Goal: Task Accomplishment & Management: Complete application form

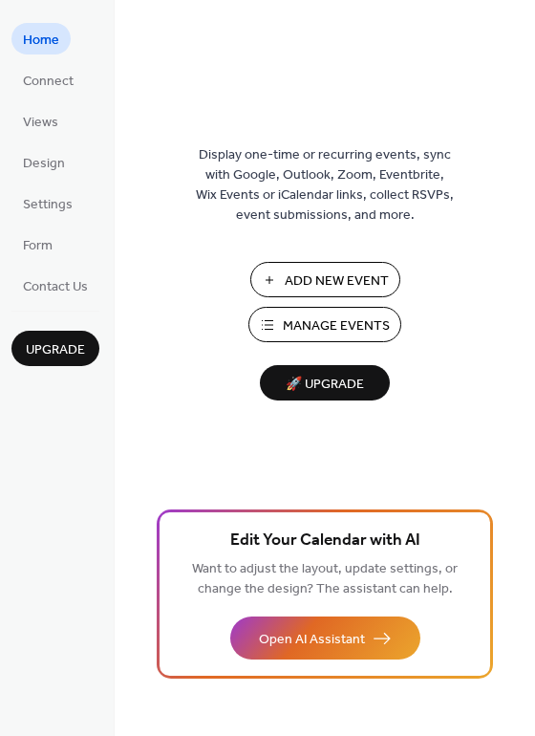
click at [307, 282] on span "Add New Event" at bounding box center [337, 281] width 104 height 20
click at [298, 336] on span "Manage Events" at bounding box center [336, 326] width 107 height 20
click at [310, 325] on span "Manage Events" at bounding box center [336, 326] width 107 height 20
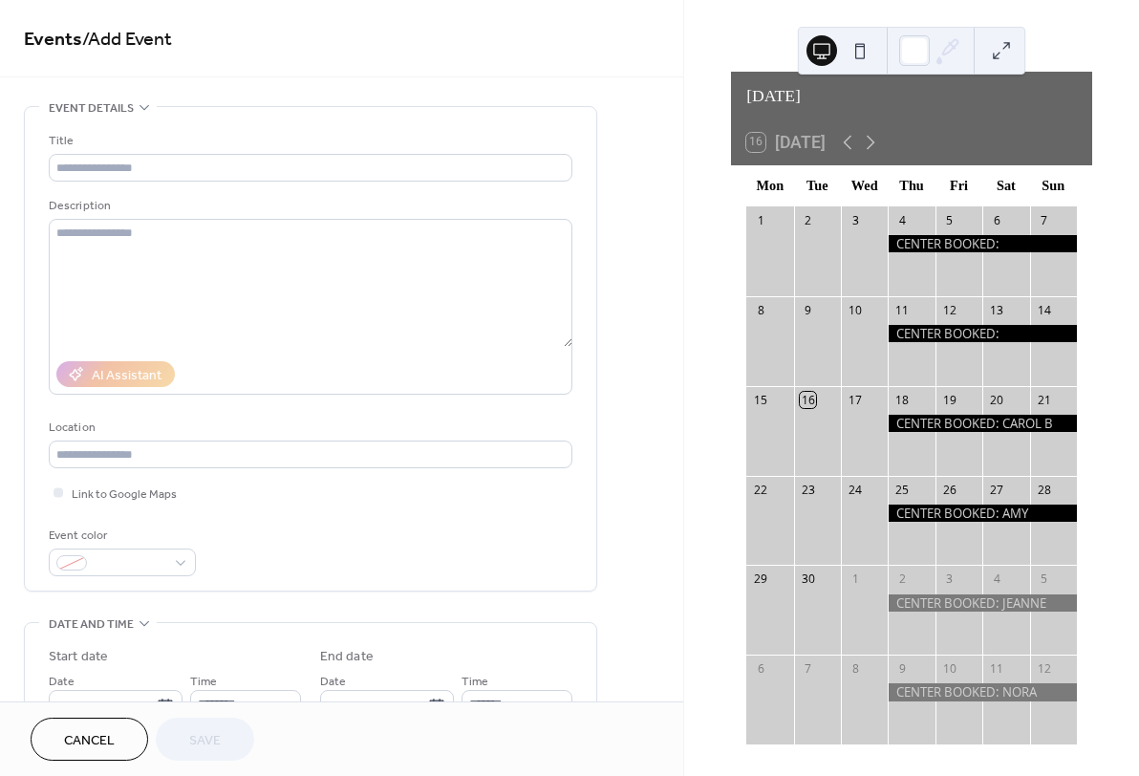
scroll to position [33, 0]
click at [875, 136] on icon at bounding box center [871, 143] width 9 height 14
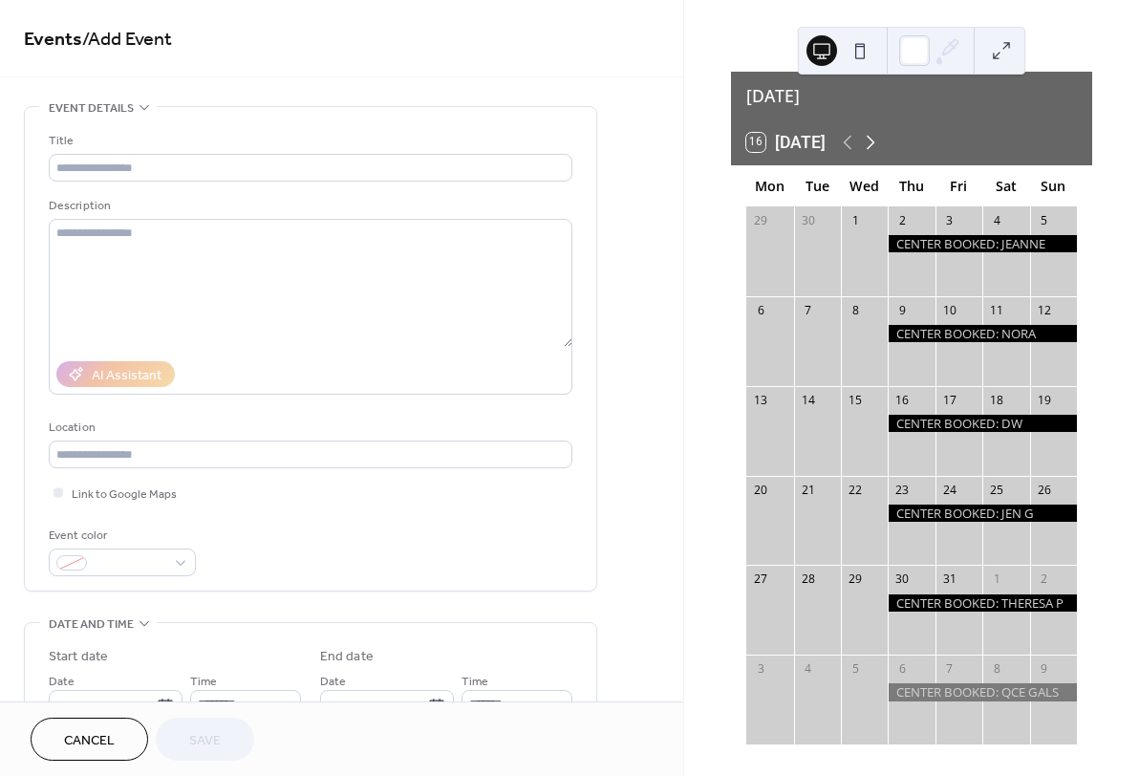
click at [875, 136] on icon at bounding box center [871, 143] width 9 height 14
click at [874, 131] on icon at bounding box center [870, 142] width 23 height 23
click at [875, 136] on icon at bounding box center [871, 143] width 9 height 14
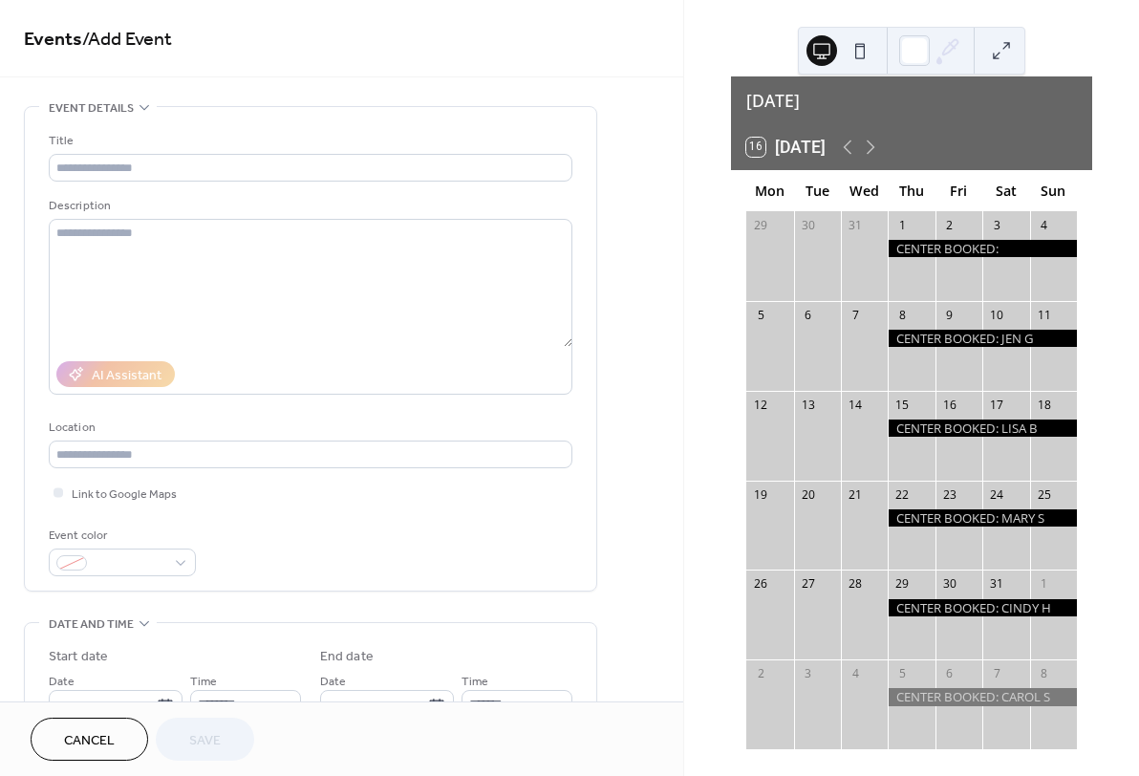
scroll to position [24, 0]
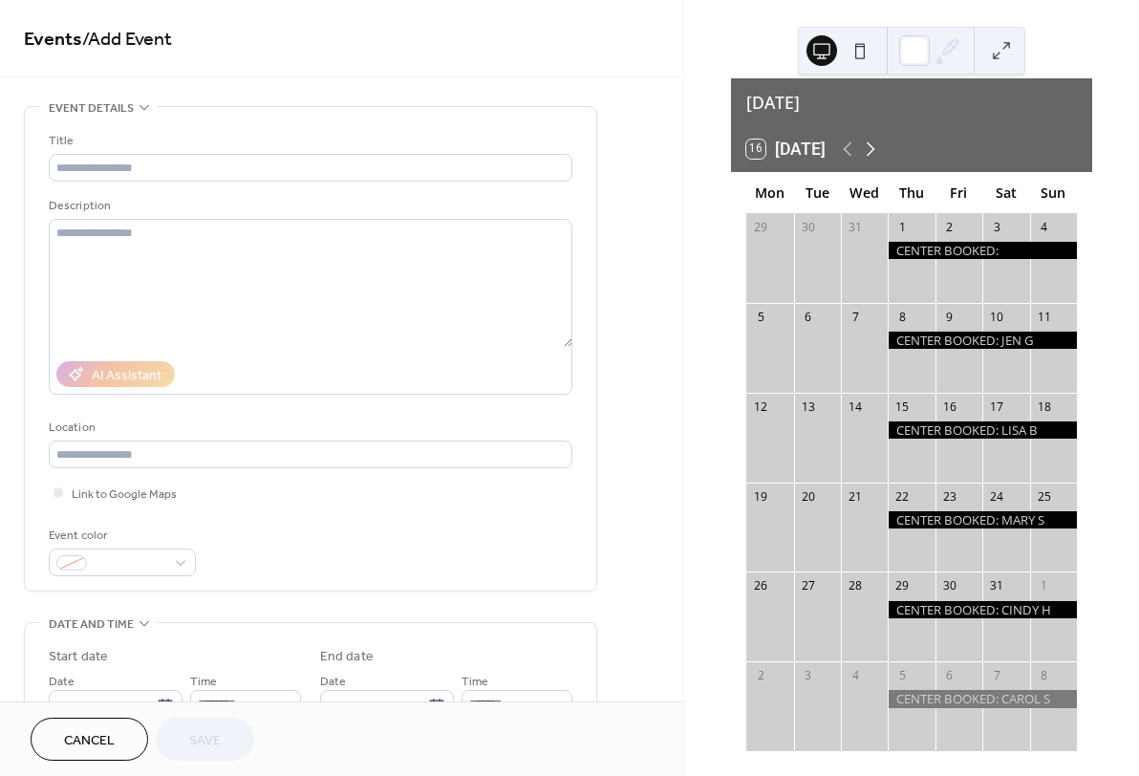
click at [878, 138] on icon at bounding box center [870, 149] width 23 height 23
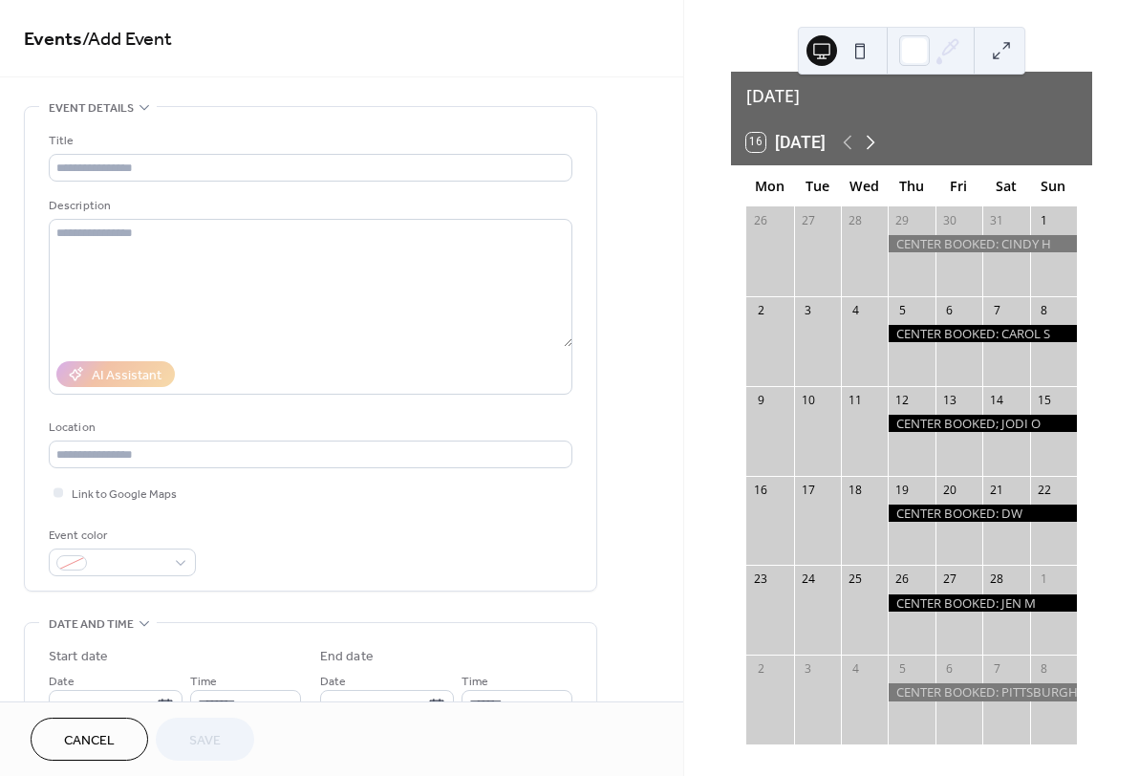
click at [875, 136] on icon at bounding box center [871, 143] width 9 height 14
click at [874, 131] on icon at bounding box center [870, 142] width 23 height 23
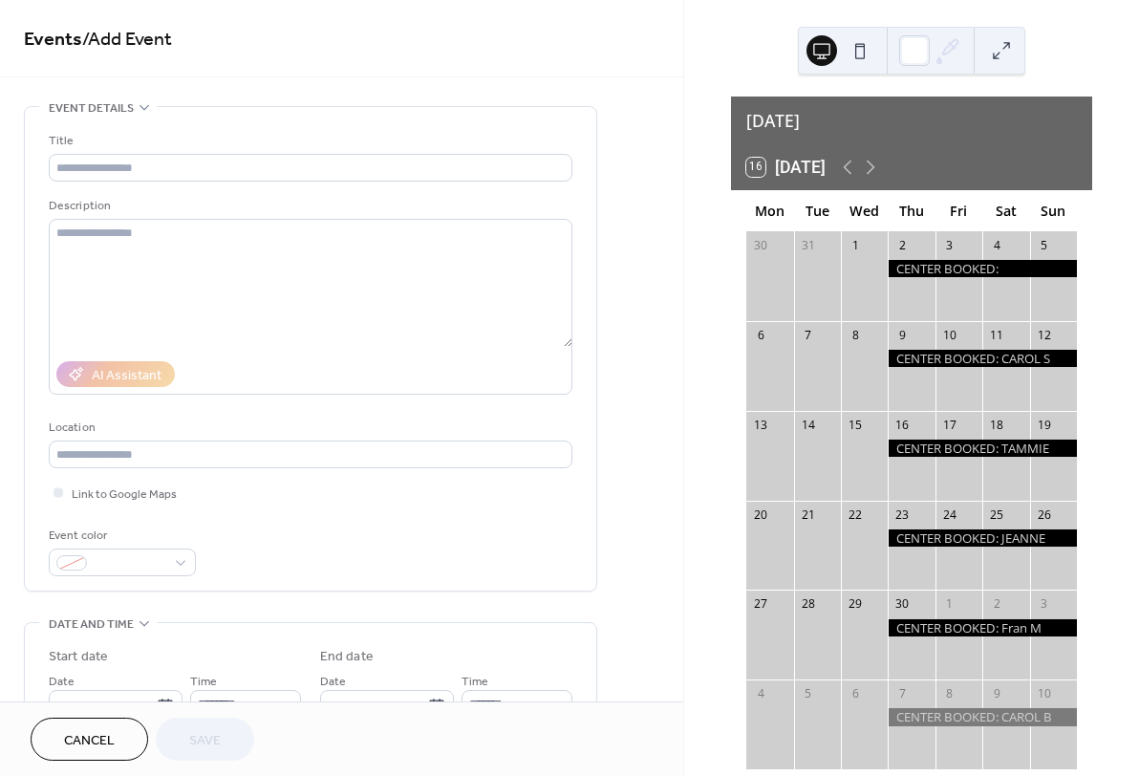
scroll to position [5, 0]
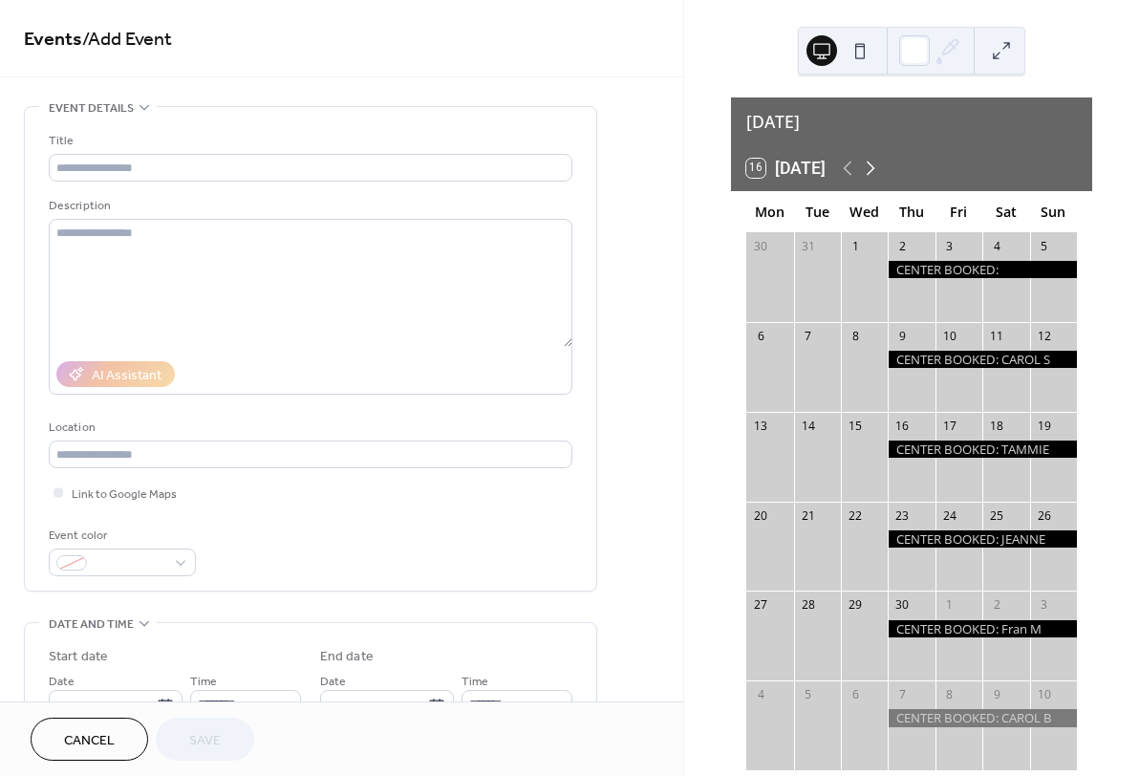
click at [874, 160] on icon at bounding box center [870, 168] width 23 height 23
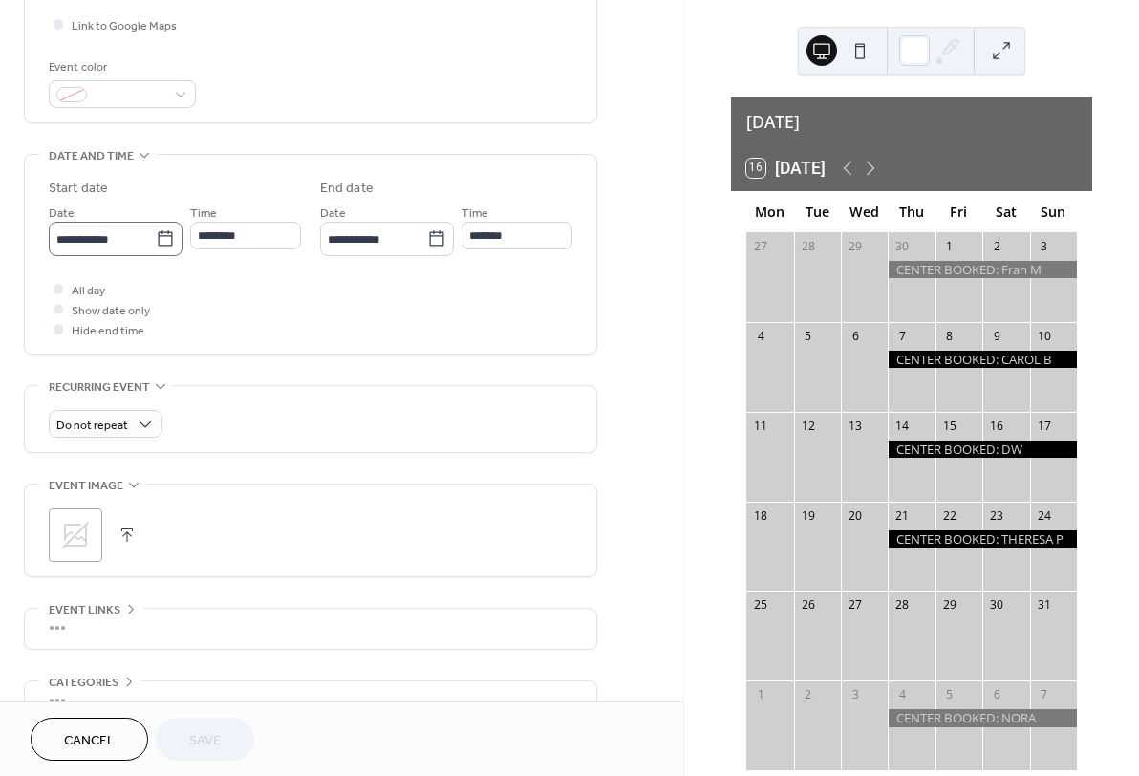
scroll to position [467, 0]
click at [161, 247] on icon at bounding box center [165, 237] width 19 height 19
click at [156, 252] on input "**********" at bounding box center [102, 239] width 107 height 28
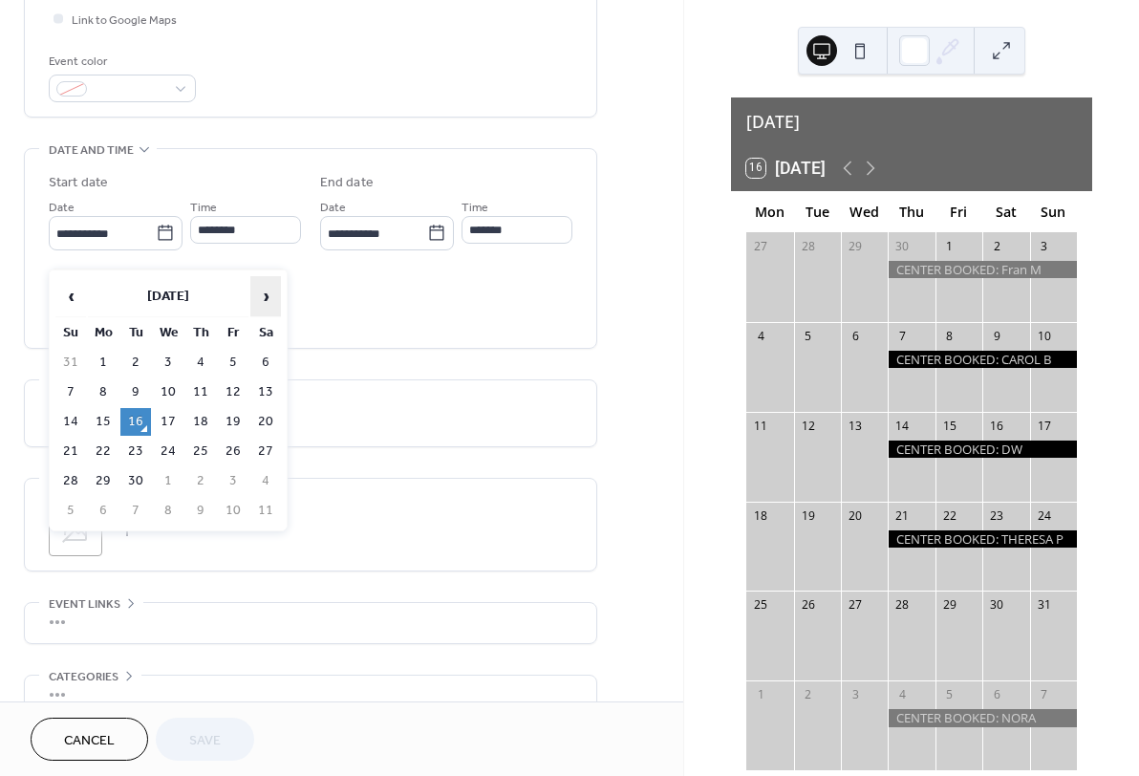
click at [266, 298] on span "›" at bounding box center [265, 296] width 29 height 38
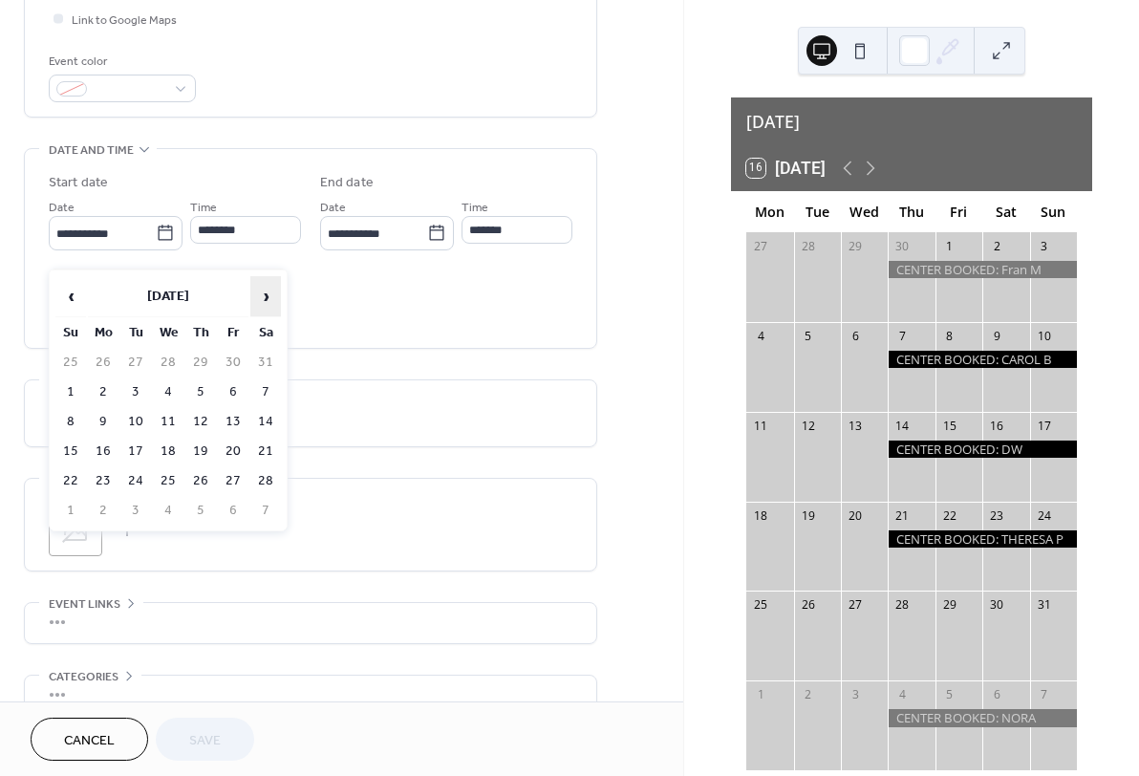
click at [266, 298] on span "›" at bounding box center [265, 296] width 29 height 38
click at [199, 388] on td "7" at bounding box center [200, 392] width 31 height 28
type input "**********"
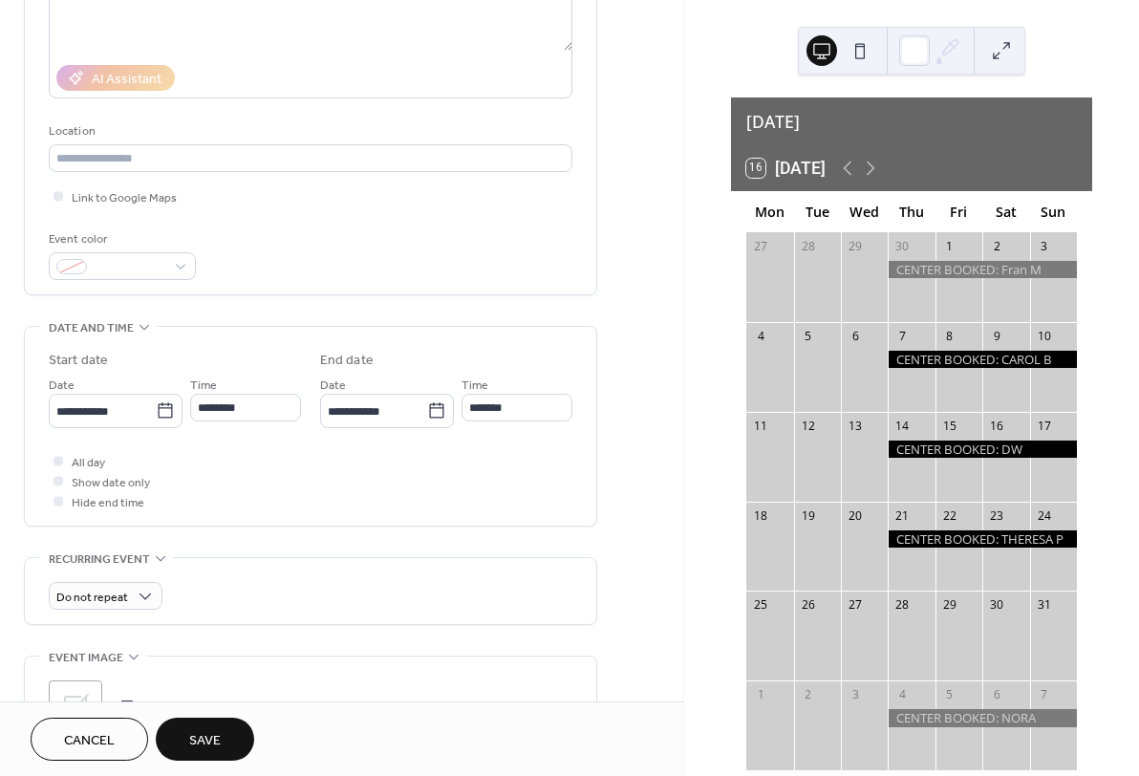
scroll to position [308, 0]
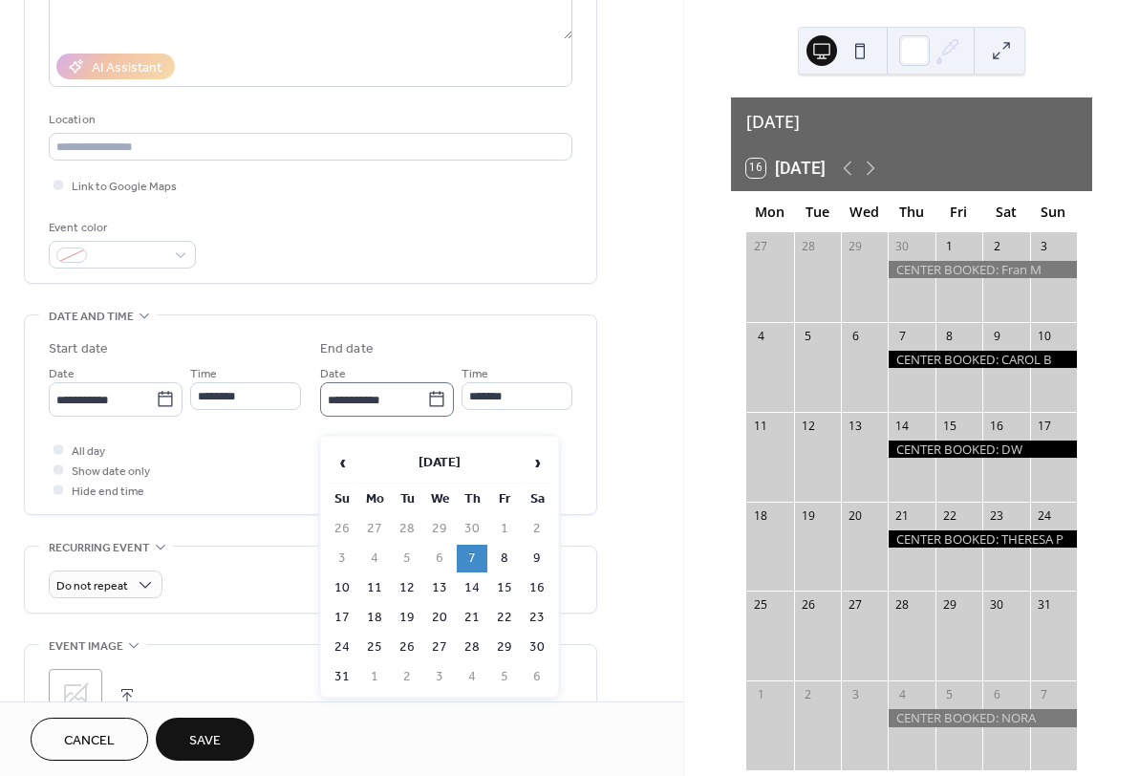
click at [436, 409] on icon at bounding box center [436, 399] width 19 height 19
click at [427, 414] on input "**********" at bounding box center [373, 400] width 107 height 28
click at [347, 580] on td "10" at bounding box center [342, 588] width 31 height 28
type input "**********"
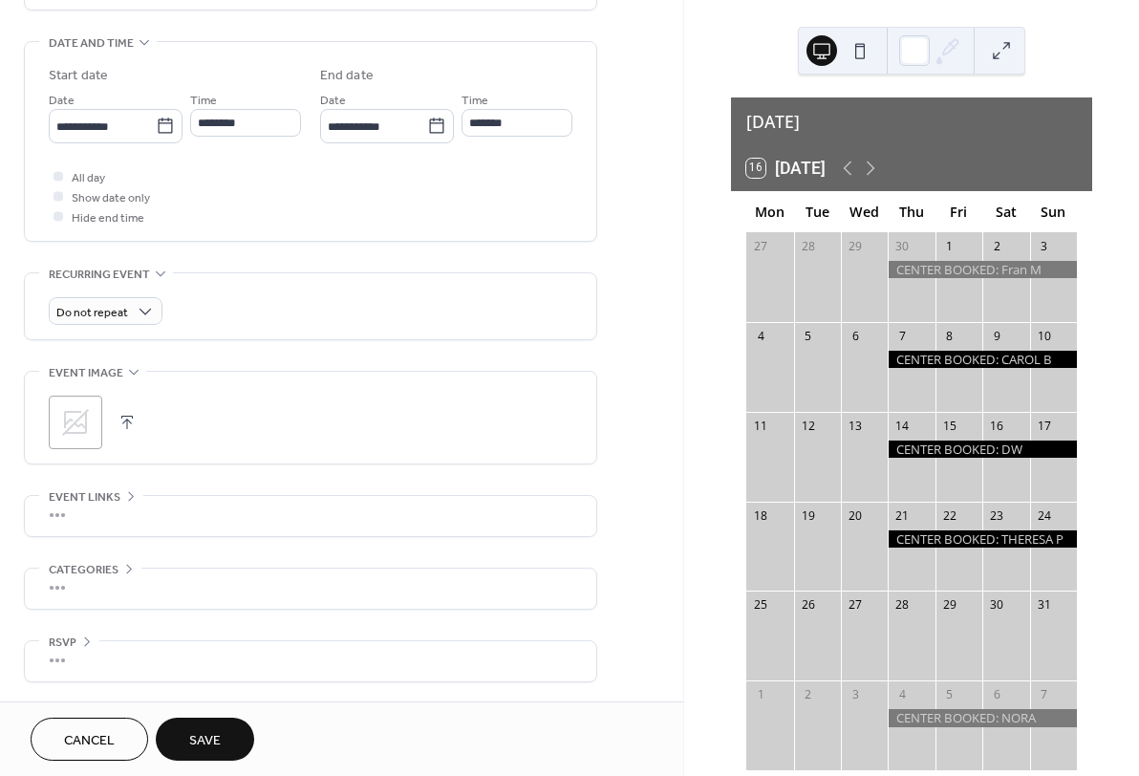
scroll to position [599, 0]
click at [101, 735] on span "Cancel" at bounding box center [89, 741] width 51 height 20
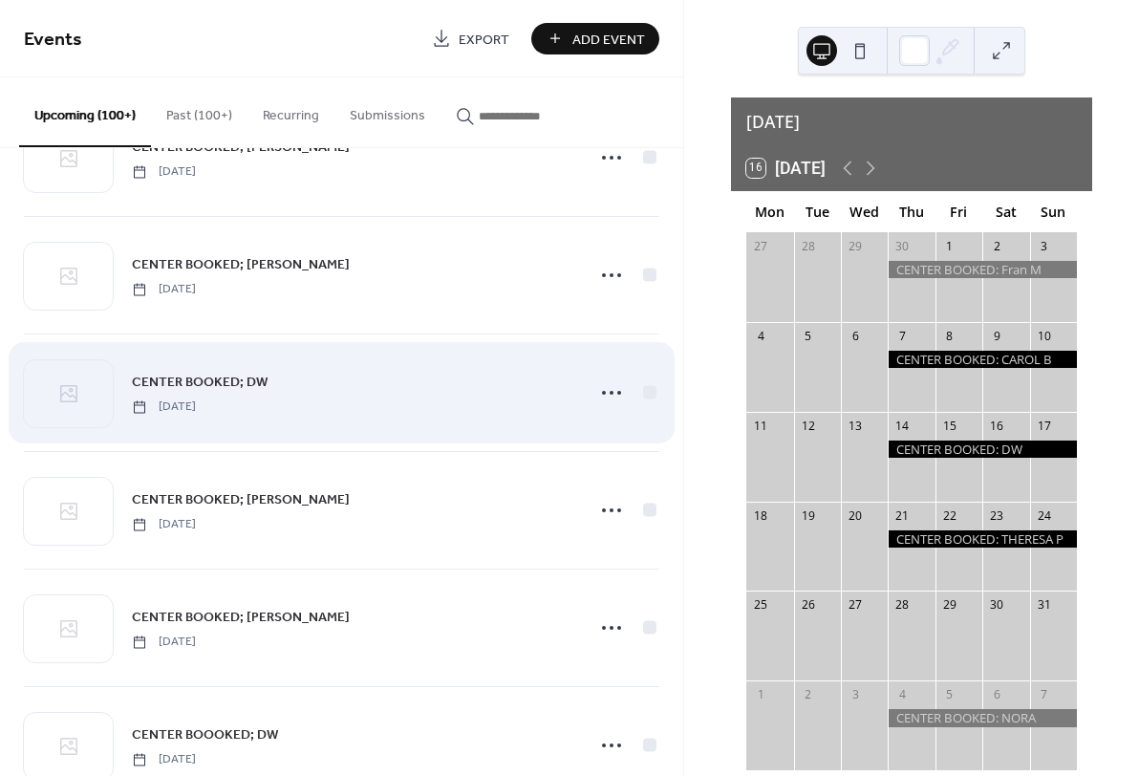
scroll to position [5956, 0]
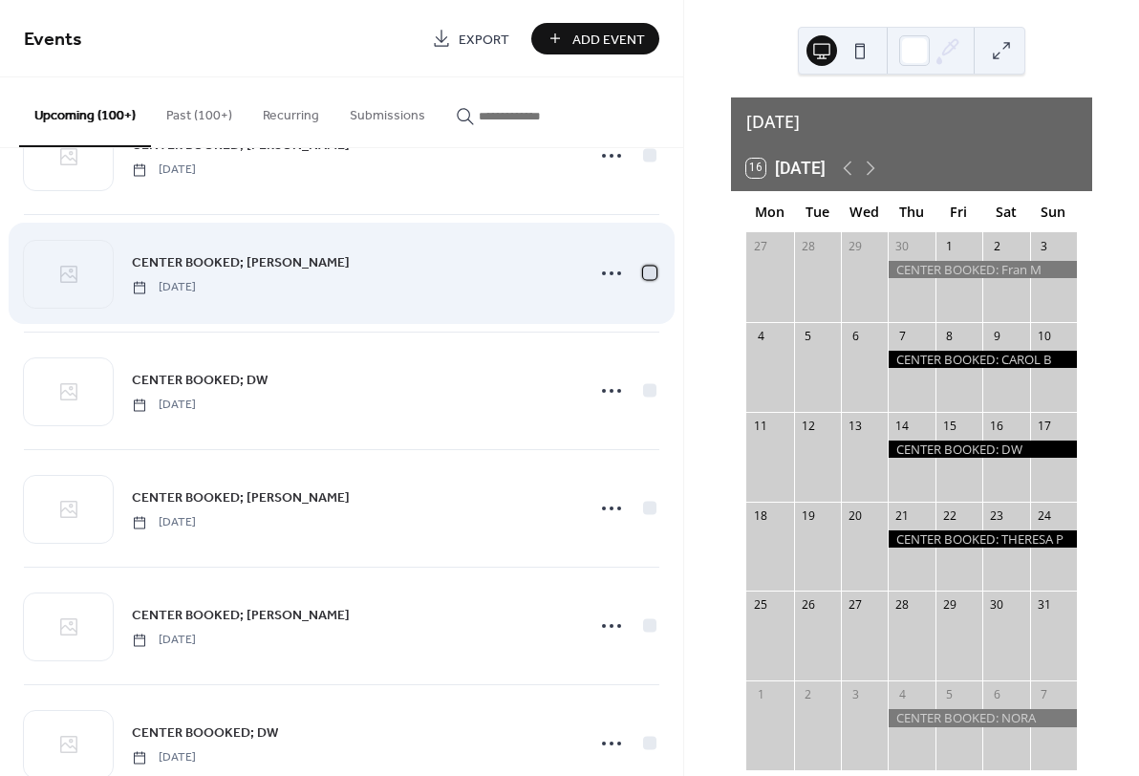
click at [643, 279] on div at bounding box center [649, 272] width 13 height 13
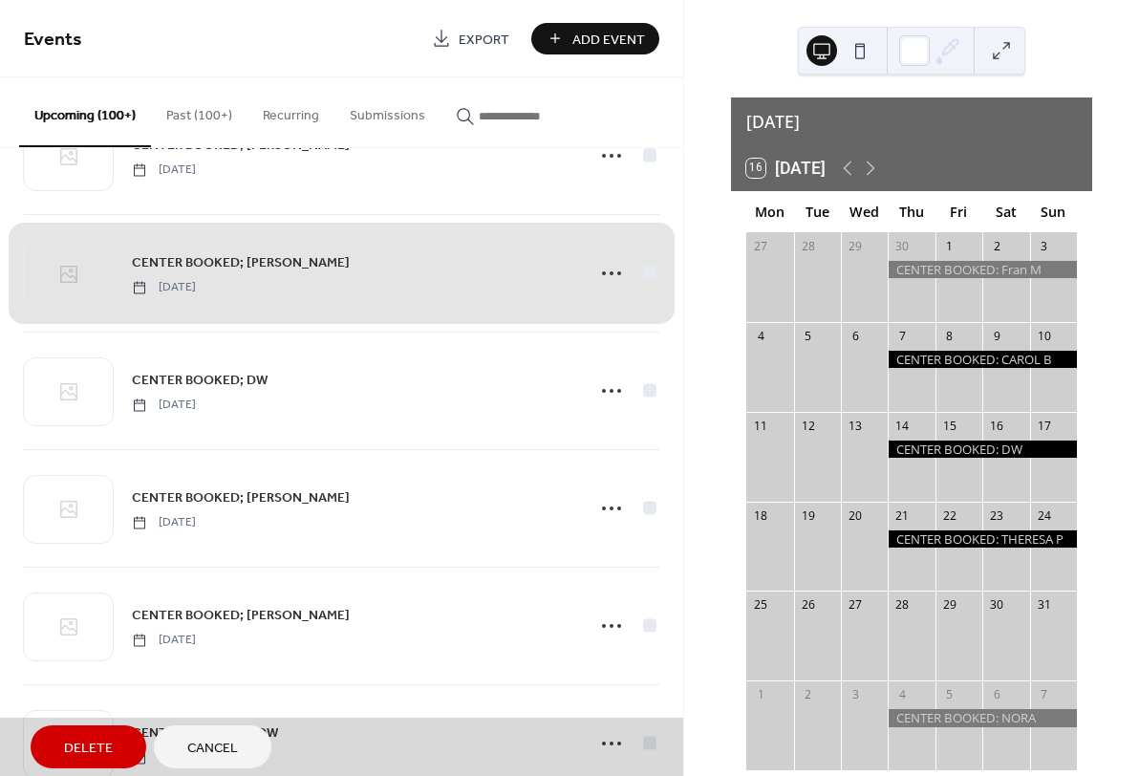
scroll to position [5954, 0]
click at [104, 746] on span "Delete" at bounding box center [88, 749] width 49 height 20
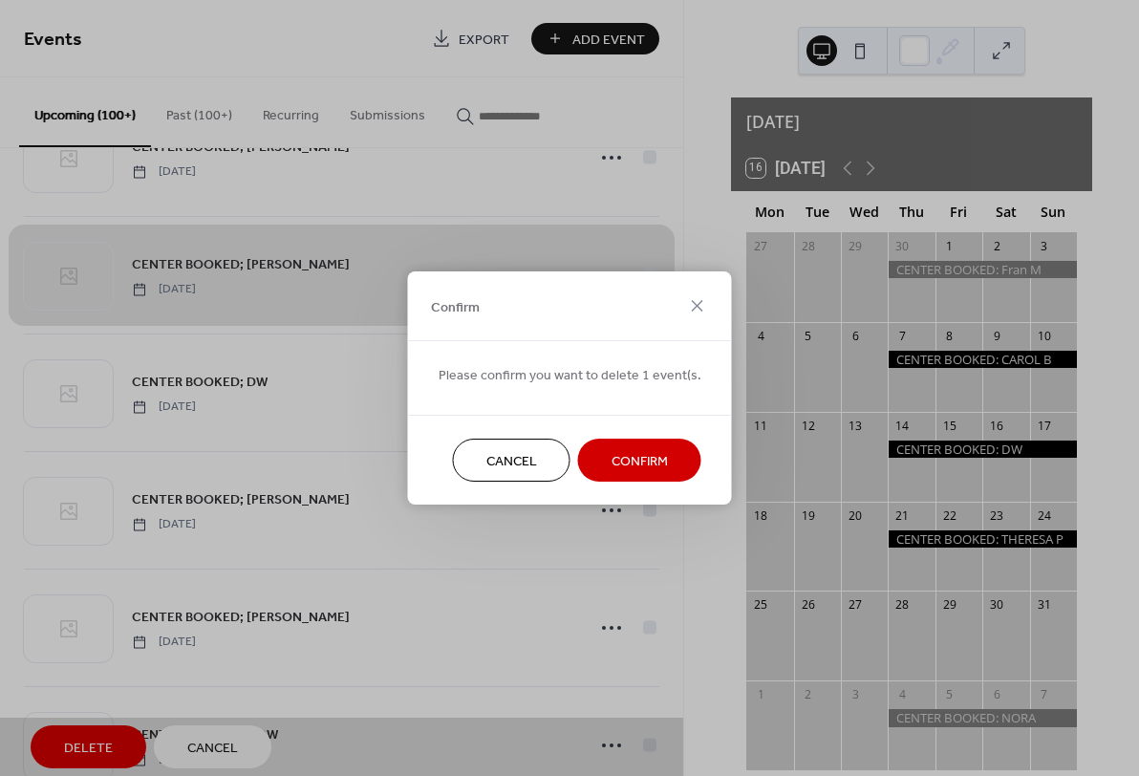
click at [633, 459] on span "Confirm" at bounding box center [640, 462] width 56 height 20
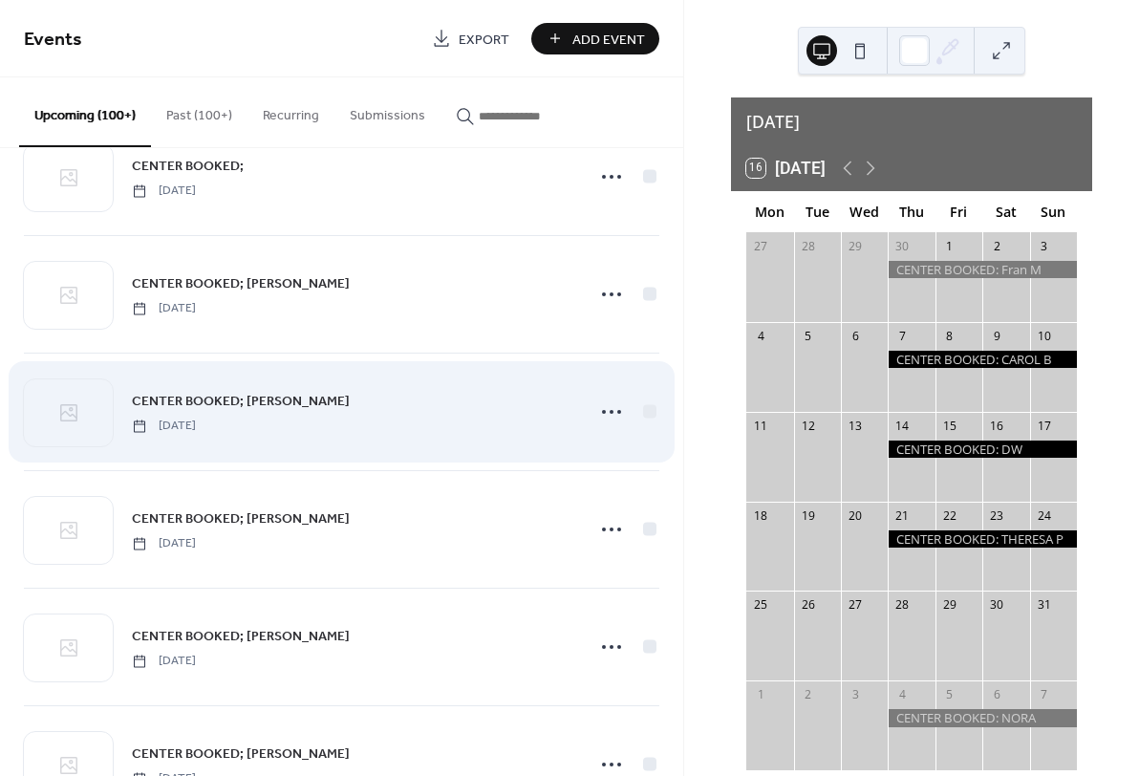
scroll to position [4287, 0]
click at [643, 419] on div at bounding box center [649, 412] width 13 height 13
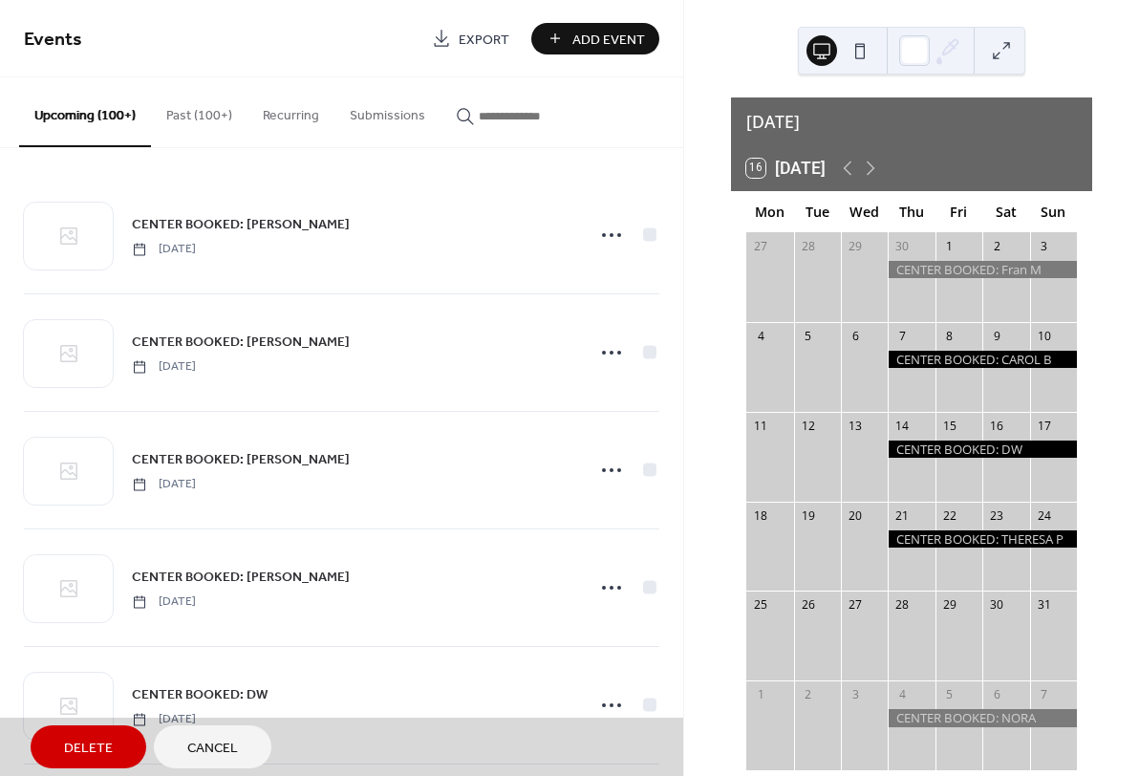
scroll to position [0, 0]
click at [875, 161] on icon at bounding box center [871, 168] width 9 height 14
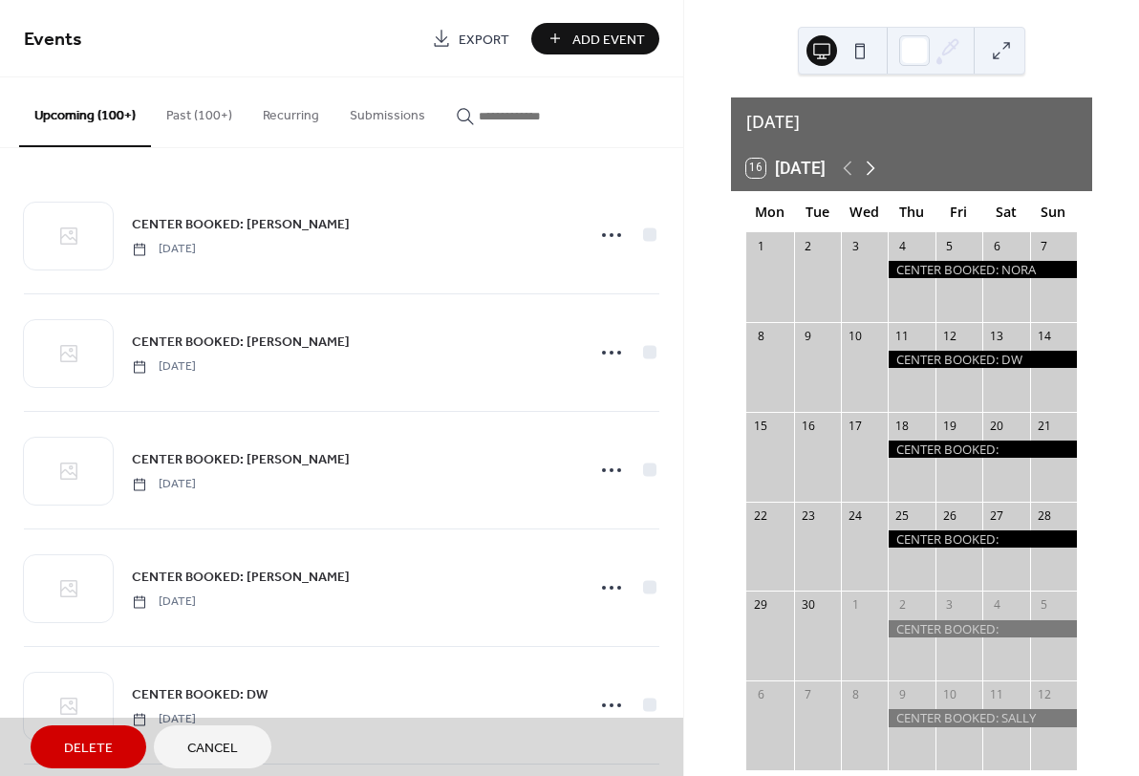
click at [875, 161] on icon at bounding box center [871, 168] width 9 height 14
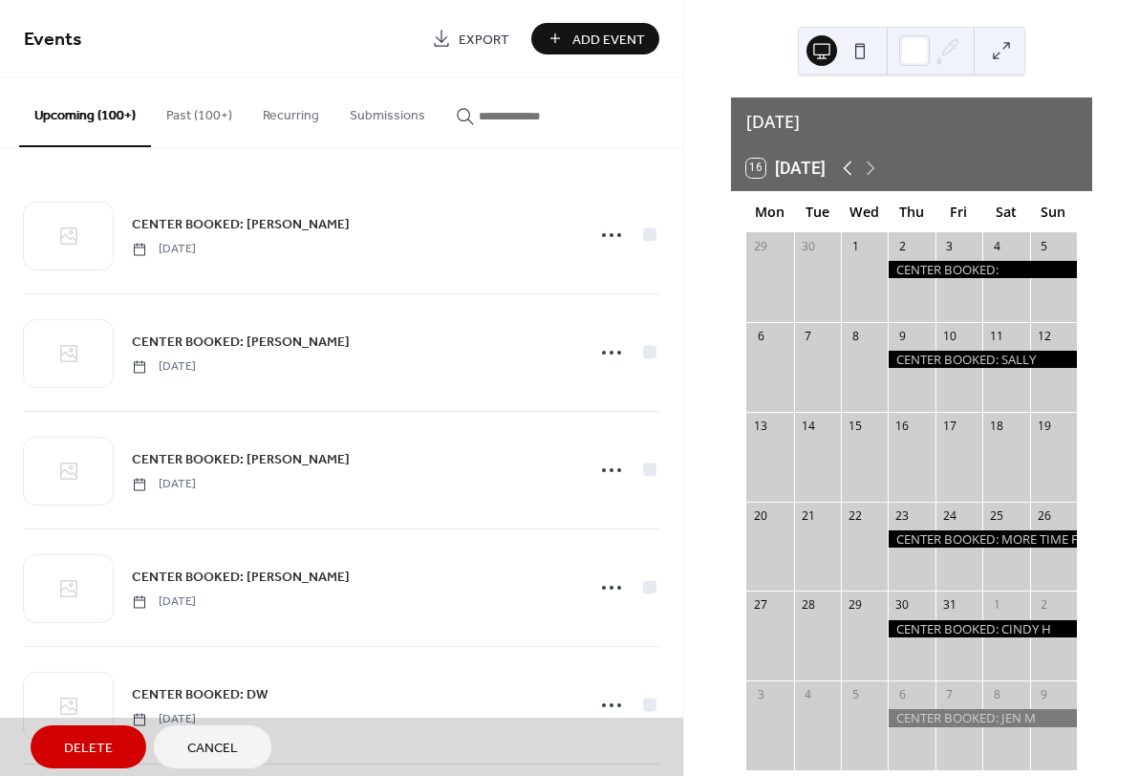
click at [849, 161] on icon at bounding box center [848, 168] width 9 height 14
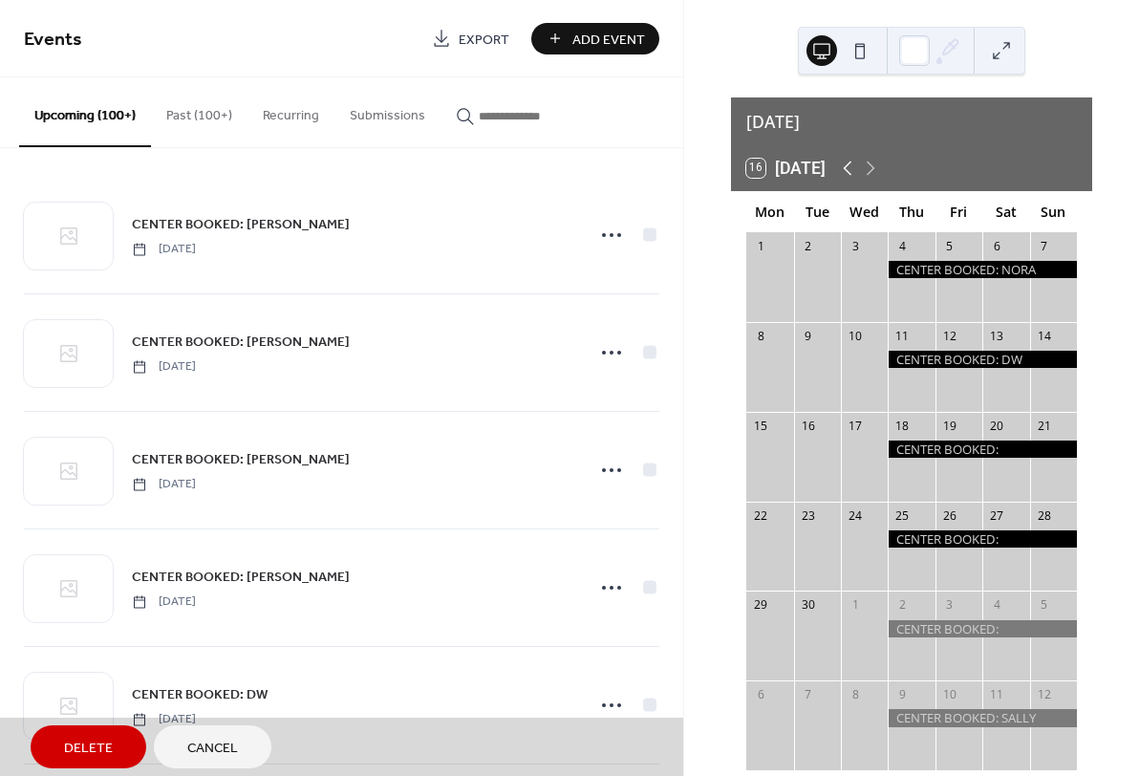
click at [849, 161] on icon at bounding box center [848, 168] width 9 height 14
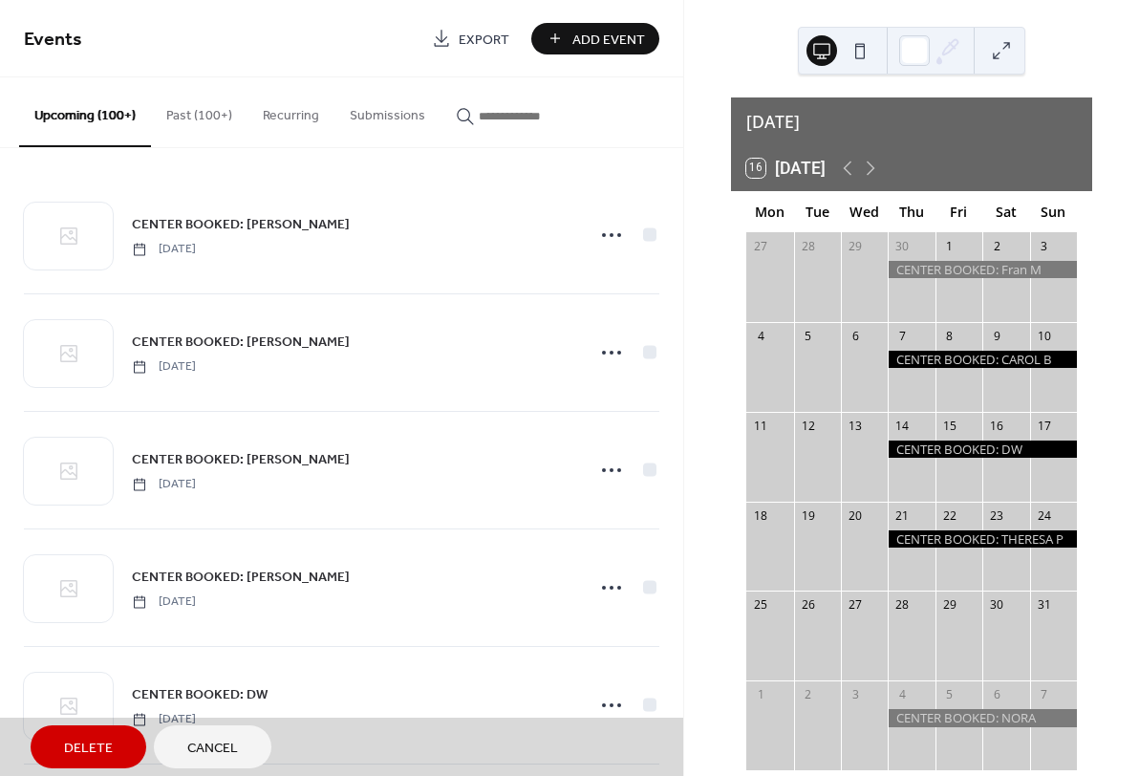
click at [901, 351] on div at bounding box center [982, 359] width 189 height 17
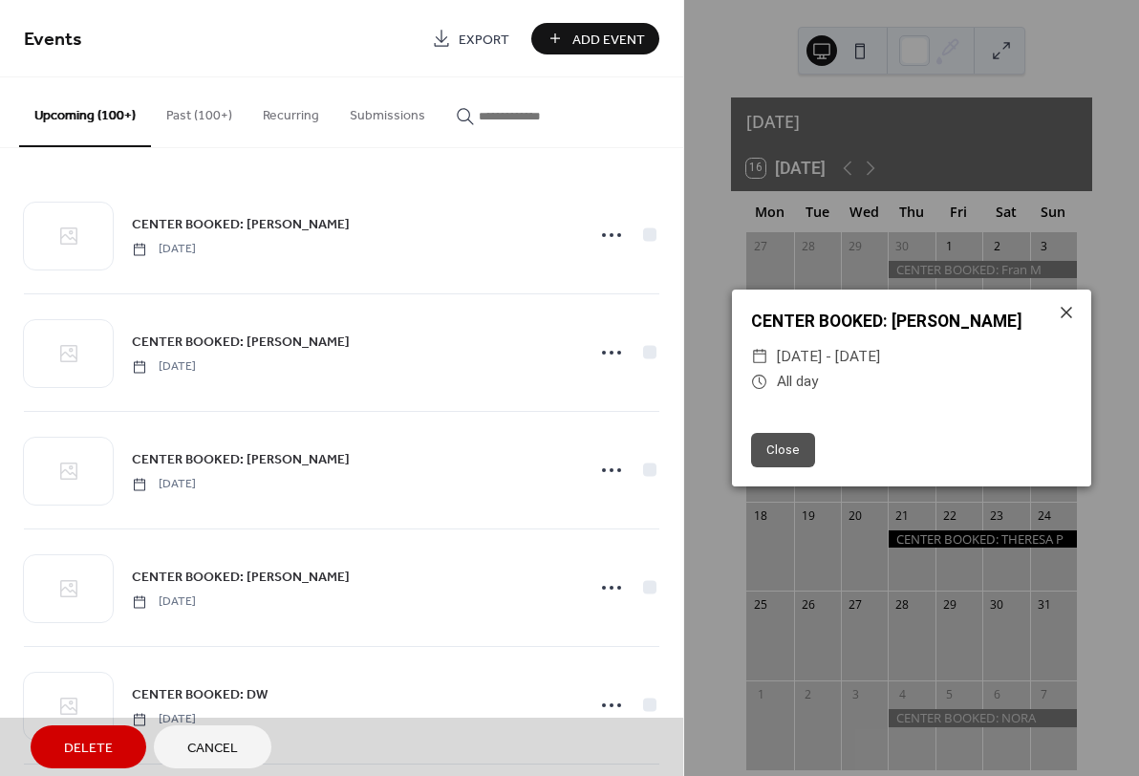
click at [1063, 308] on icon at bounding box center [1066, 312] width 11 height 11
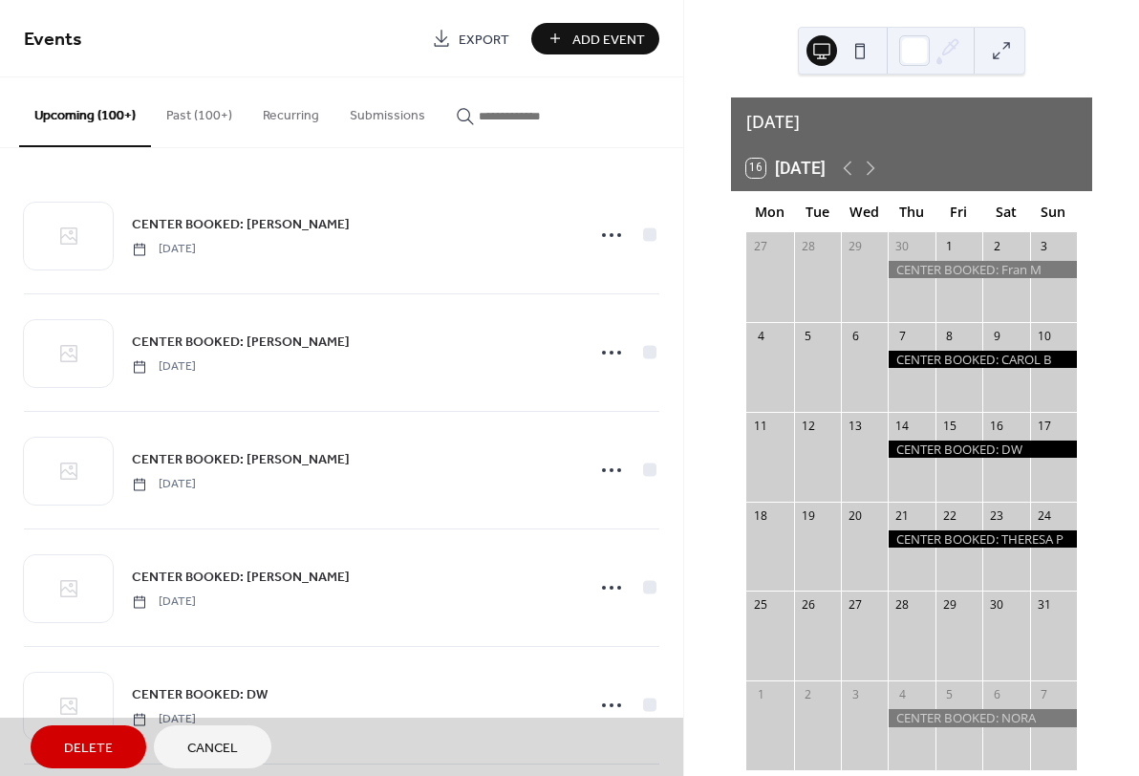
click at [1012, 351] on div at bounding box center [982, 359] width 189 height 17
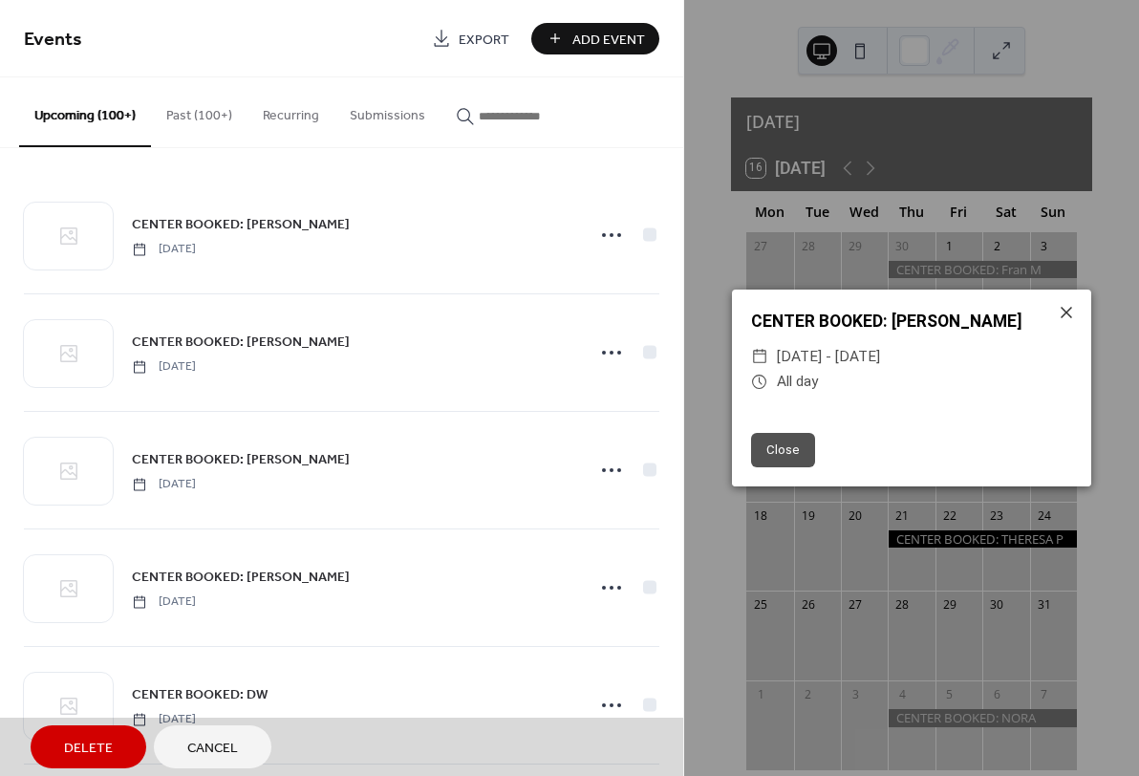
click at [85, 745] on span "Delete" at bounding box center [88, 749] width 49 height 20
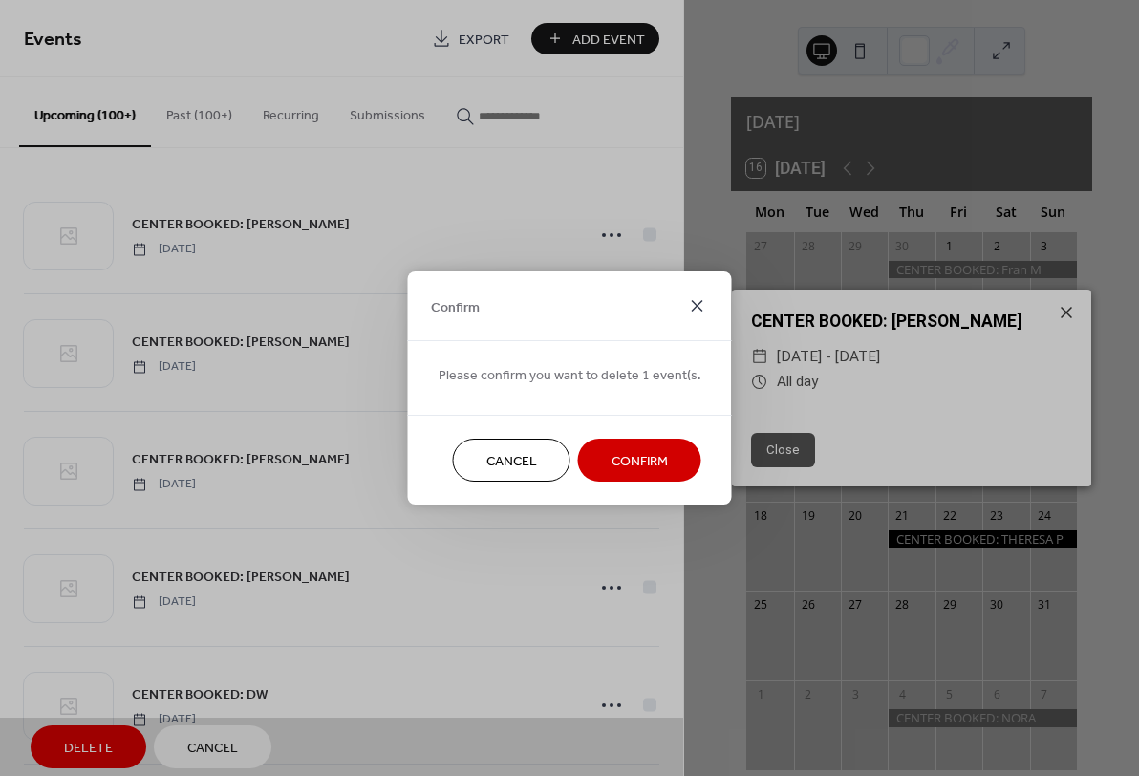
click at [696, 301] on icon at bounding box center [697, 305] width 11 height 11
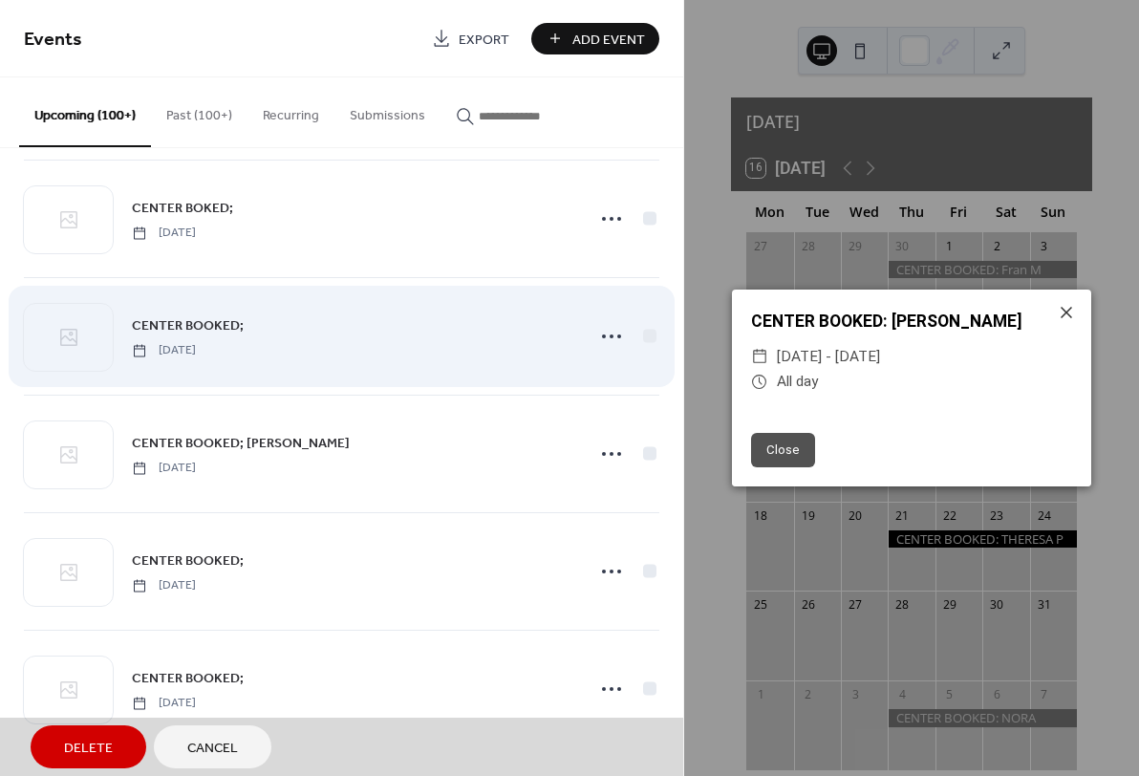
scroll to position [6605, 0]
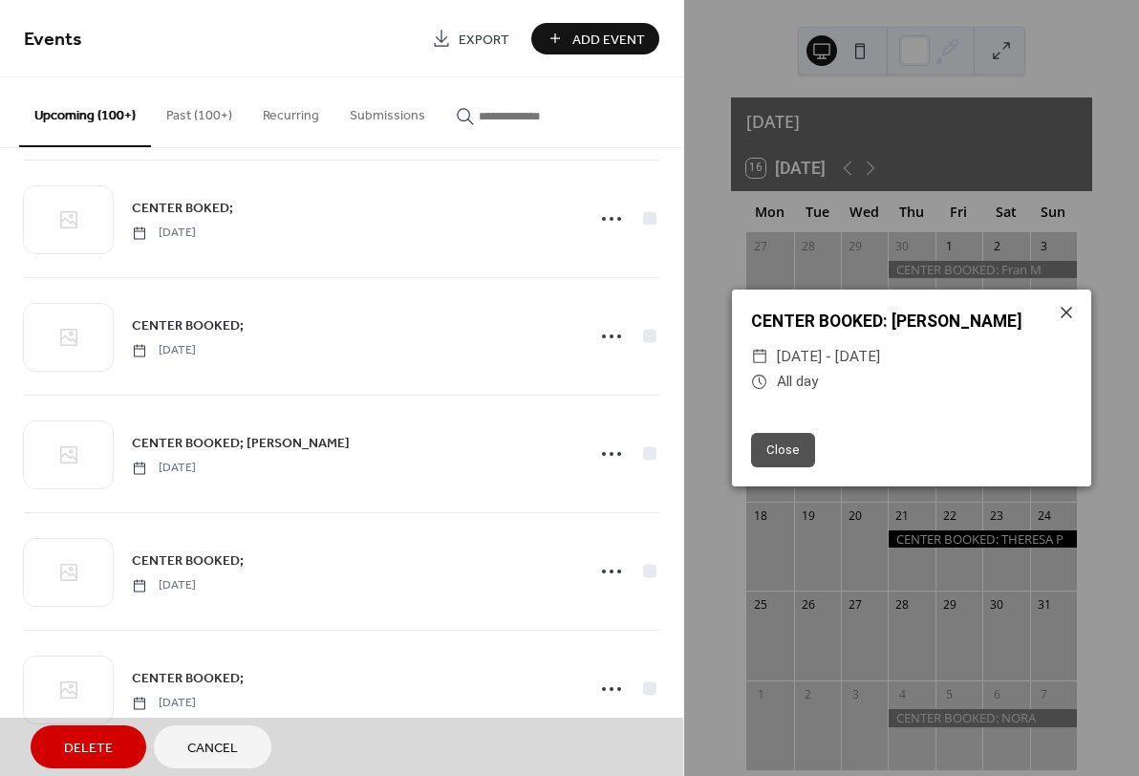
click at [89, 742] on span "Delete" at bounding box center [88, 749] width 49 height 20
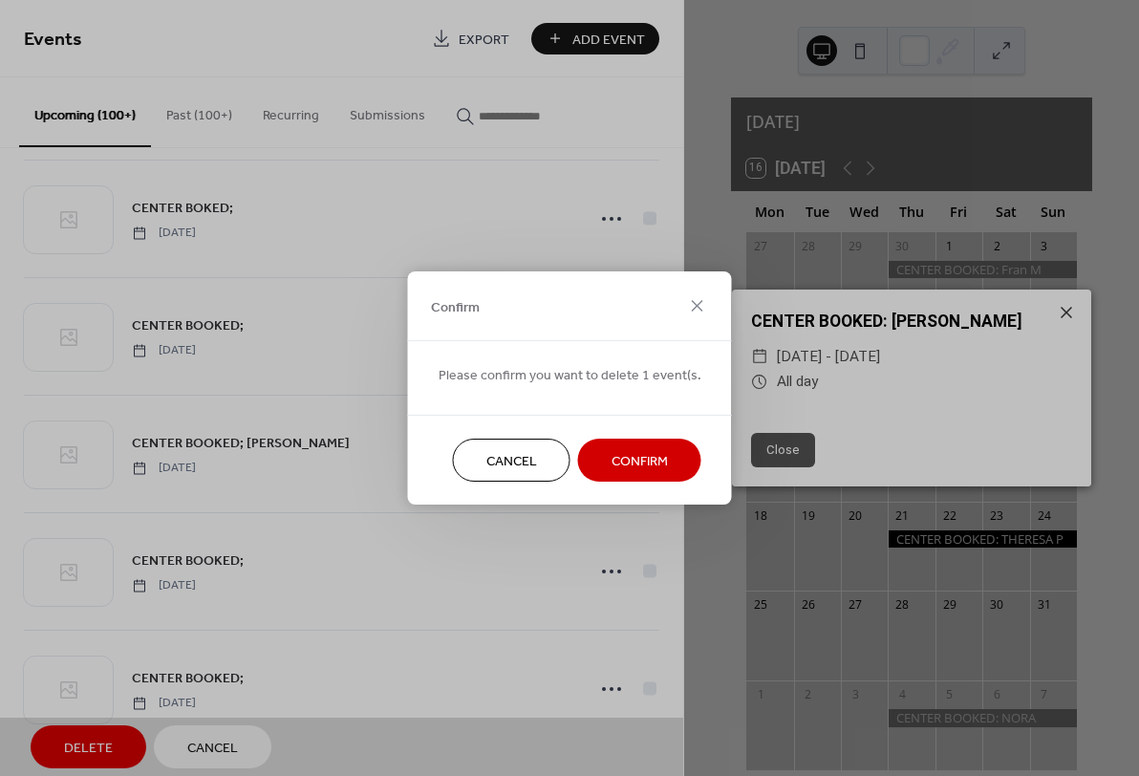
click at [635, 458] on span "Confirm" at bounding box center [640, 462] width 56 height 20
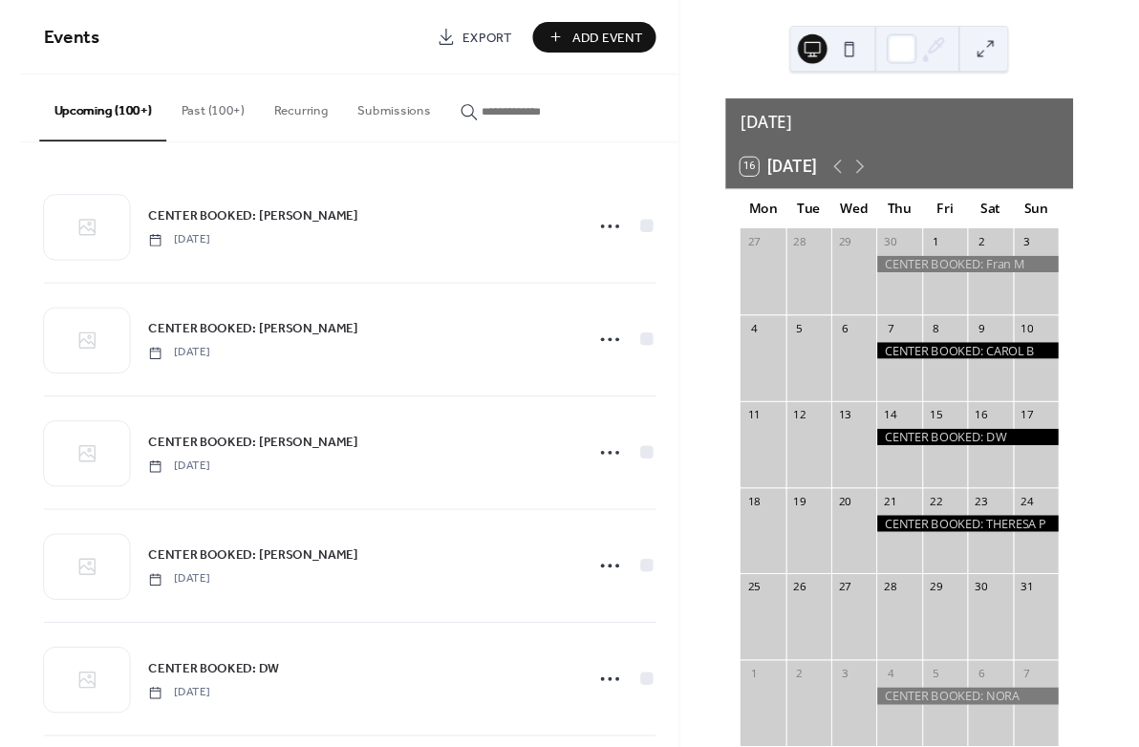
scroll to position [31, 0]
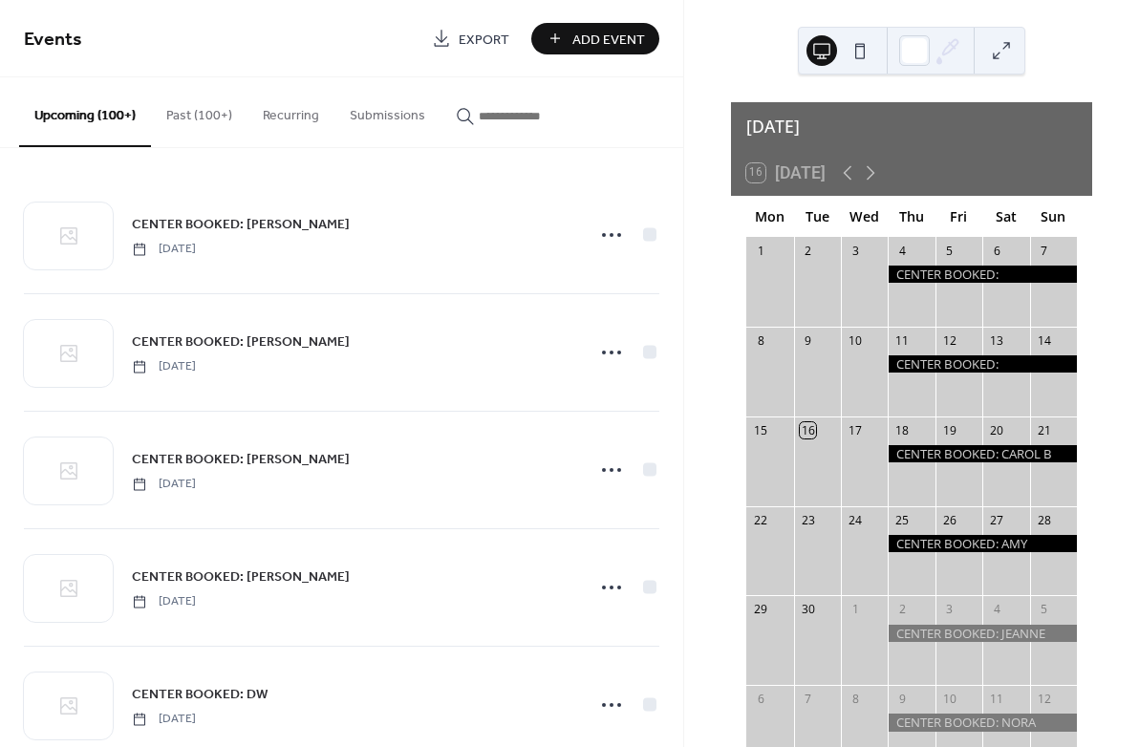
scroll to position [10, 0]
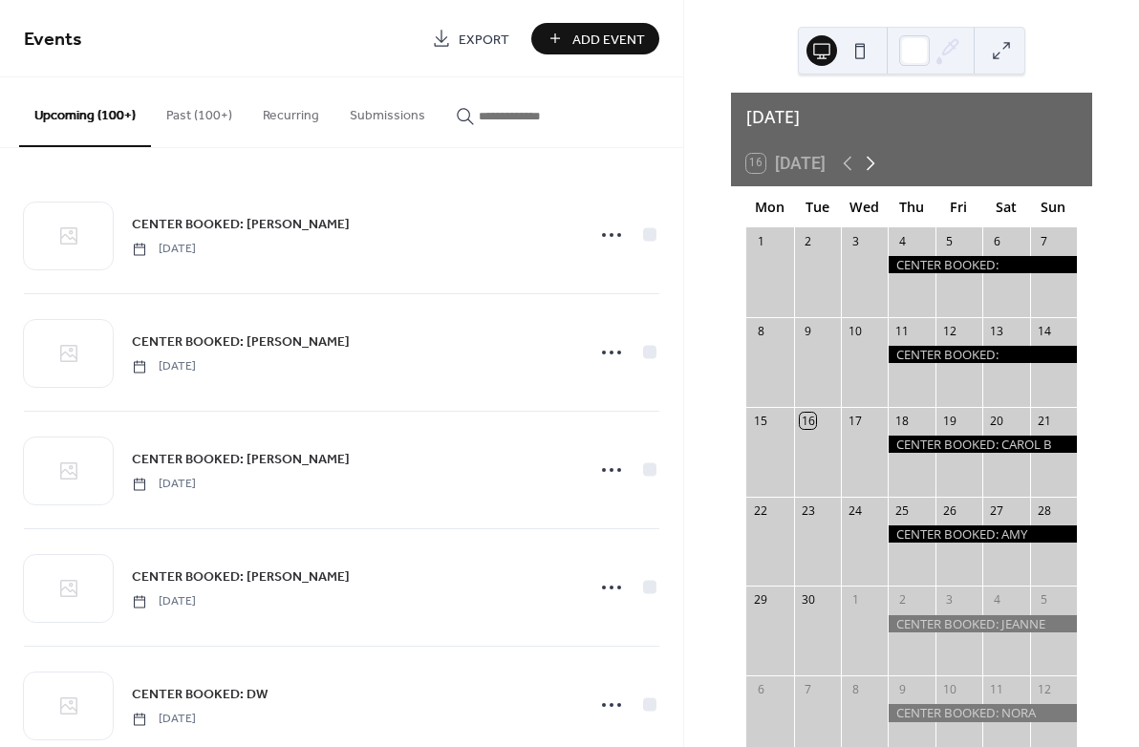
click at [875, 157] on icon at bounding box center [871, 164] width 9 height 14
click at [873, 157] on icon at bounding box center [871, 164] width 9 height 14
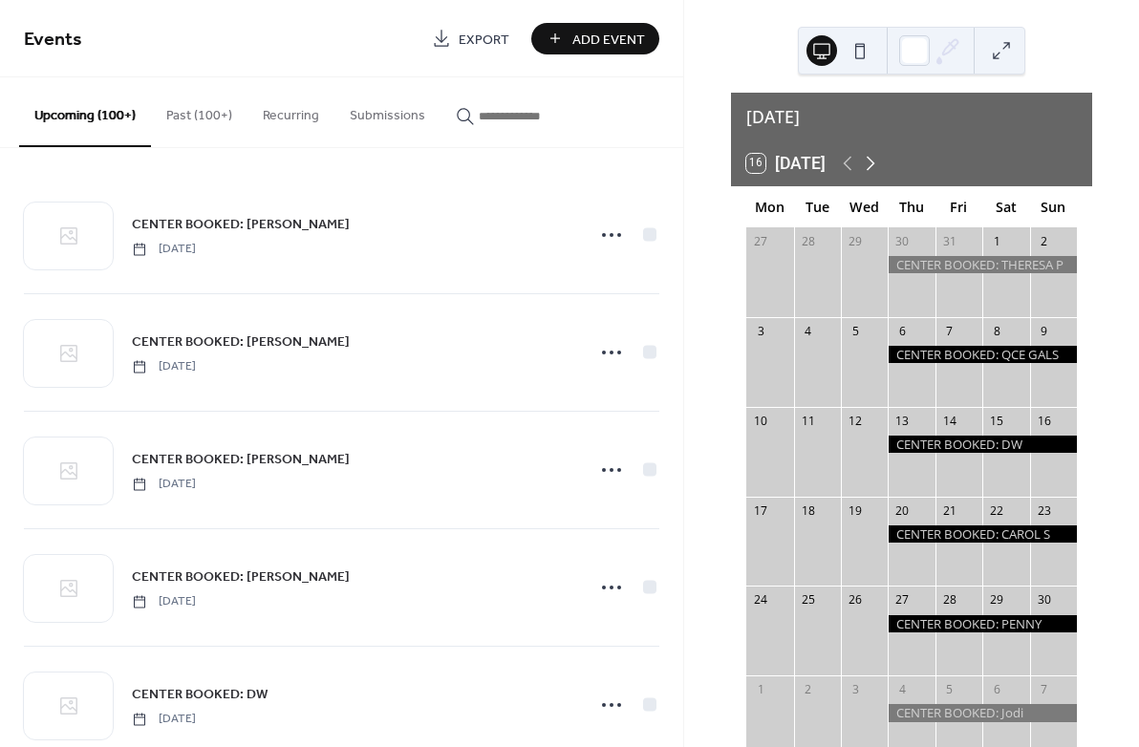
click at [873, 157] on icon at bounding box center [871, 164] width 9 height 14
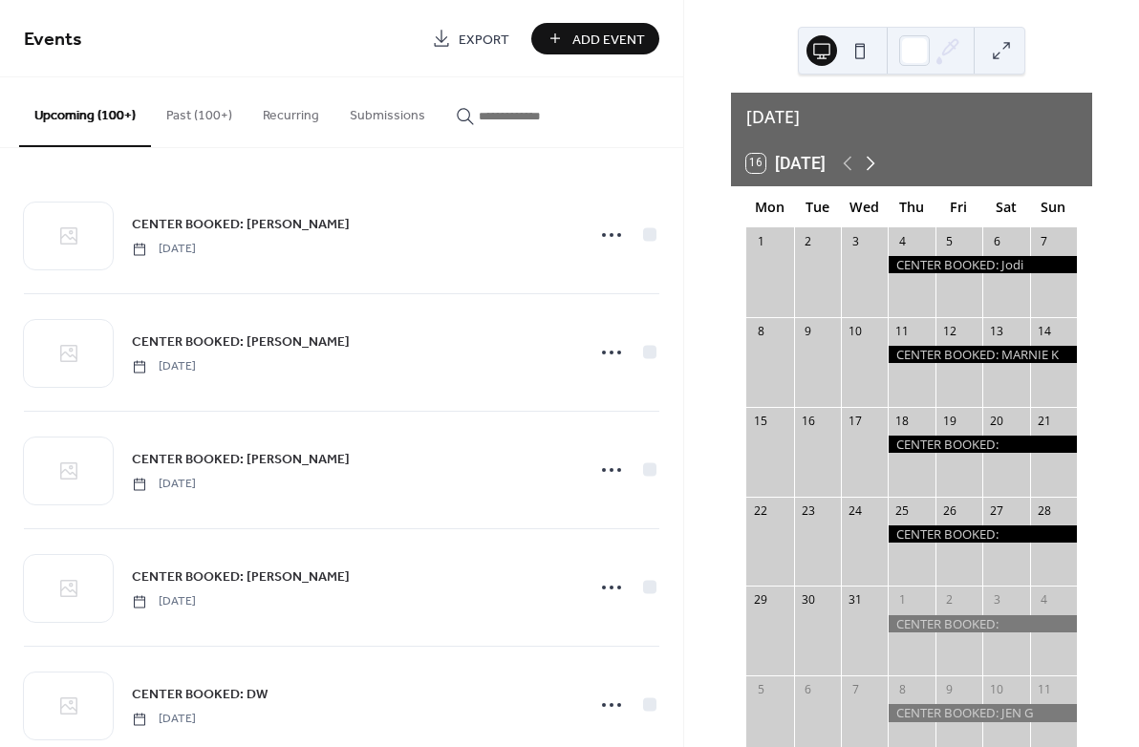
click at [873, 157] on icon at bounding box center [871, 164] width 9 height 14
click at [876, 153] on icon at bounding box center [870, 163] width 23 height 23
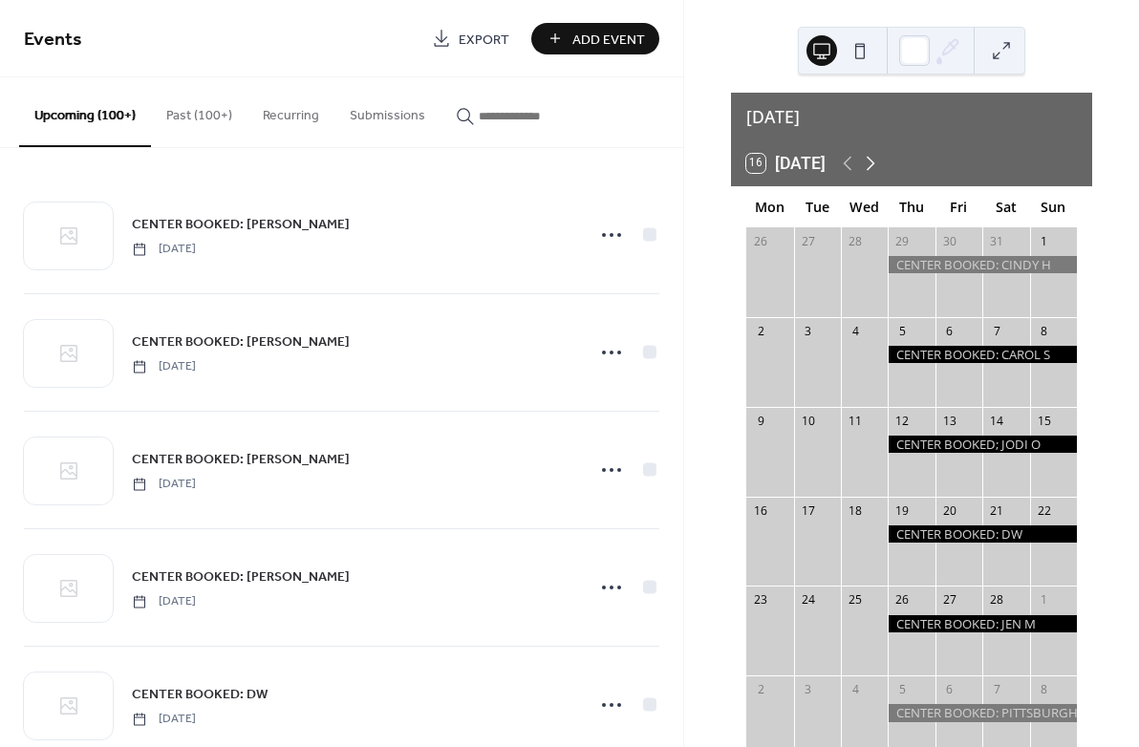
click at [870, 152] on icon at bounding box center [870, 163] width 23 height 23
click at [875, 157] on icon at bounding box center [871, 164] width 9 height 14
click at [876, 153] on icon at bounding box center [870, 163] width 23 height 23
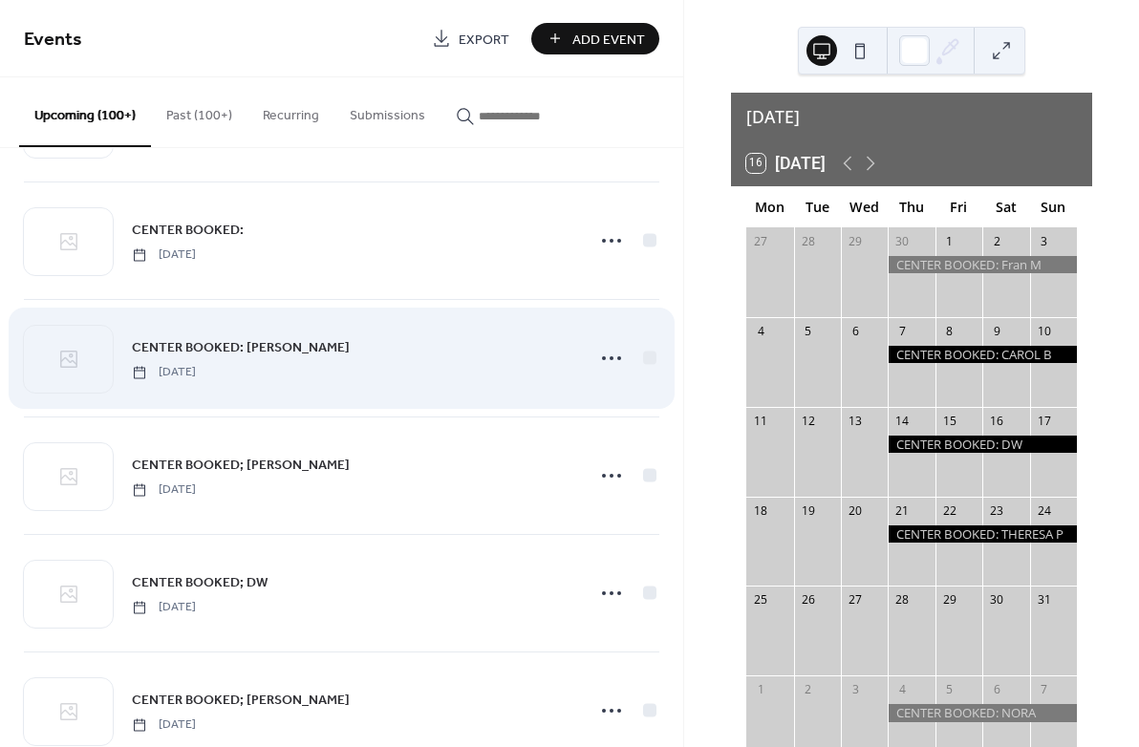
scroll to position [3289, 0]
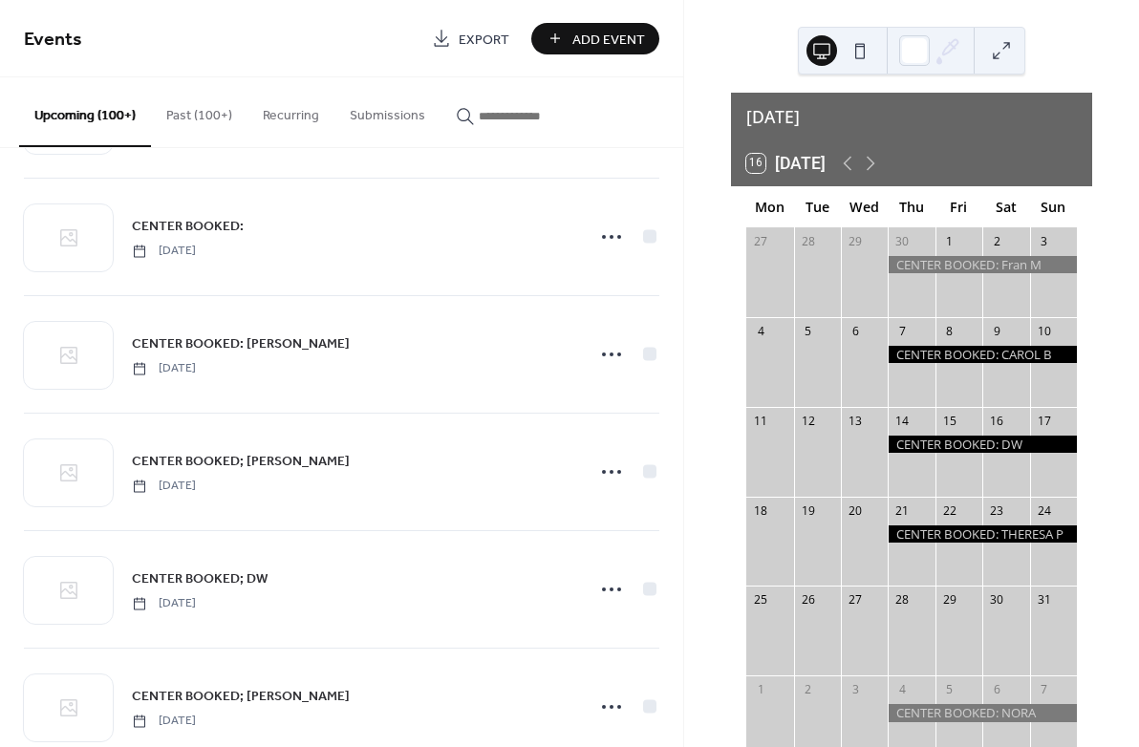
click at [298, 94] on button "Recurring" at bounding box center [290, 111] width 87 height 68
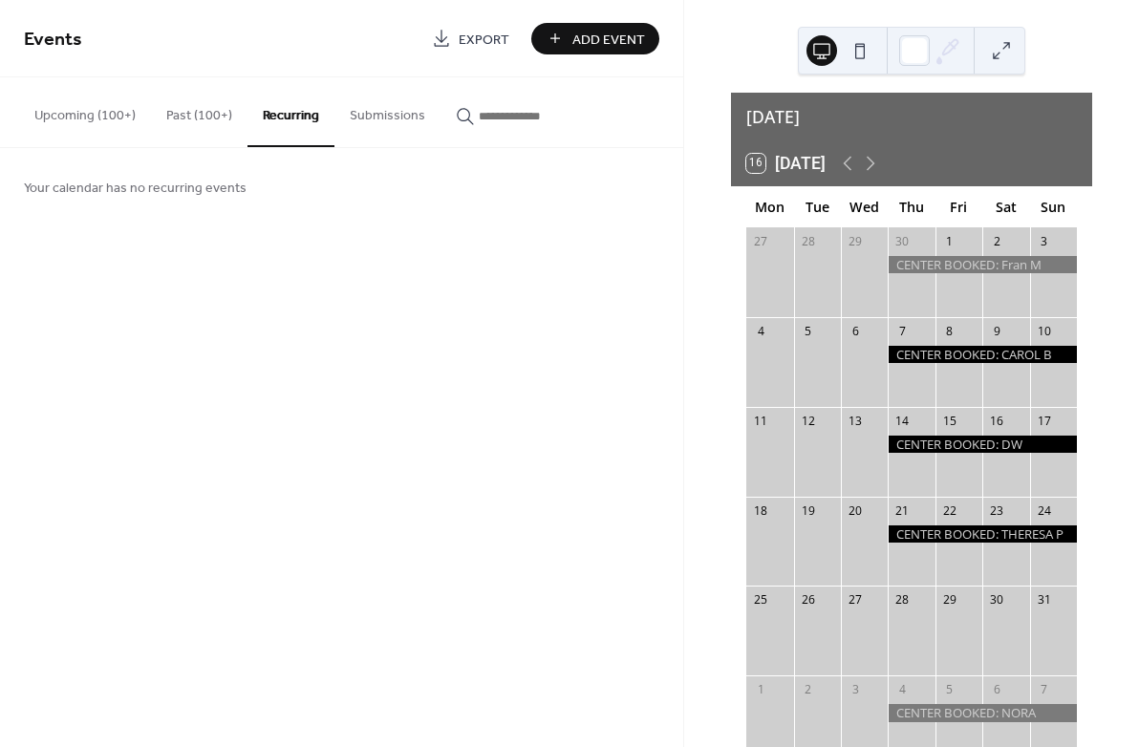
click at [64, 41] on span "Events" at bounding box center [53, 39] width 58 height 37
click at [76, 117] on button "Upcoming (100+)" at bounding box center [85, 111] width 132 height 68
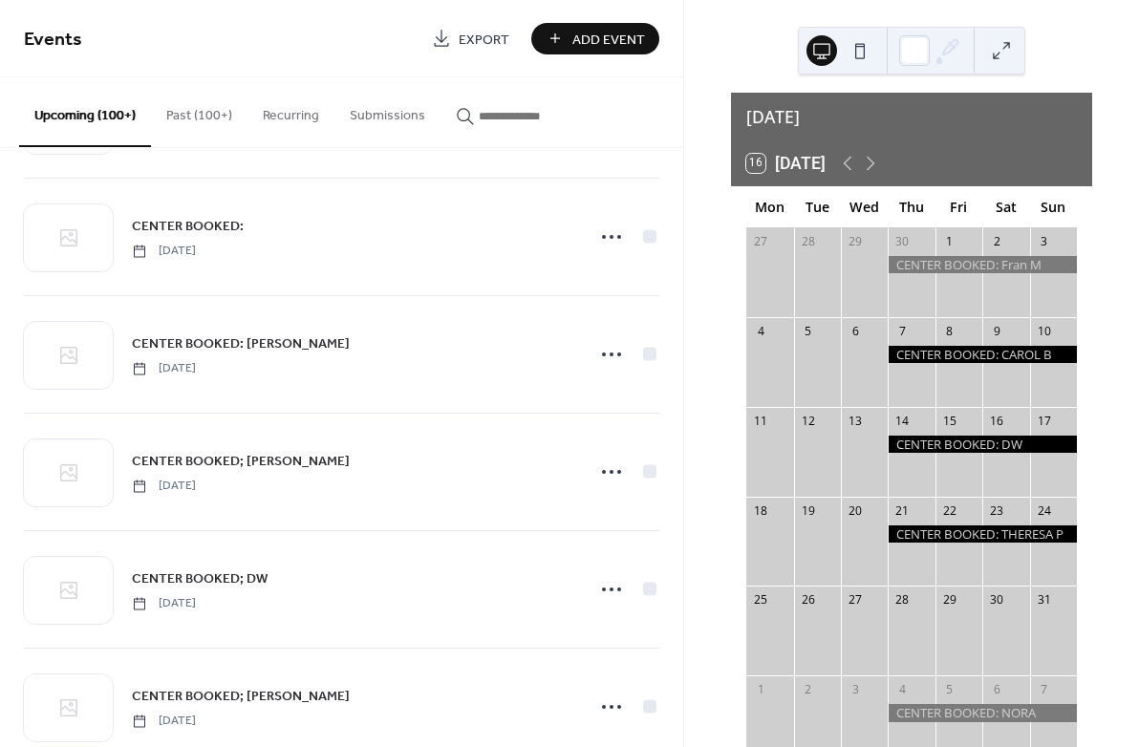
click at [75, 117] on button "Upcoming (100+)" at bounding box center [85, 112] width 132 height 70
click at [475, 122] on icon "button" at bounding box center [465, 116] width 19 height 19
click at [483, 122] on input "button" at bounding box center [536, 116] width 115 height 20
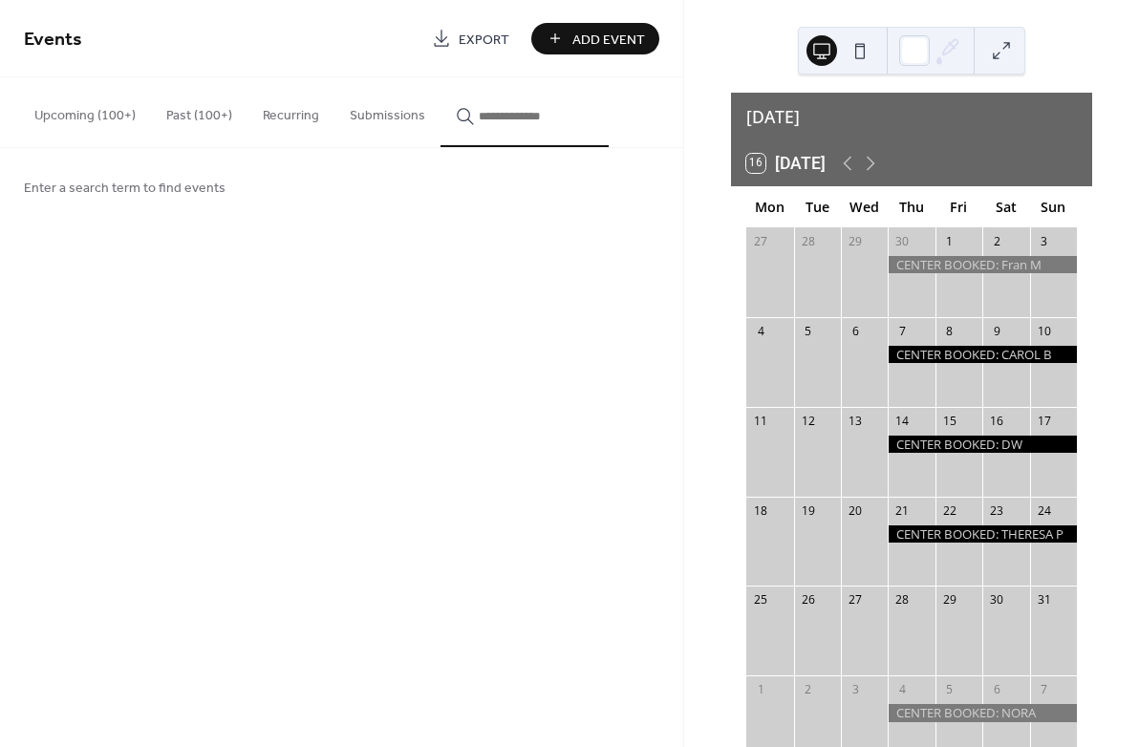
click at [79, 115] on button "Upcoming (100+)" at bounding box center [85, 111] width 132 height 68
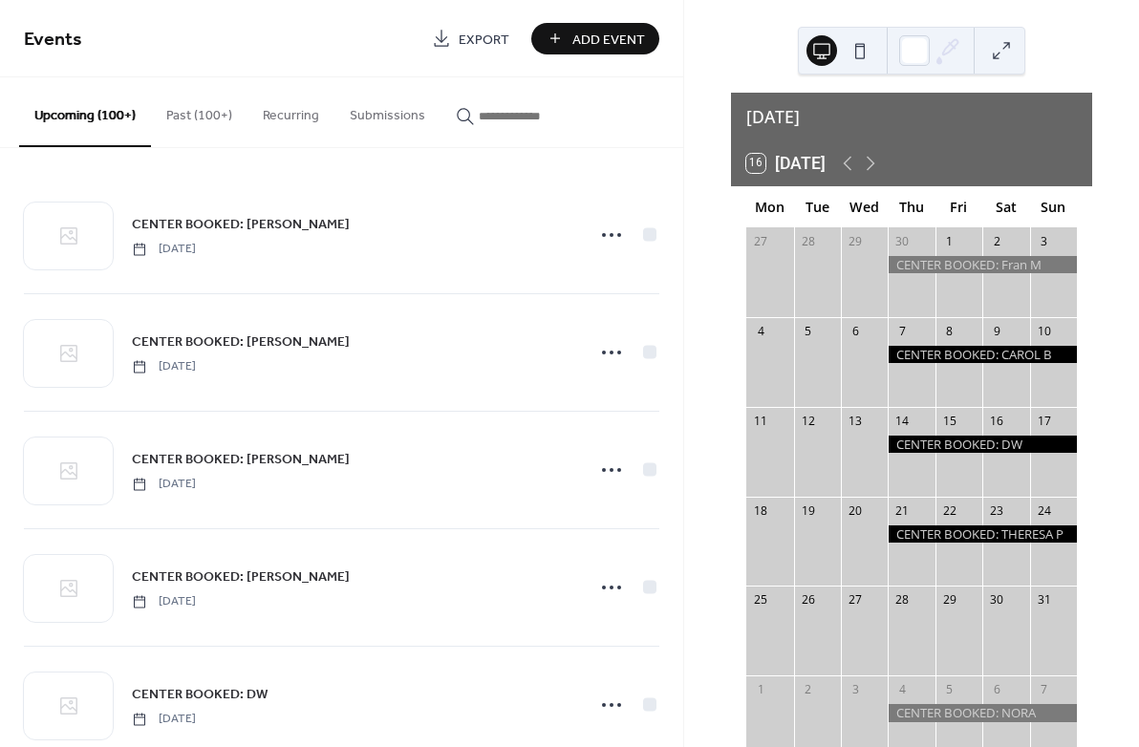
click at [911, 346] on div at bounding box center [982, 354] width 189 height 17
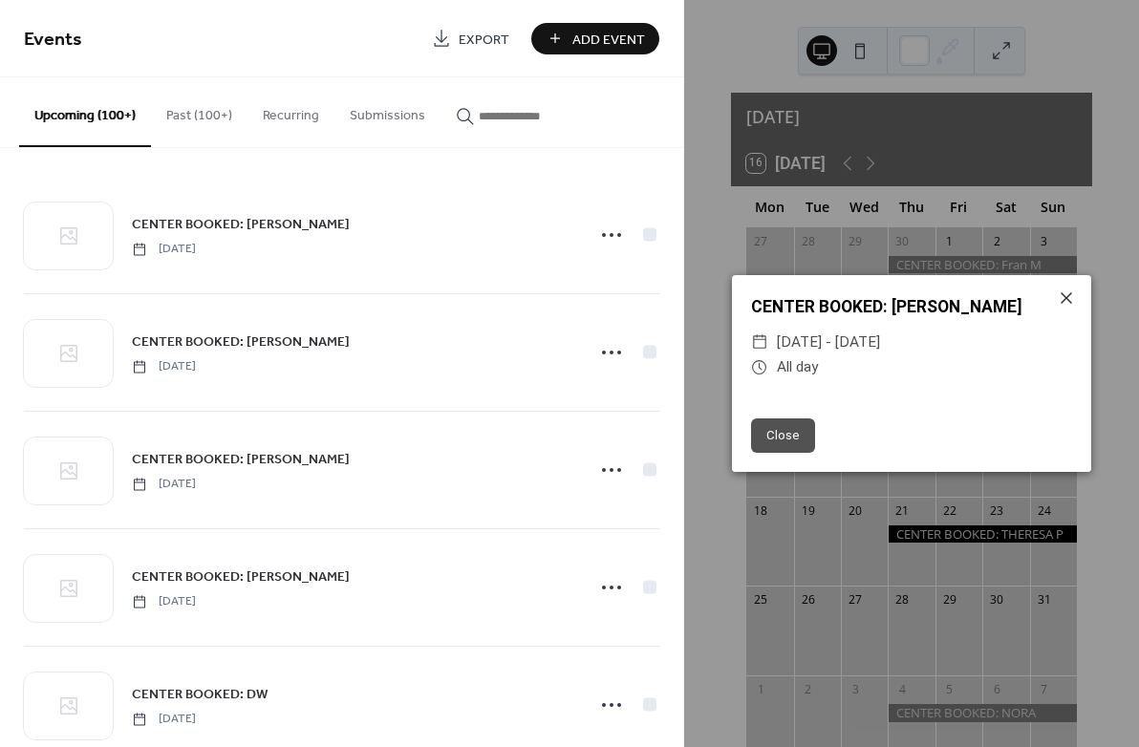
click at [762, 345] on icon at bounding box center [759, 341] width 17 height 17
click at [868, 411] on div "Close" at bounding box center [911, 435] width 359 height 74
click at [579, 40] on span "Add Event" at bounding box center [608, 40] width 73 height 20
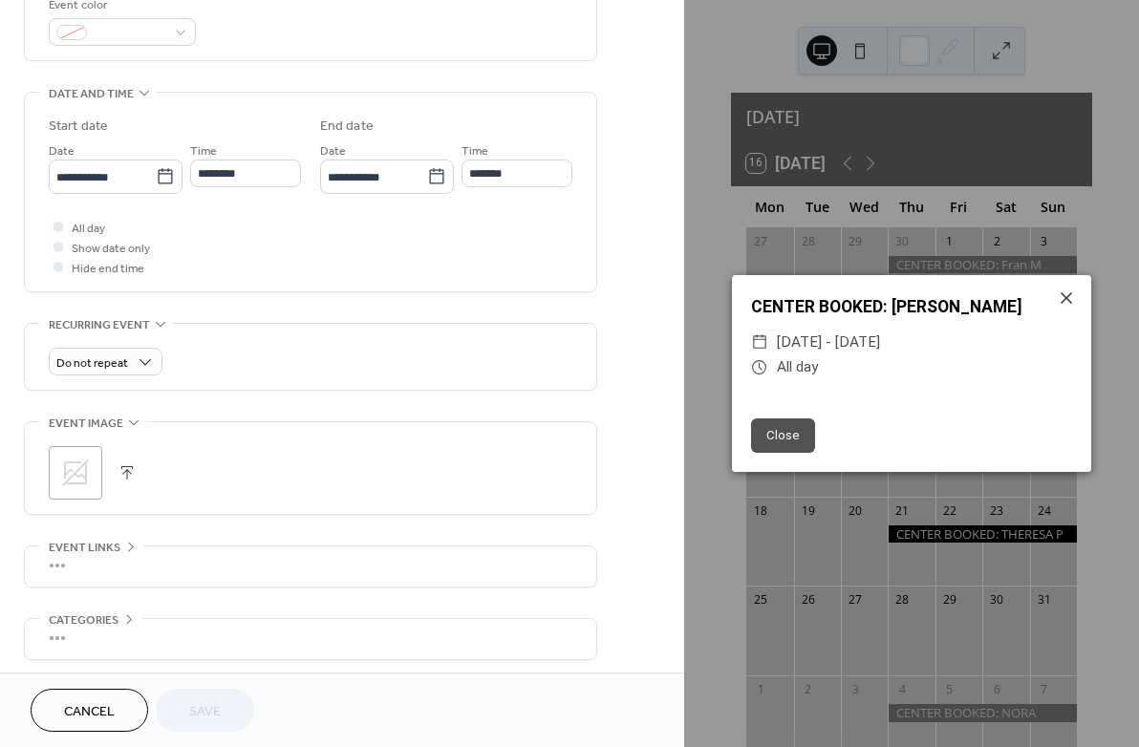
scroll to position [531, 0]
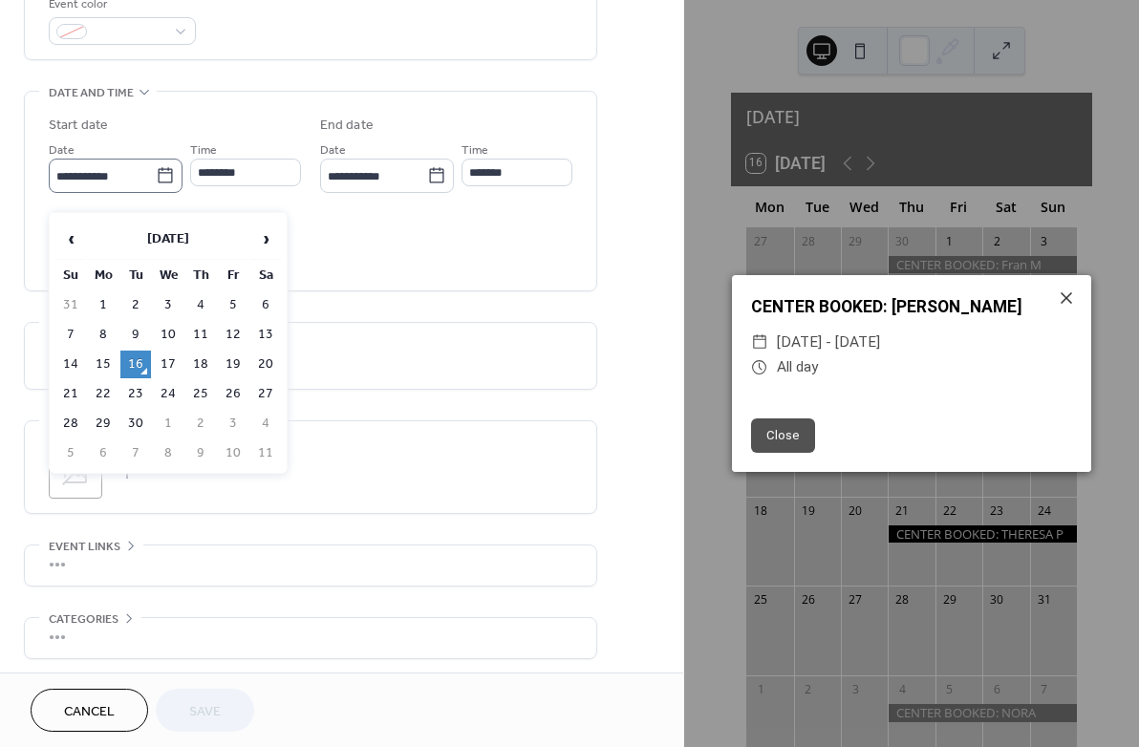
click at [169, 185] on icon at bounding box center [165, 175] width 19 height 19
click at [156, 190] on input "**********" at bounding box center [102, 176] width 107 height 28
click at [267, 241] on span "›" at bounding box center [265, 239] width 29 height 38
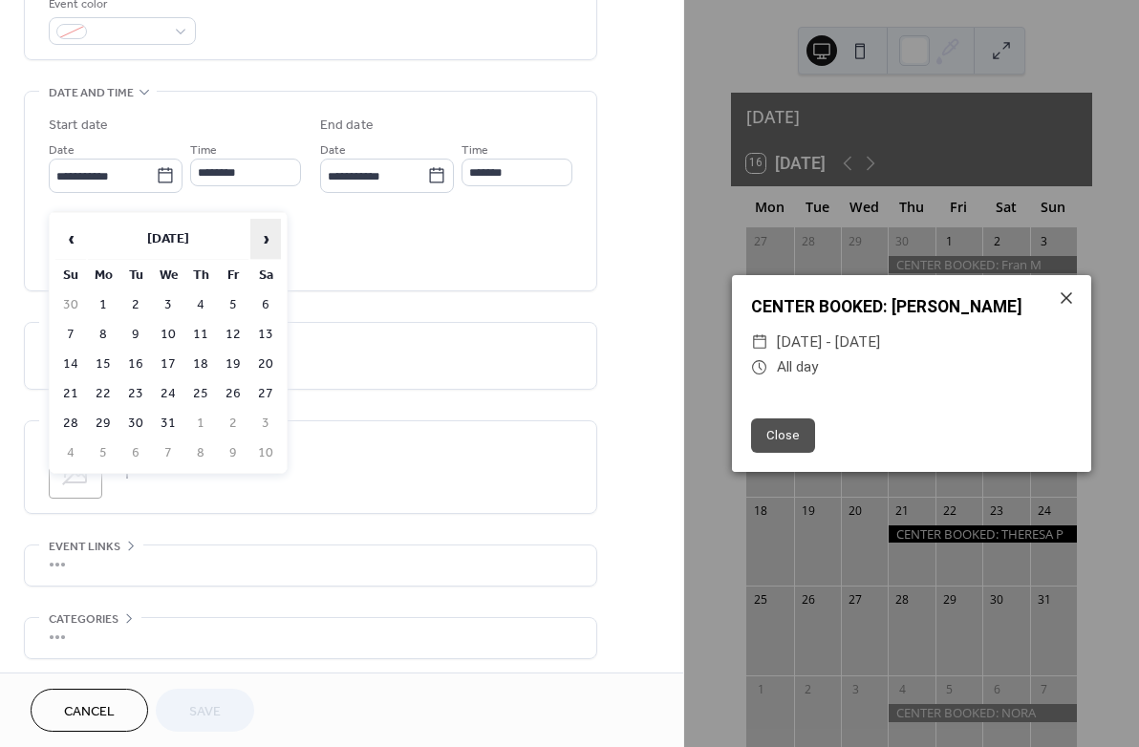
click at [267, 241] on span "›" at bounding box center [265, 239] width 29 height 38
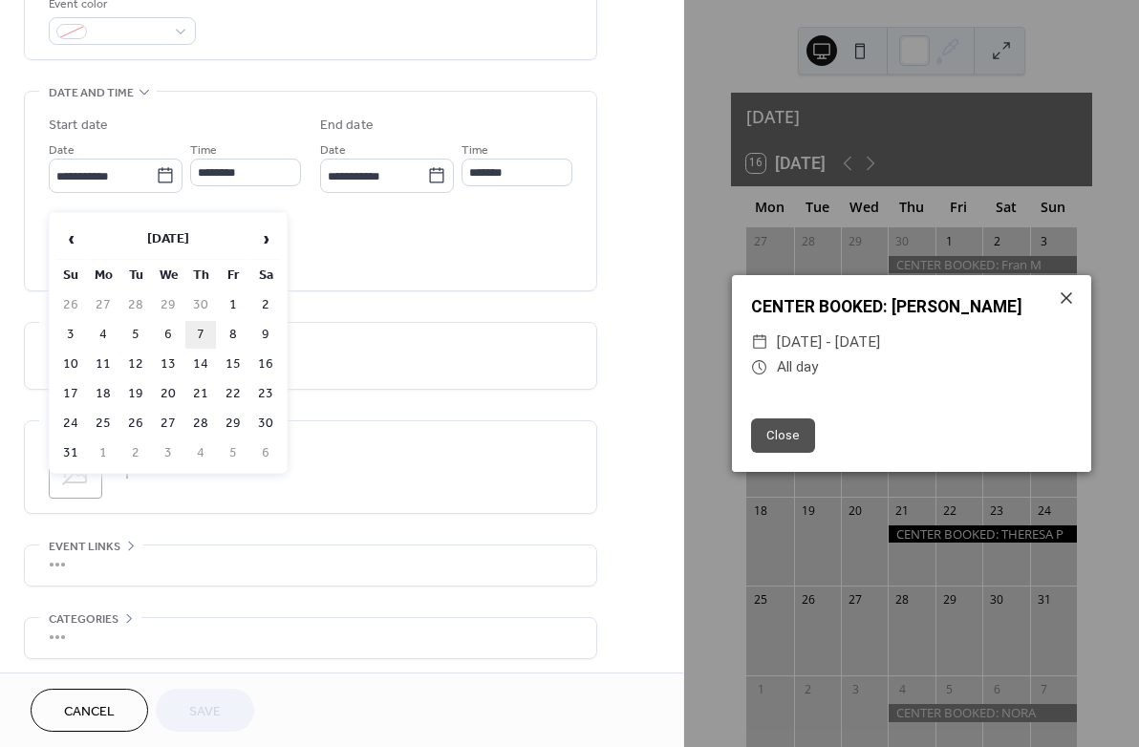
click at [203, 334] on td "7" at bounding box center [200, 335] width 31 height 28
type input "**********"
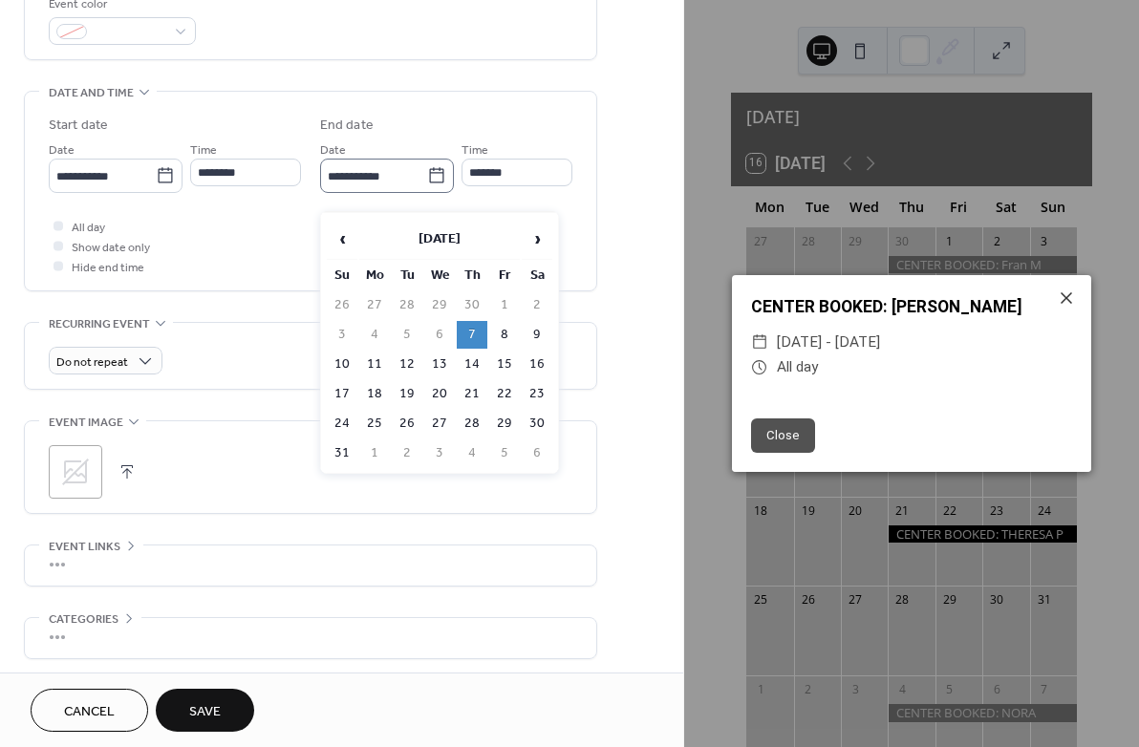
click at [433, 185] on icon at bounding box center [436, 175] width 19 height 19
click at [427, 190] on input "**********" at bounding box center [373, 176] width 107 height 28
click at [345, 362] on td "10" at bounding box center [342, 365] width 31 height 28
type input "**********"
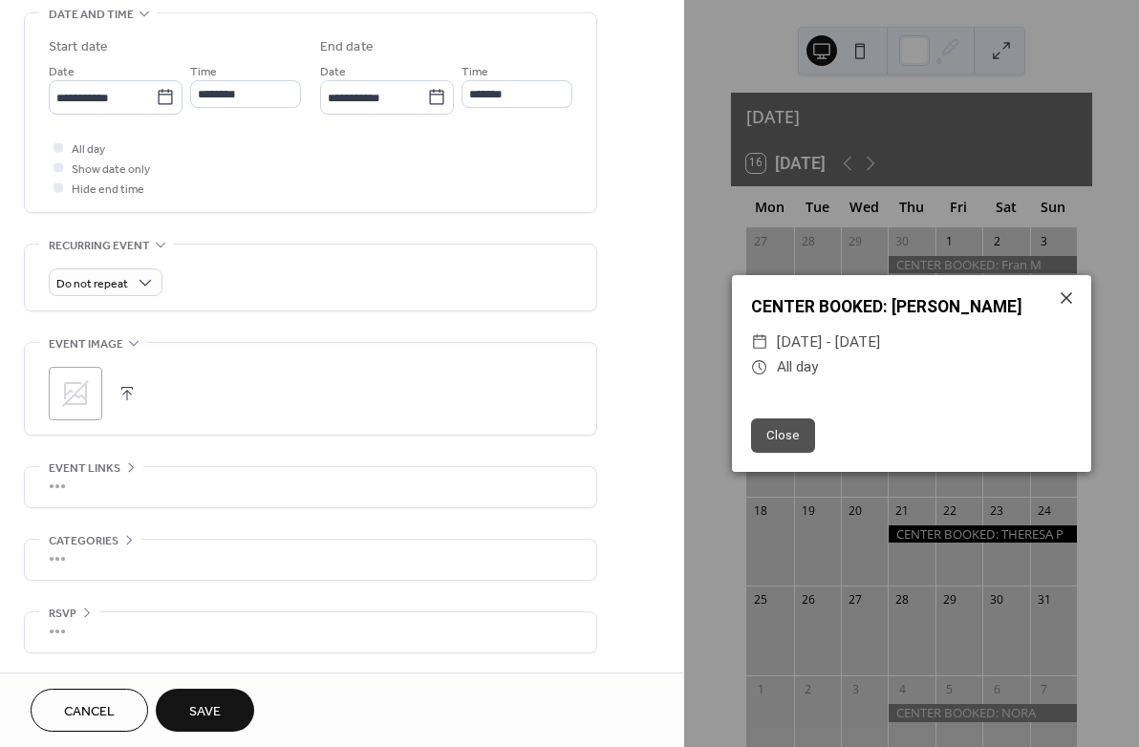
scroll to position [628, 0]
click at [95, 702] on span "Cancel" at bounding box center [89, 712] width 51 height 20
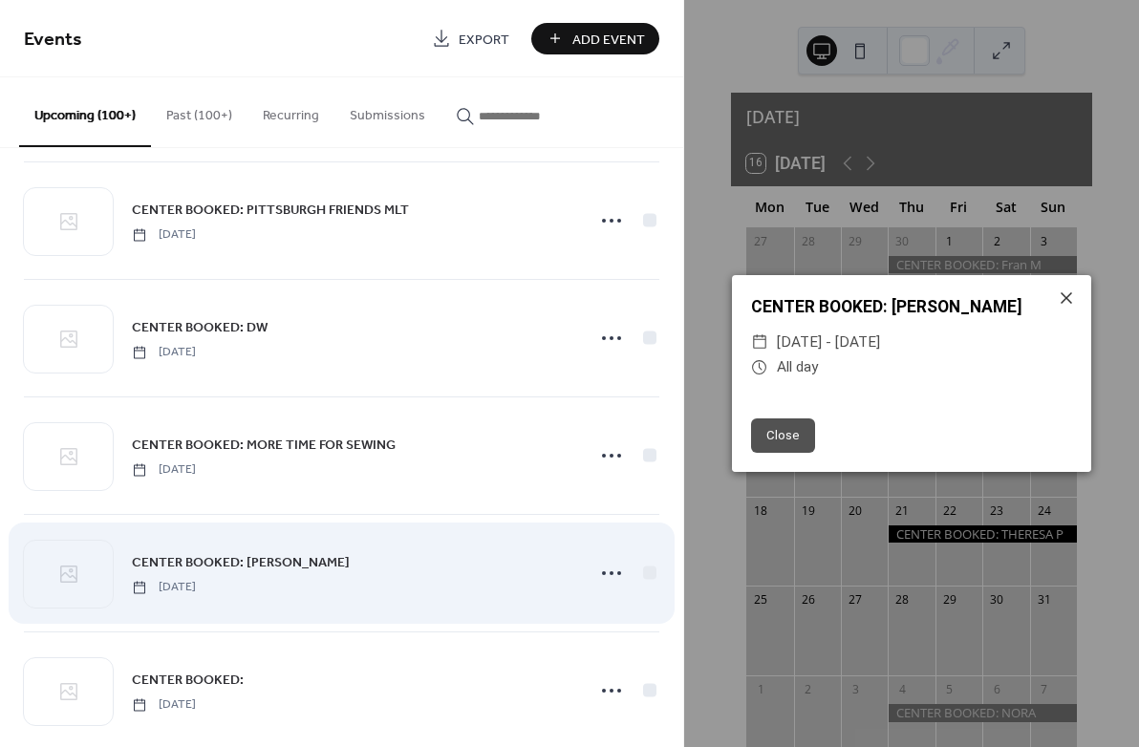
scroll to position [2832, 0]
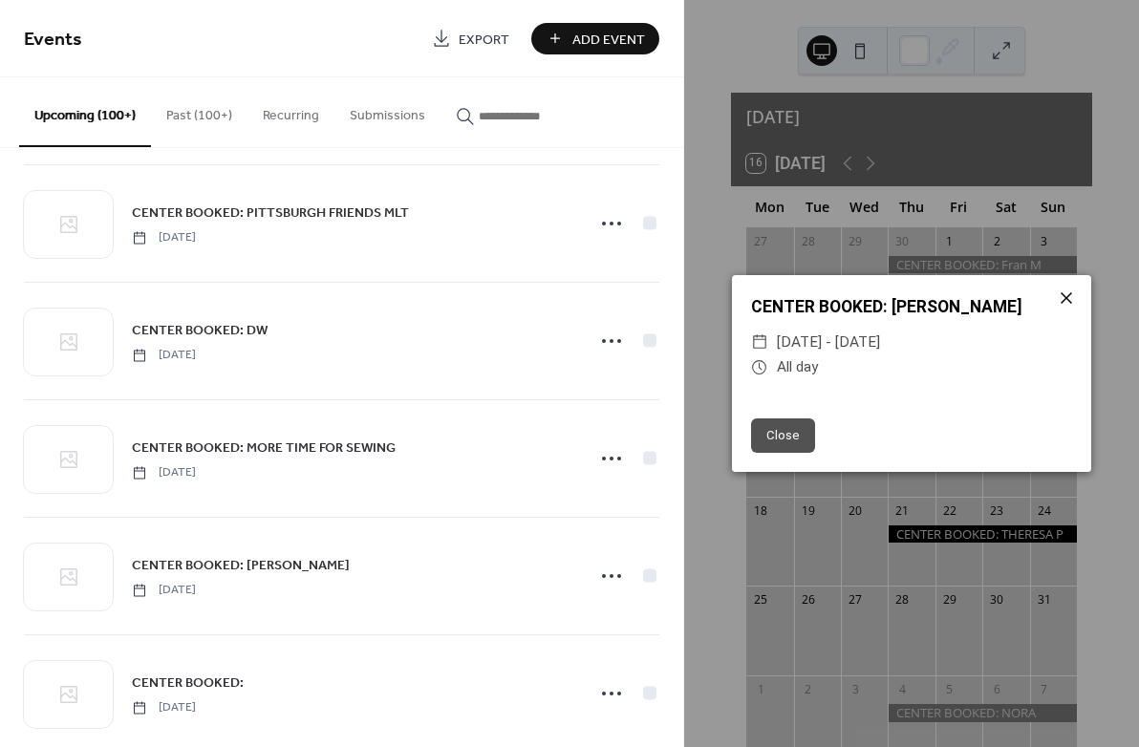
click at [1069, 300] on icon at bounding box center [1066, 297] width 11 height 11
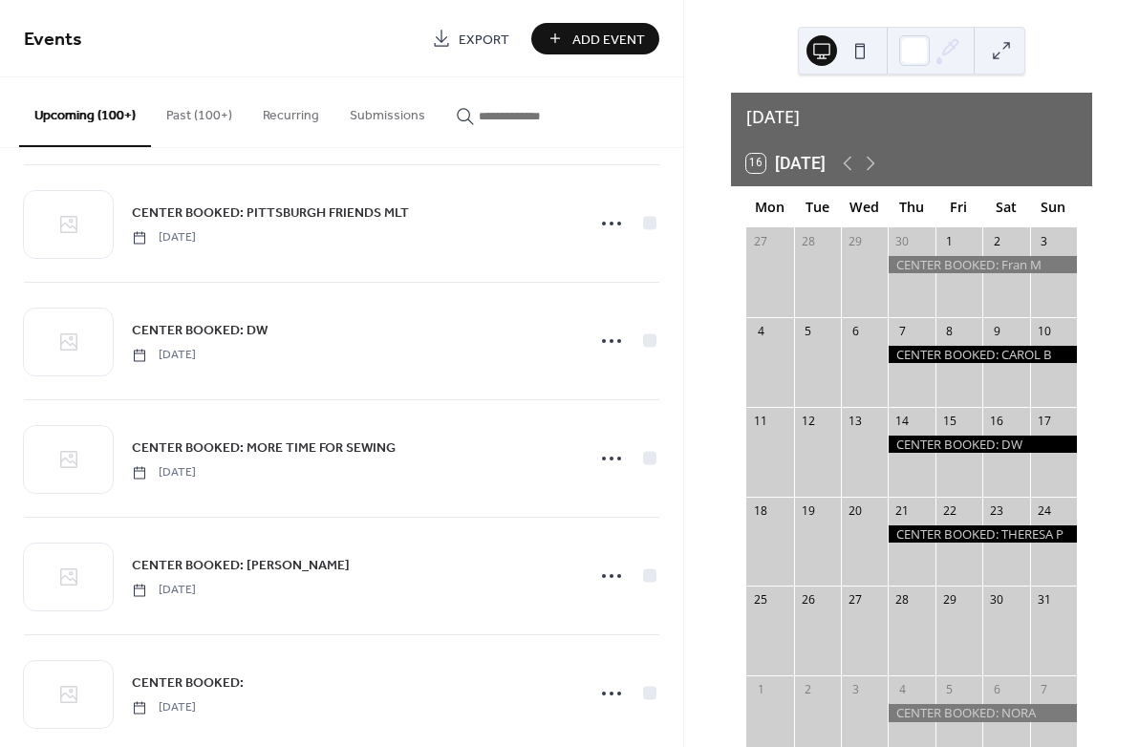
click at [511, 126] on input "button" at bounding box center [536, 116] width 115 height 20
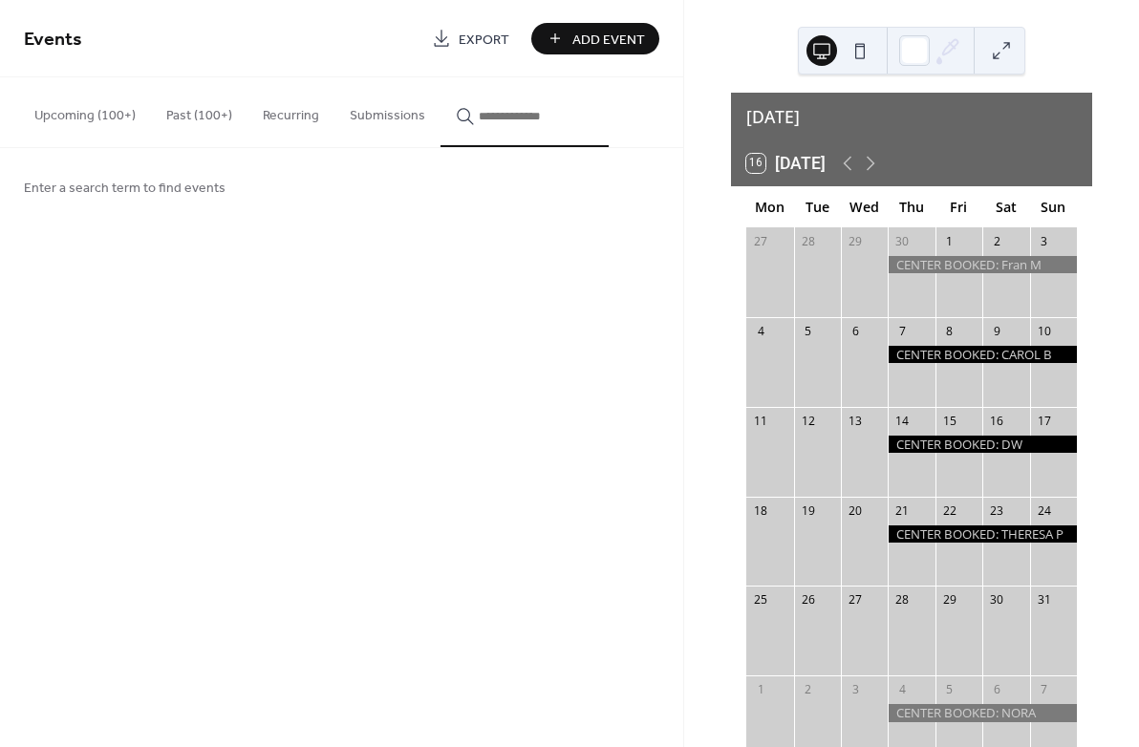
click at [73, 116] on button "Upcoming (100+)" at bounding box center [85, 111] width 132 height 68
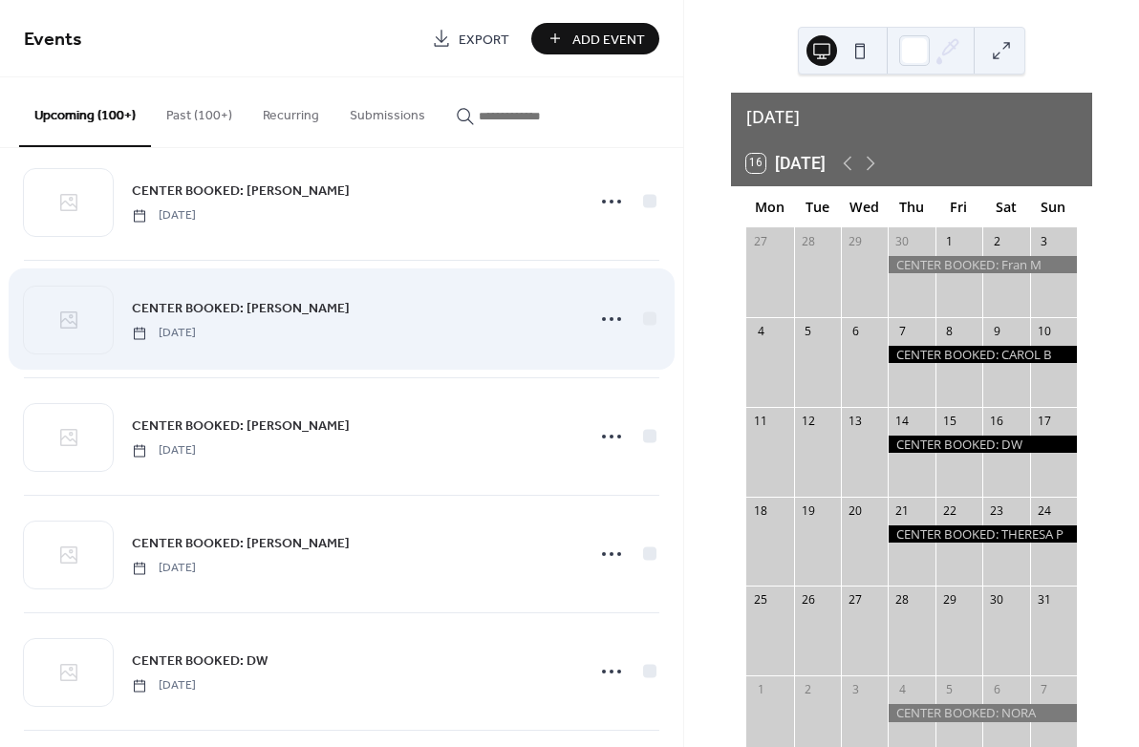
scroll to position [34, 0]
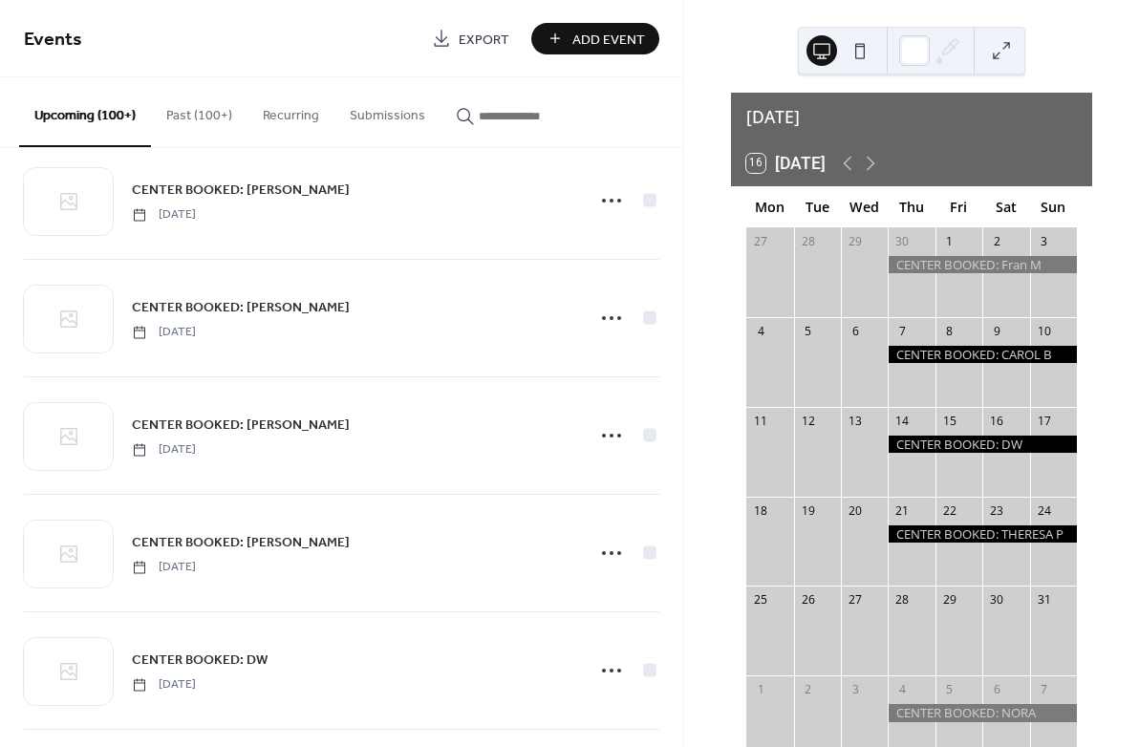
click at [588, 38] on span "Add Event" at bounding box center [608, 40] width 73 height 20
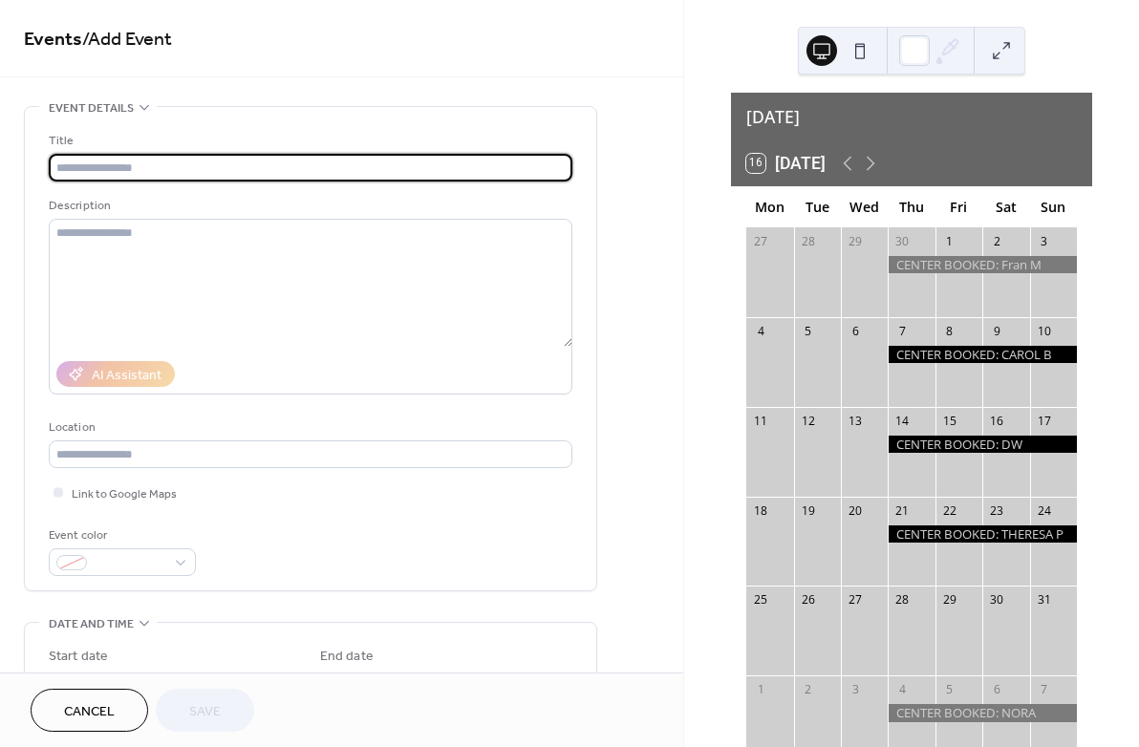
scroll to position [8, 0]
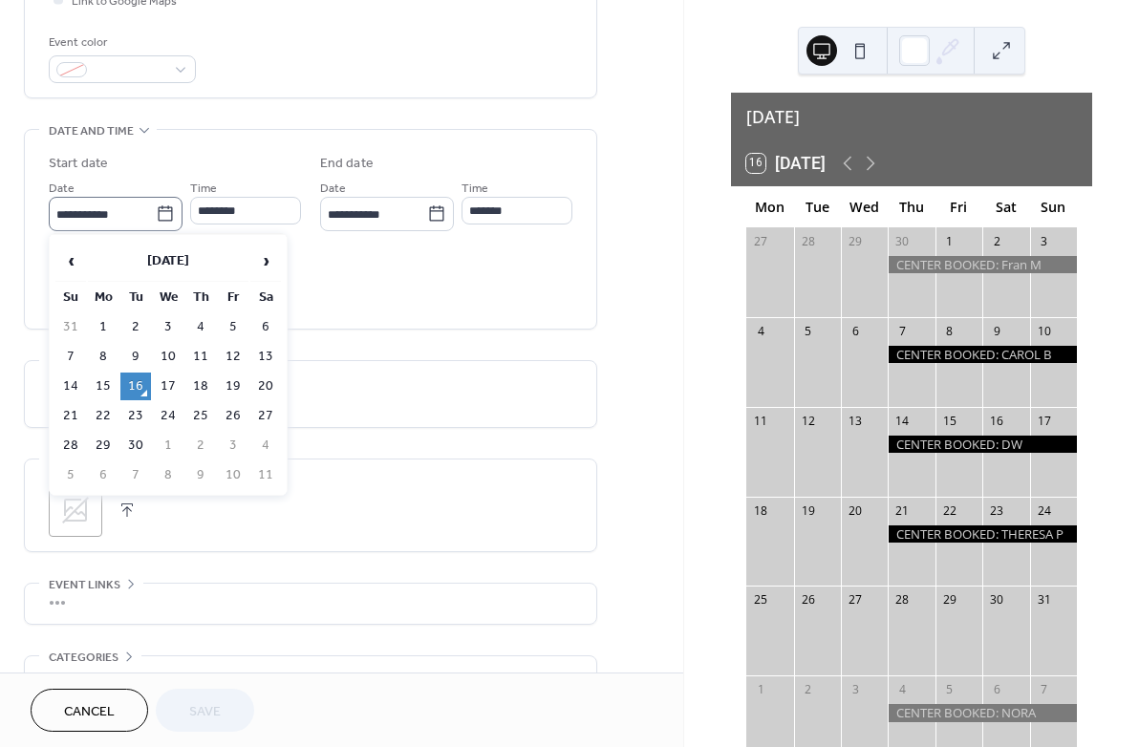
click at [163, 230] on body "**********" at bounding box center [569, 373] width 1139 height 747
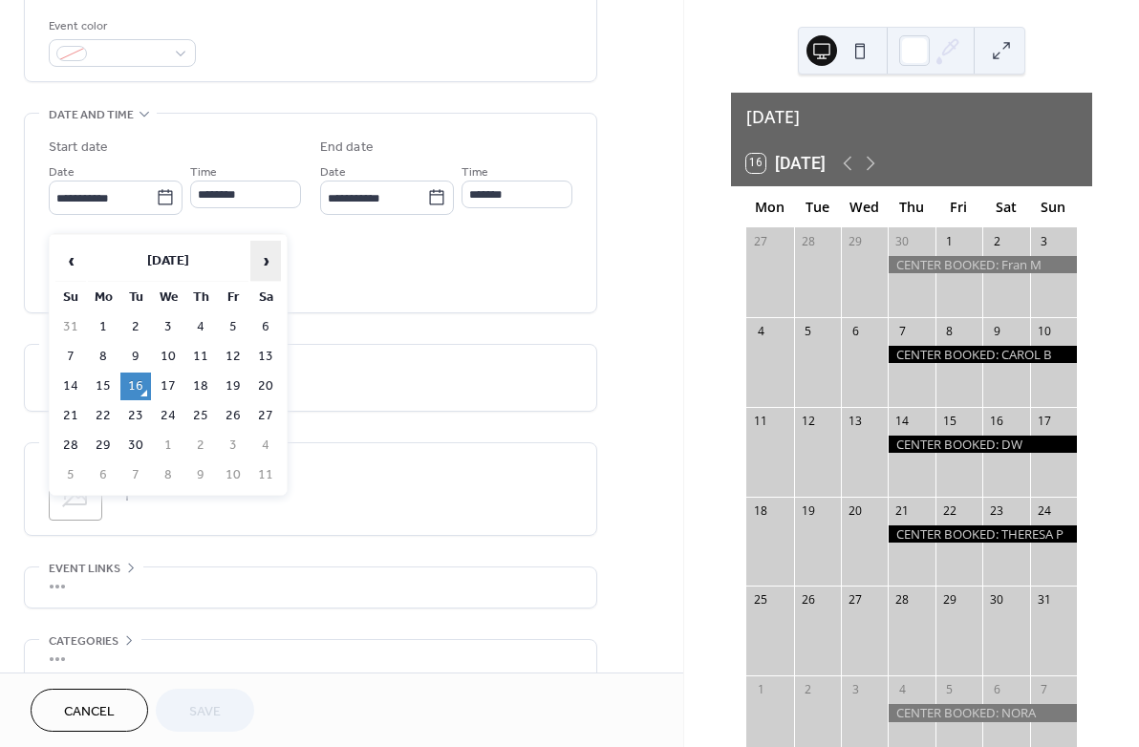
click at [268, 257] on span "›" at bounding box center [265, 261] width 29 height 38
click at [267, 258] on span "›" at bounding box center [265, 261] width 29 height 38
click at [268, 258] on span "›" at bounding box center [265, 261] width 29 height 38
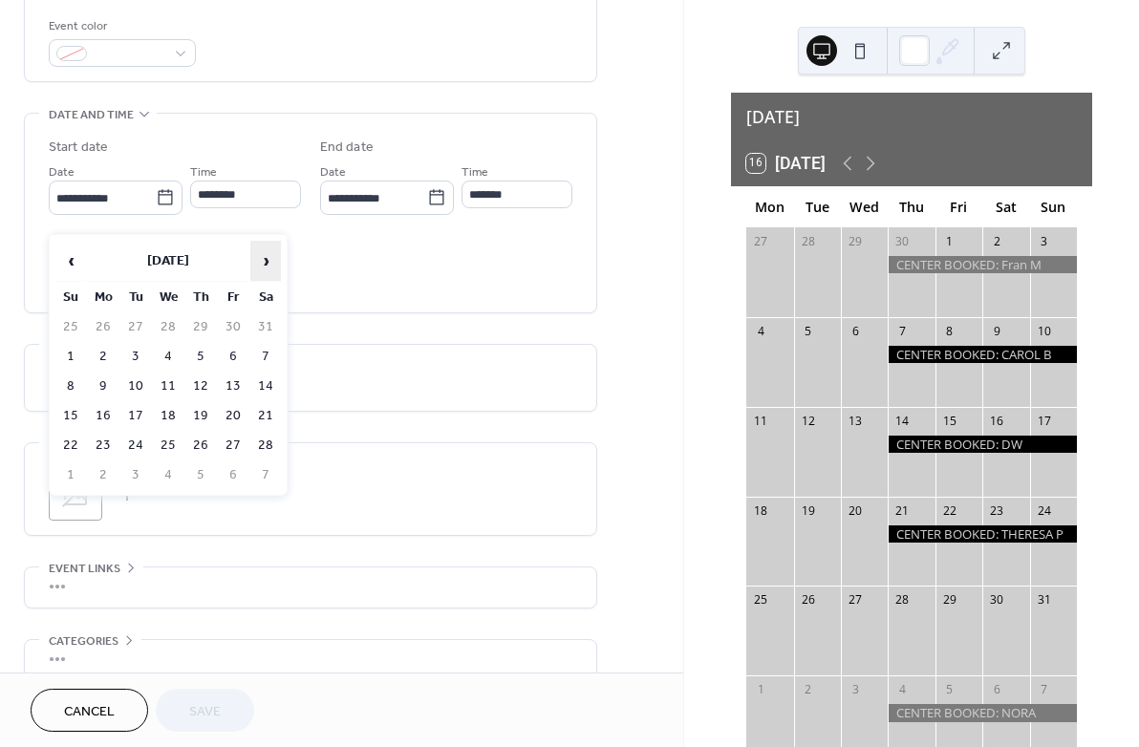
click at [268, 258] on span "›" at bounding box center [265, 261] width 29 height 38
click at [197, 354] on td "7" at bounding box center [200, 357] width 31 height 28
type input "**********"
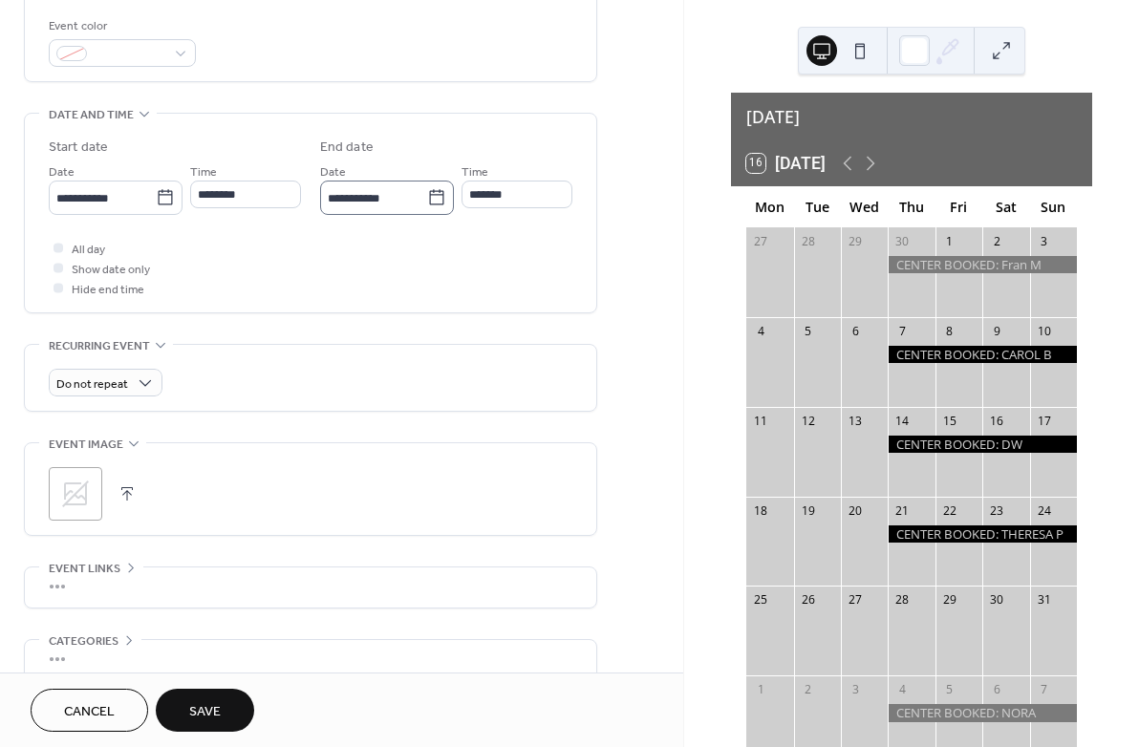
click at [433, 207] on icon at bounding box center [436, 197] width 19 height 19
click at [427, 212] on input "**********" at bounding box center [373, 198] width 107 height 28
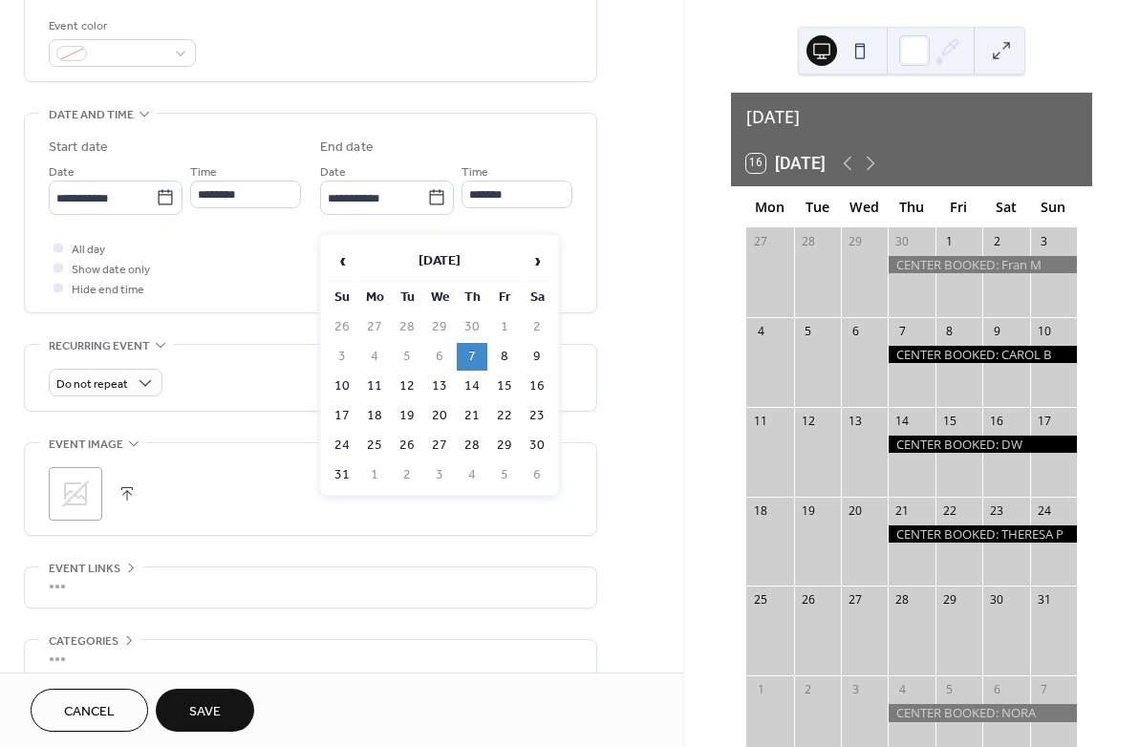
click at [340, 387] on td "10" at bounding box center [342, 387] width 31 height 28
type input "**********"
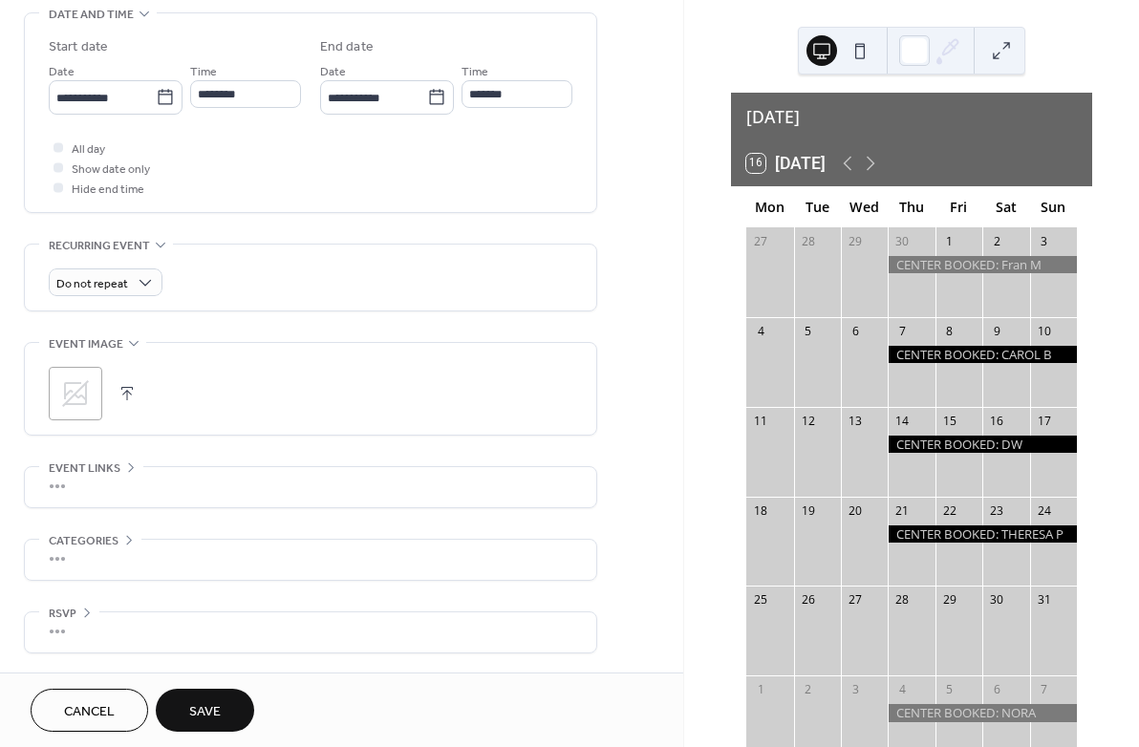
scroll to position [608, 0]
click at [95, 708] on span "Cancel" at bounding box center [89, 712] width 51 height 20
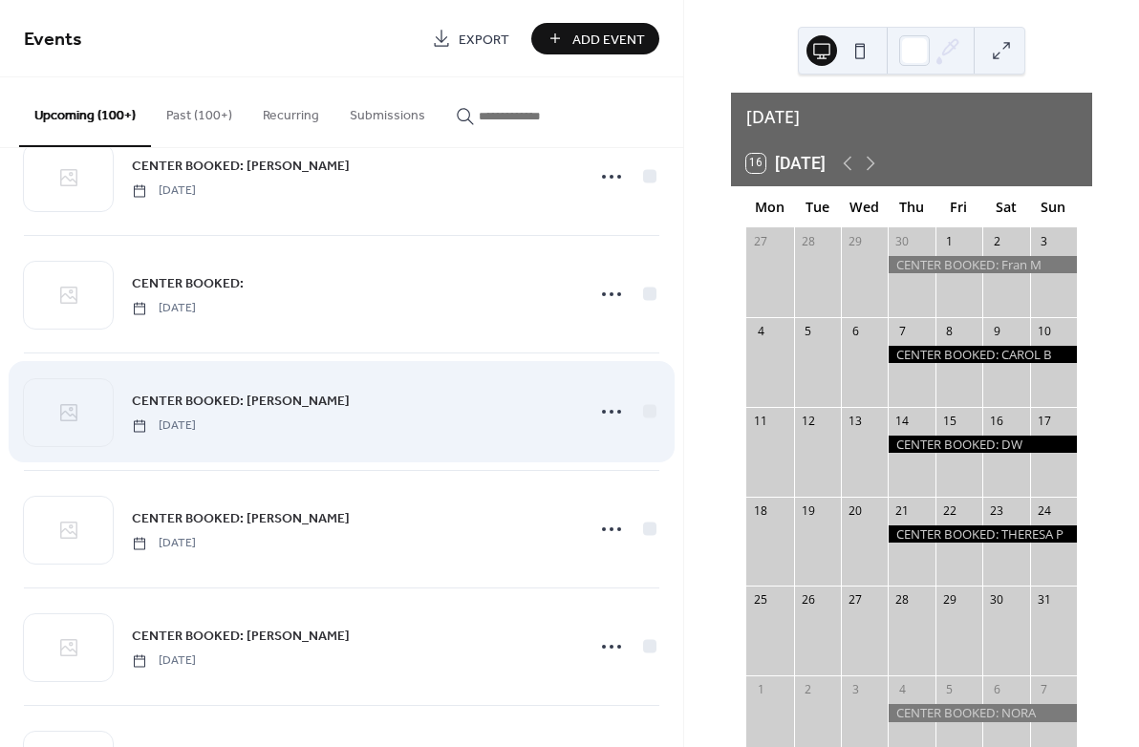
scroll to position [3240, 0]
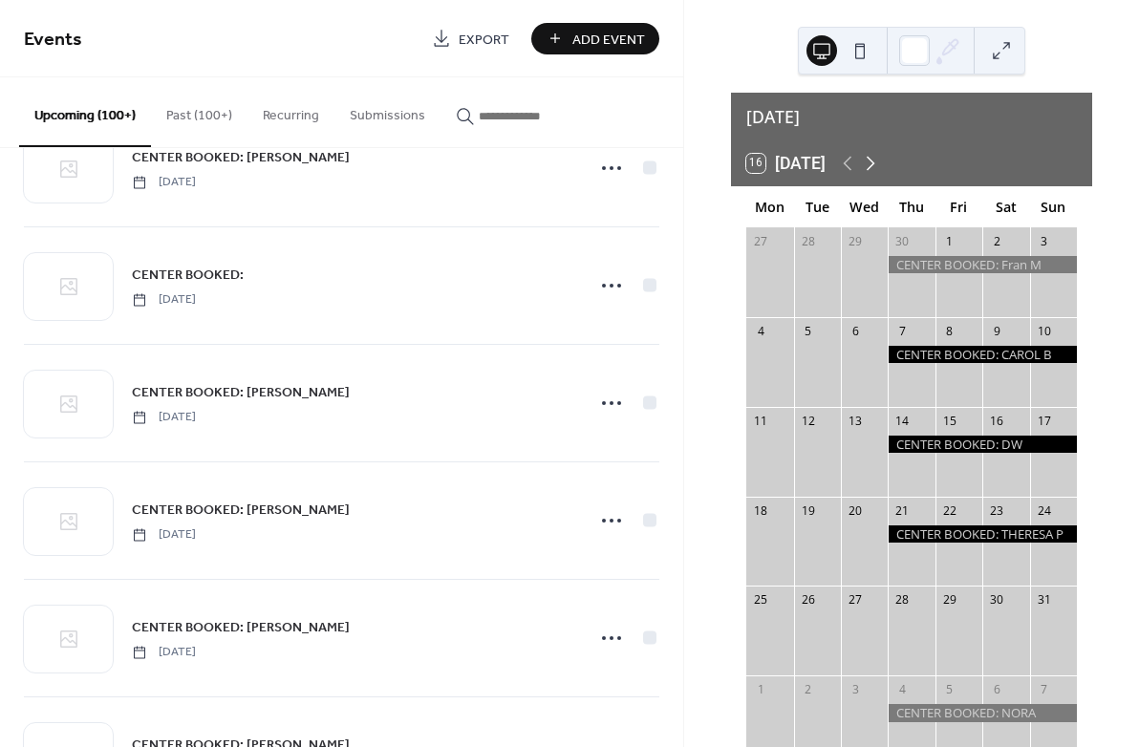
click at [875, 157] on icon at bounding box center [871, 164] width 9 height 14
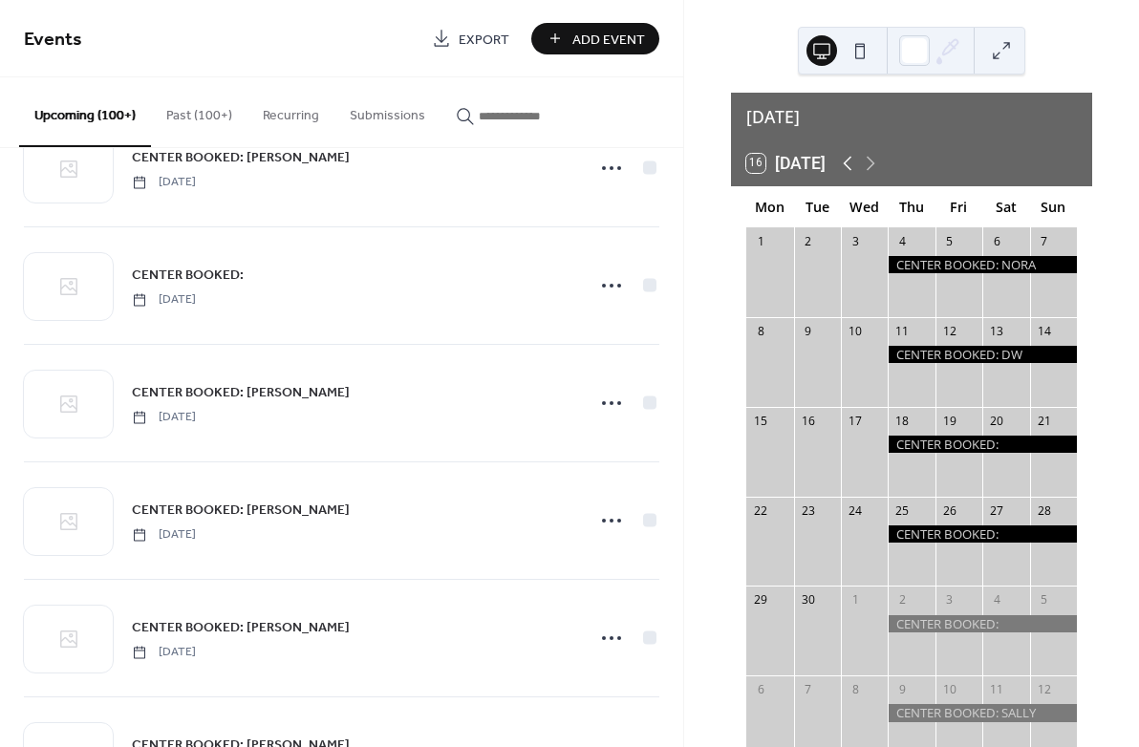
click at [852, 153] on icon at bounding box center [847, 163] width 23 height 23
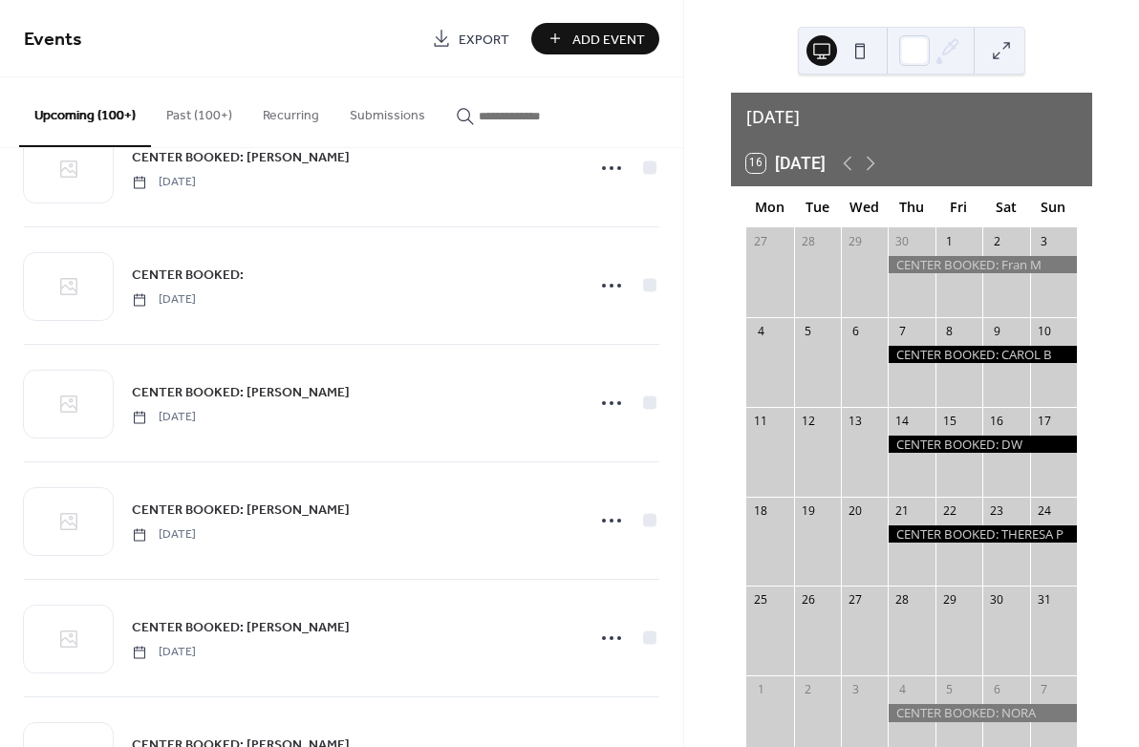
click at [1001, 346] on div at bounding box center [982, 354] width 189 height 17
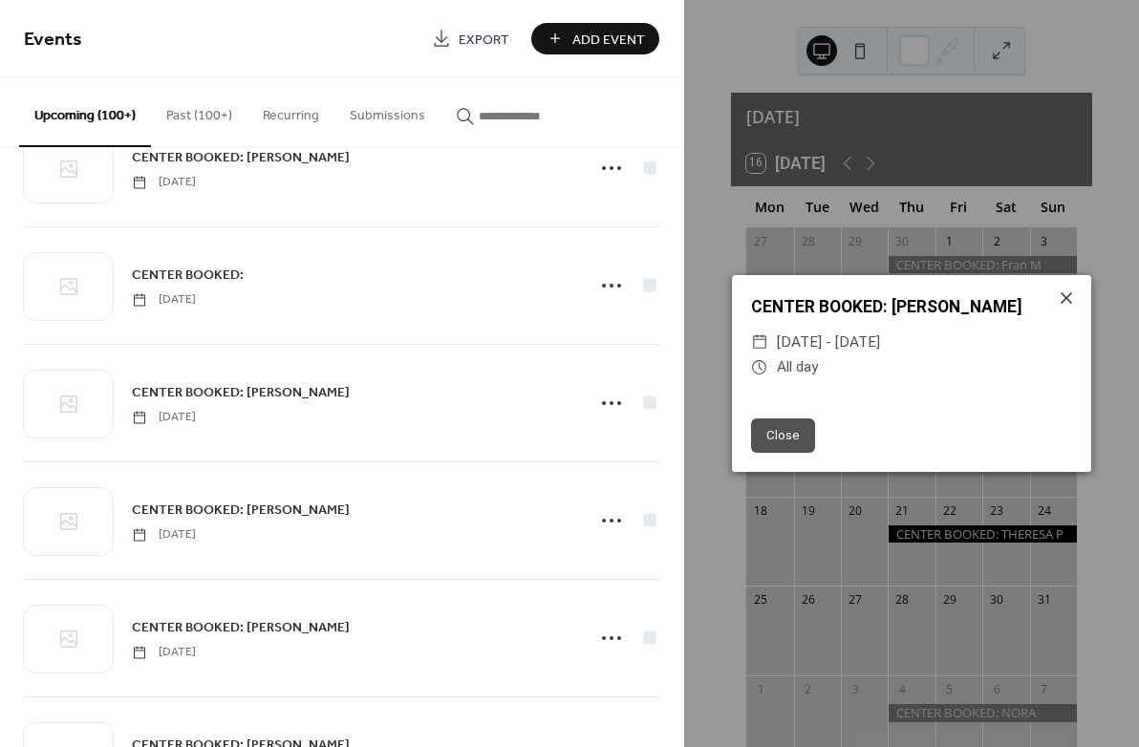
click at [585, 41] on span "Add Event" at bounding box center [608, 40] width 73 height 20
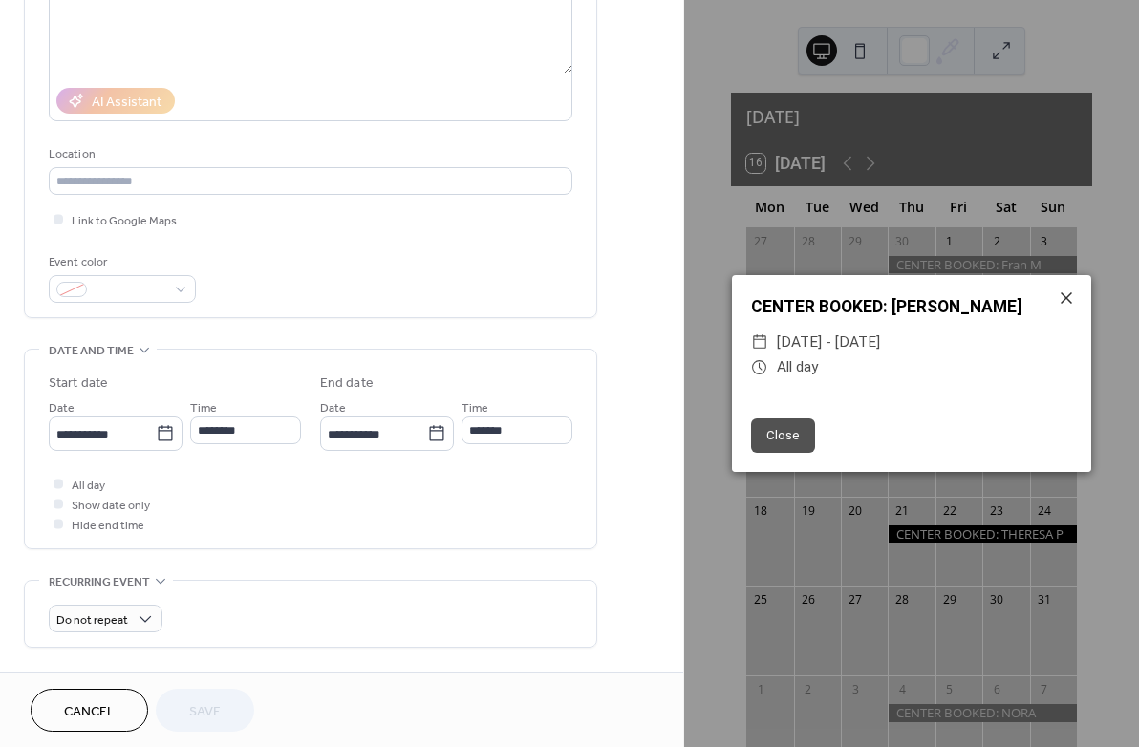
scroll to position [282, 0]
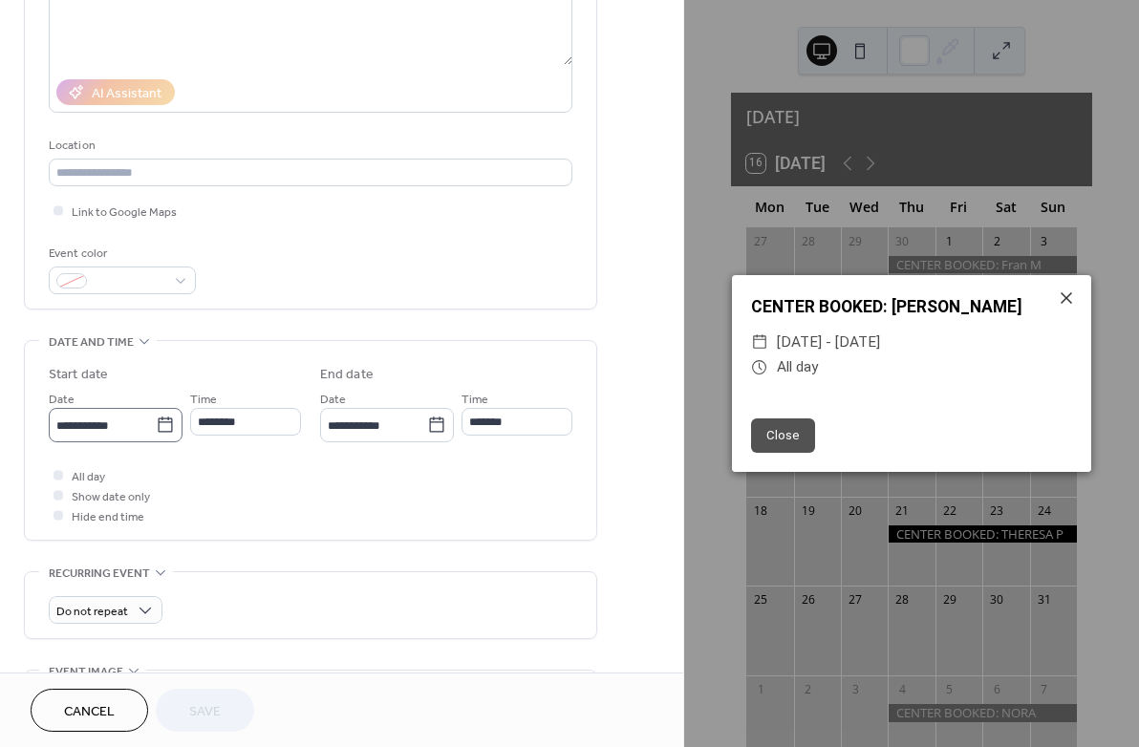
click at [162, 435] on icon at bounding box center [165, 425] width 19 height 19
click at [156, 440] on input "**********" at bounding box center [102, 426] width 107 height 28
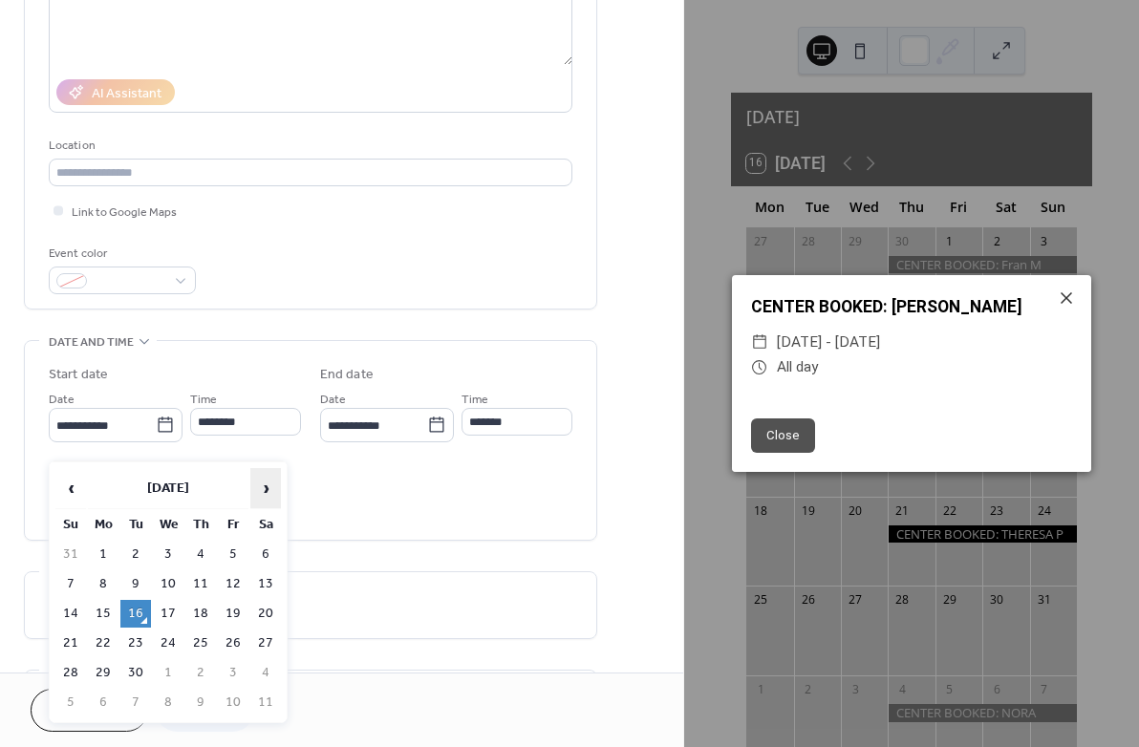
click at [267, 488] on span "›" at bounding box center [265, 488] width 29 height 38
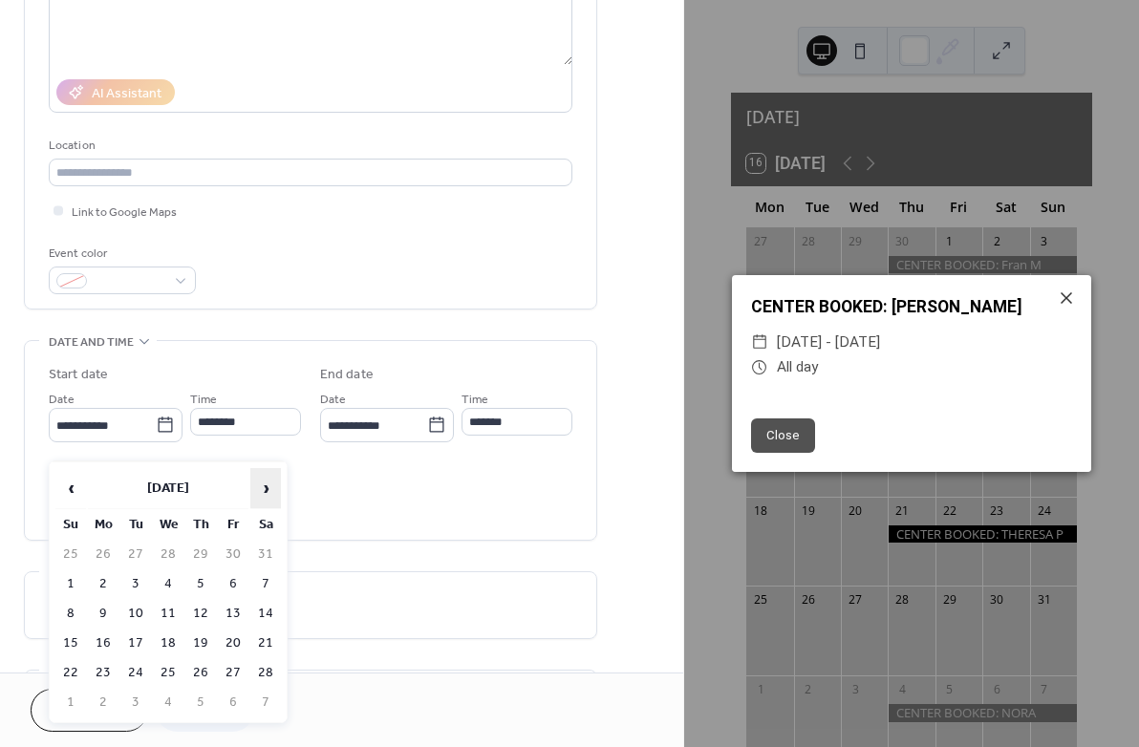
click at [267, 488] on span "›" at bounding box center [265, 488] width 29 height 38
click at [263, 487] on span "›" at bounding box center [265, 488] width 29 height 38
click at [199, 583] on td "7" at bounding box center [200, 584] width 31 height 28
type input "**********"
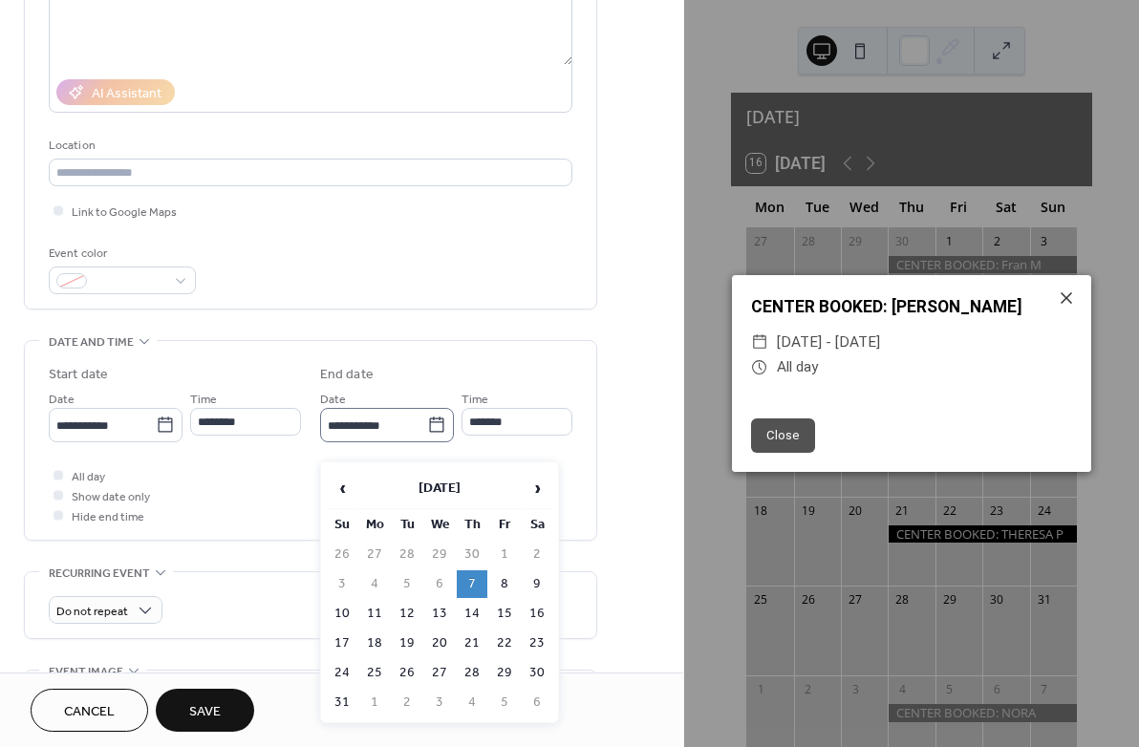
click at [432, 435] on icon at bounding box center [436, 425] width 19 height 19
click at [427, 440] on input "**********" at bounding box center [373, 426] width 107 height 28
click at [347, 610] on td "10" at bounding box center [342, 614] width 31 height 28
type input "**********"
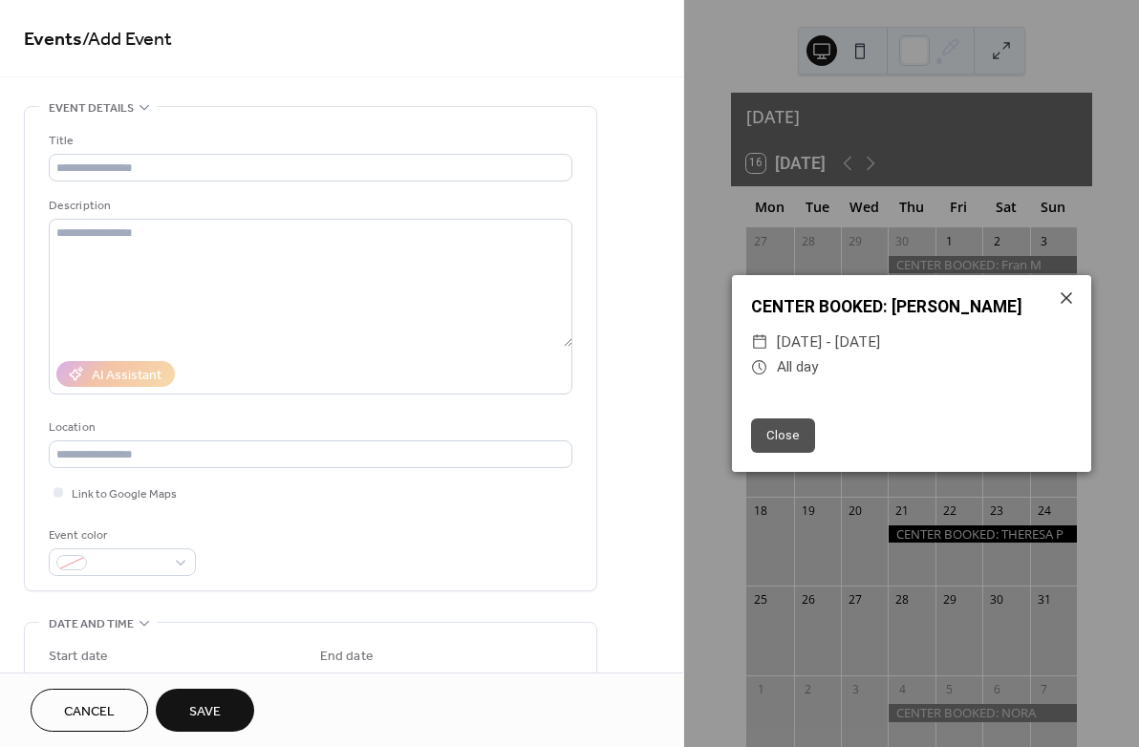
scroll to position [0, 0]
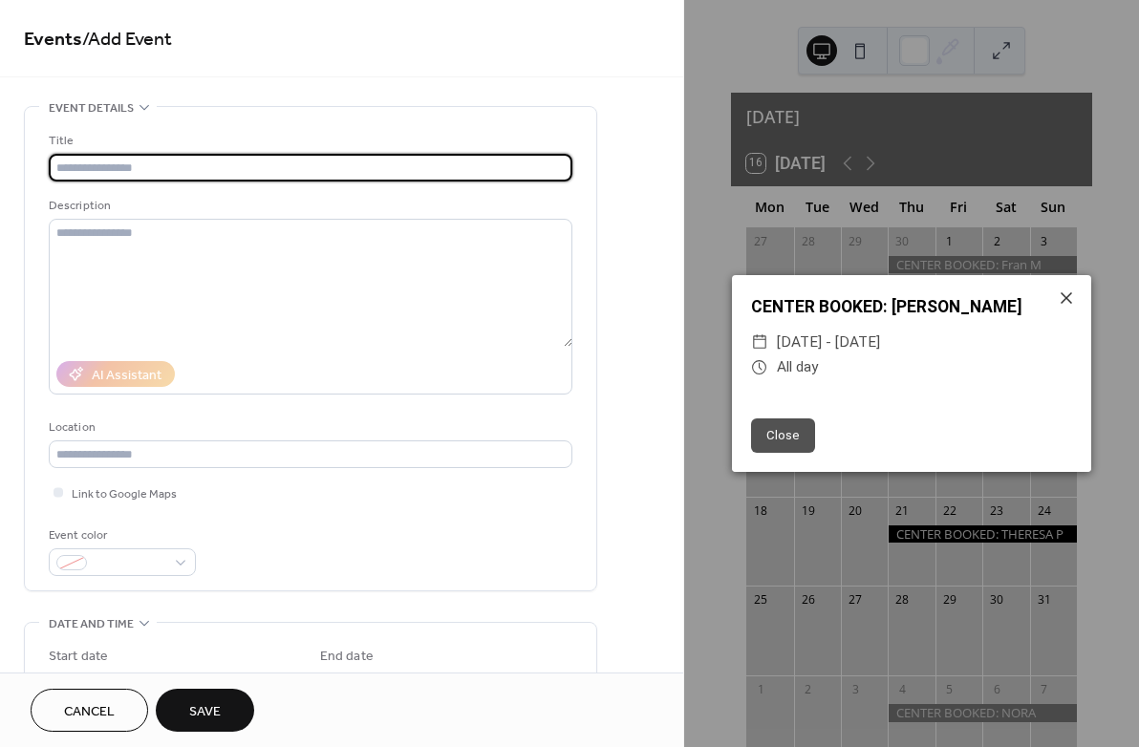
click at [82, 169] on input "text" at bounding box center [311, 168] width 524 height 28
click at [826, 306] on div "CENTER BOOKED: CAROL B" at bounding box center [911, 306] width 359 height 25
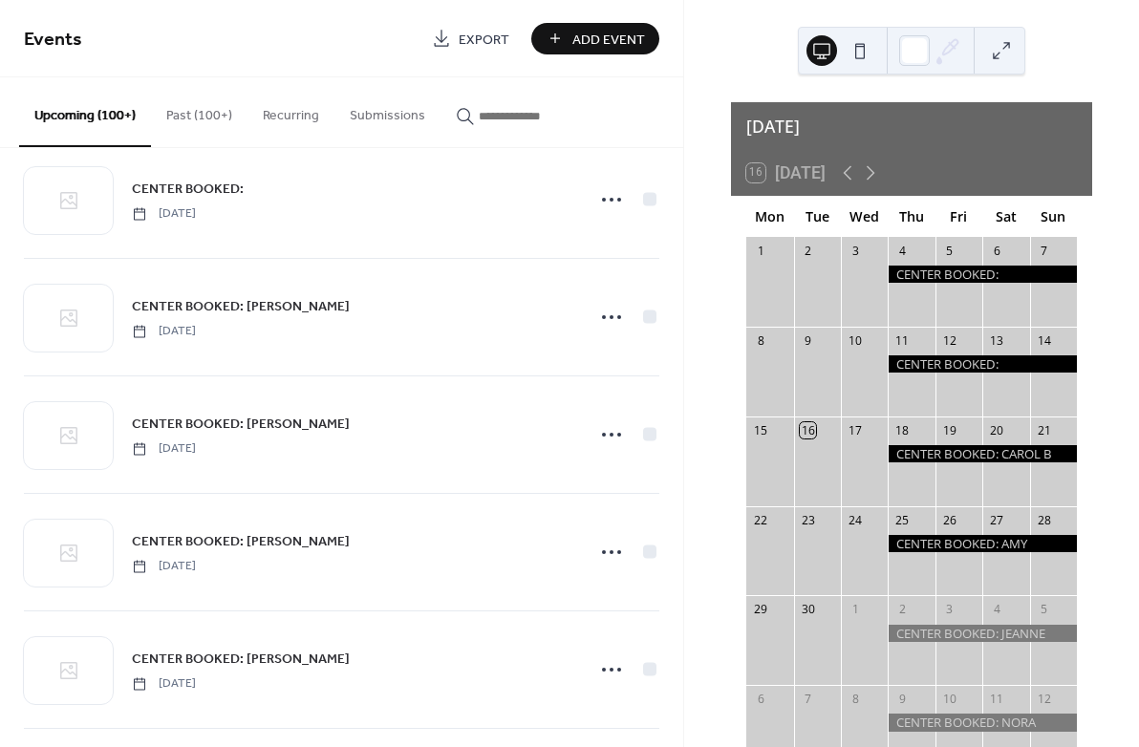
scroll to position [3338, 0]
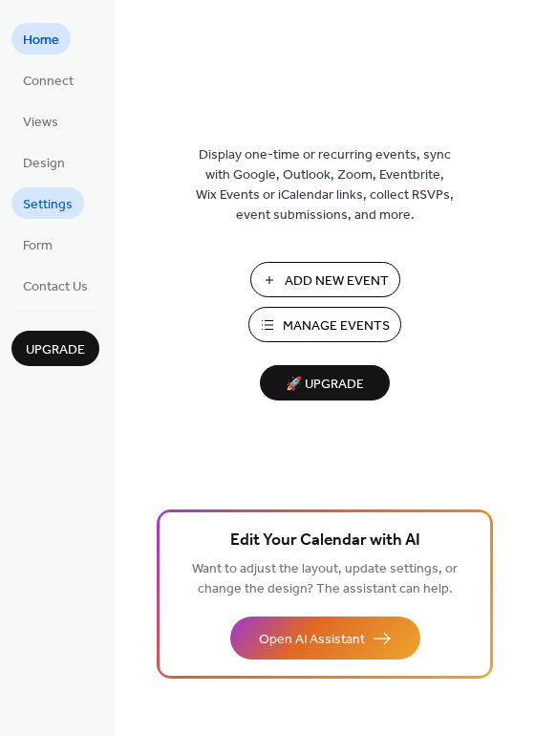
click at [53, 203] on span "Settings" at bounding box center [48, 205] width 50 height 20
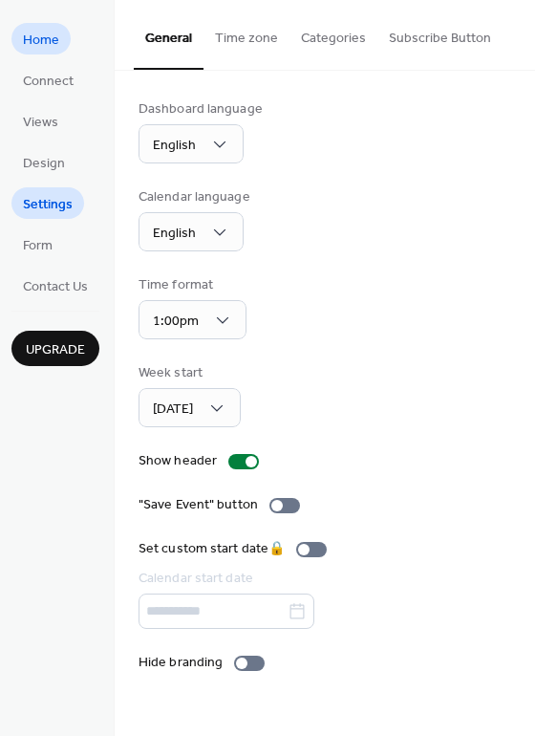
click at [42, 40] on span "Home" at bounding box center [41, 41] width 36 height 20
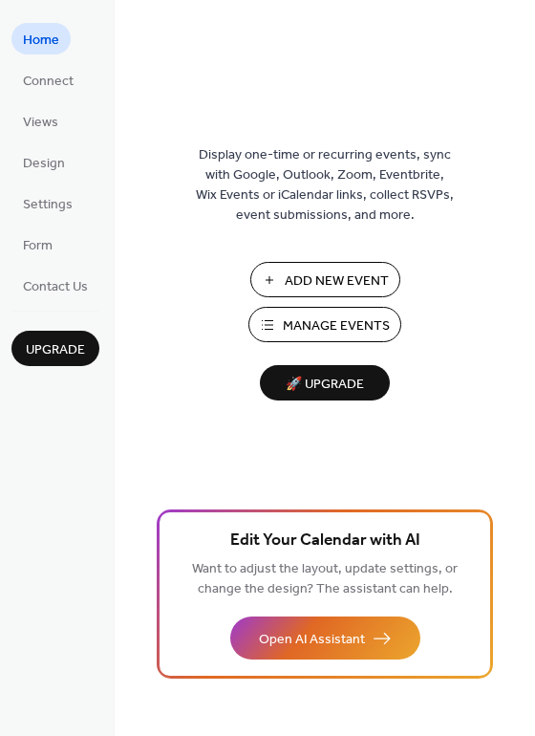
click at [301, 279] on span "Add New Event" at bounding box center [337, 281] width 104 height 20
click at [297, 327] on span "Manage Events" at bounding box center [336, 326] width 107 height 20
click at [291, 330] on span "Manage Events" at bounding box center [336, 326] width 107 height 20
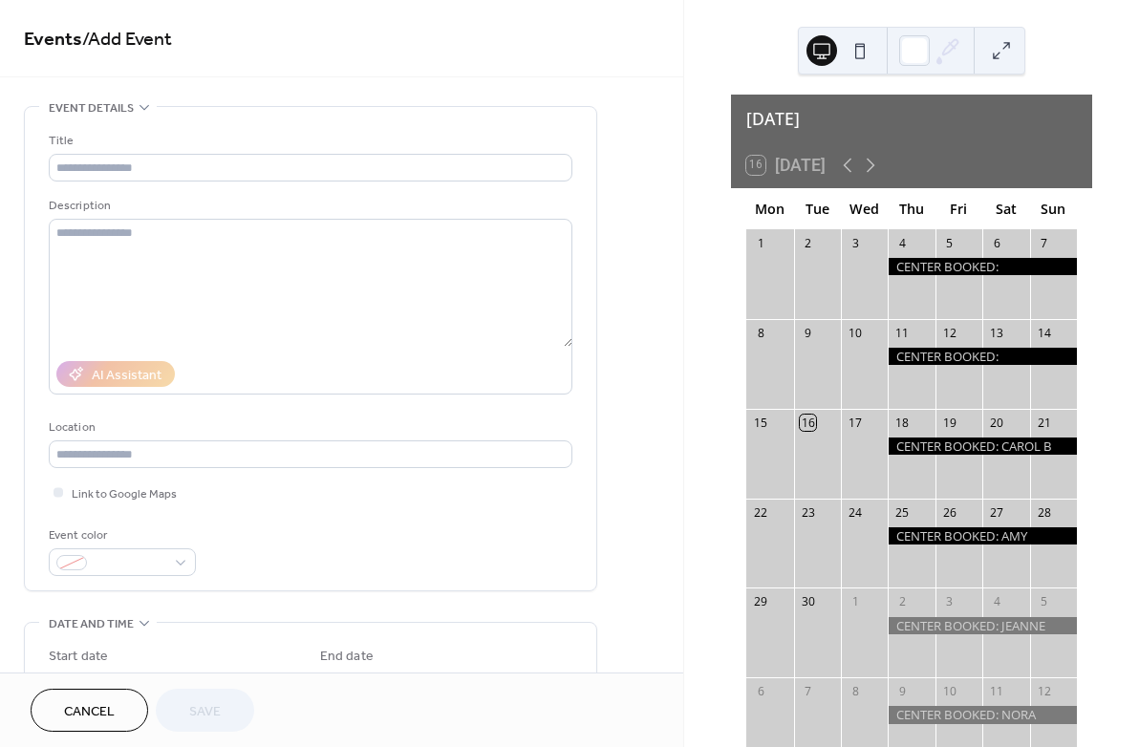
scroll to position [13, 0]
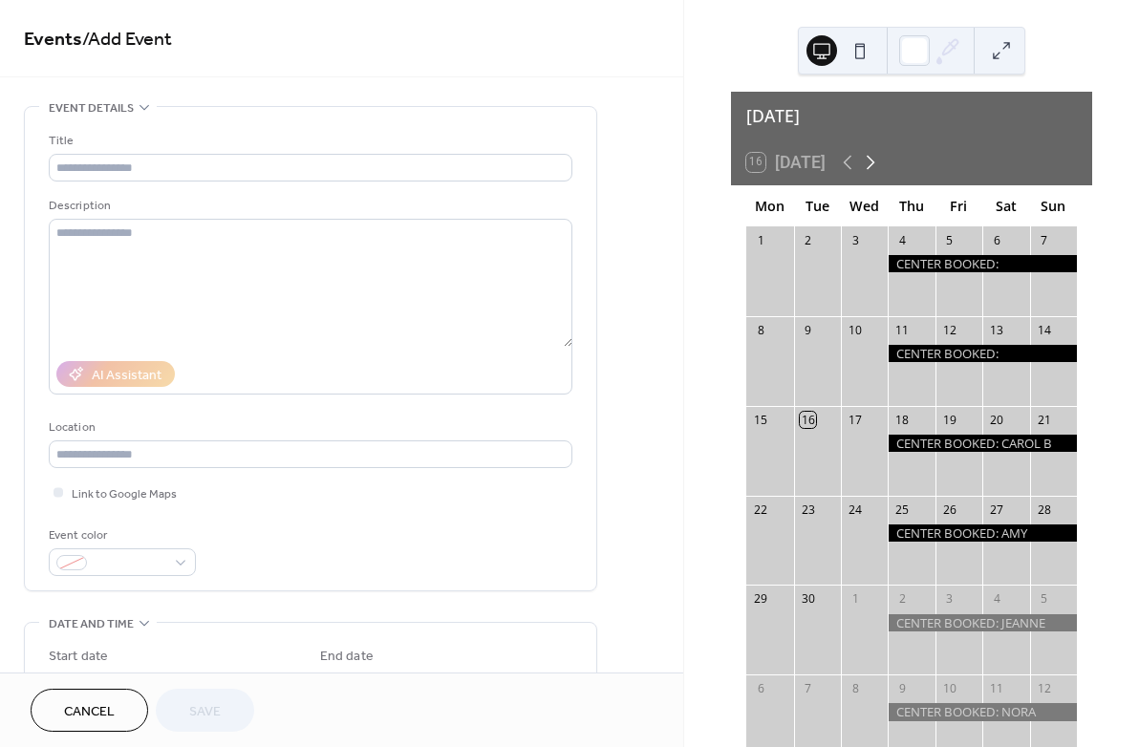
click at [875, 151] on icon at bounding box center [870, 162] width 23 height 23
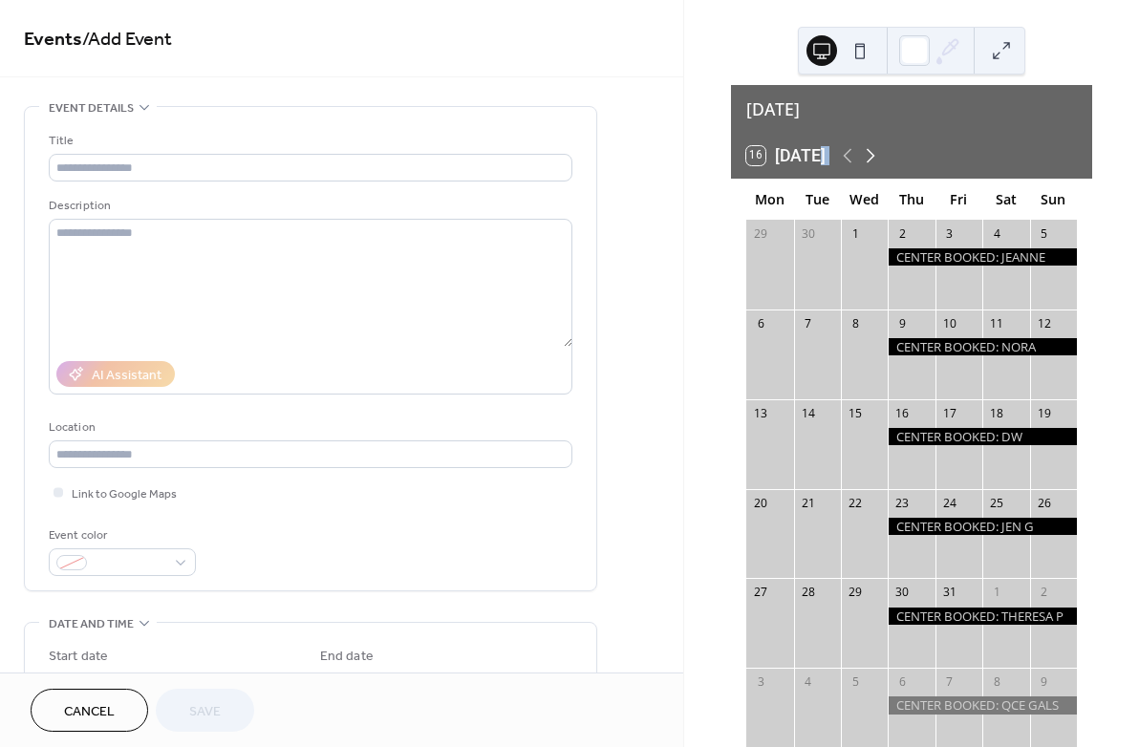
click at [875, 149] on icon at bounding box center [870, 155] width 23 height 23
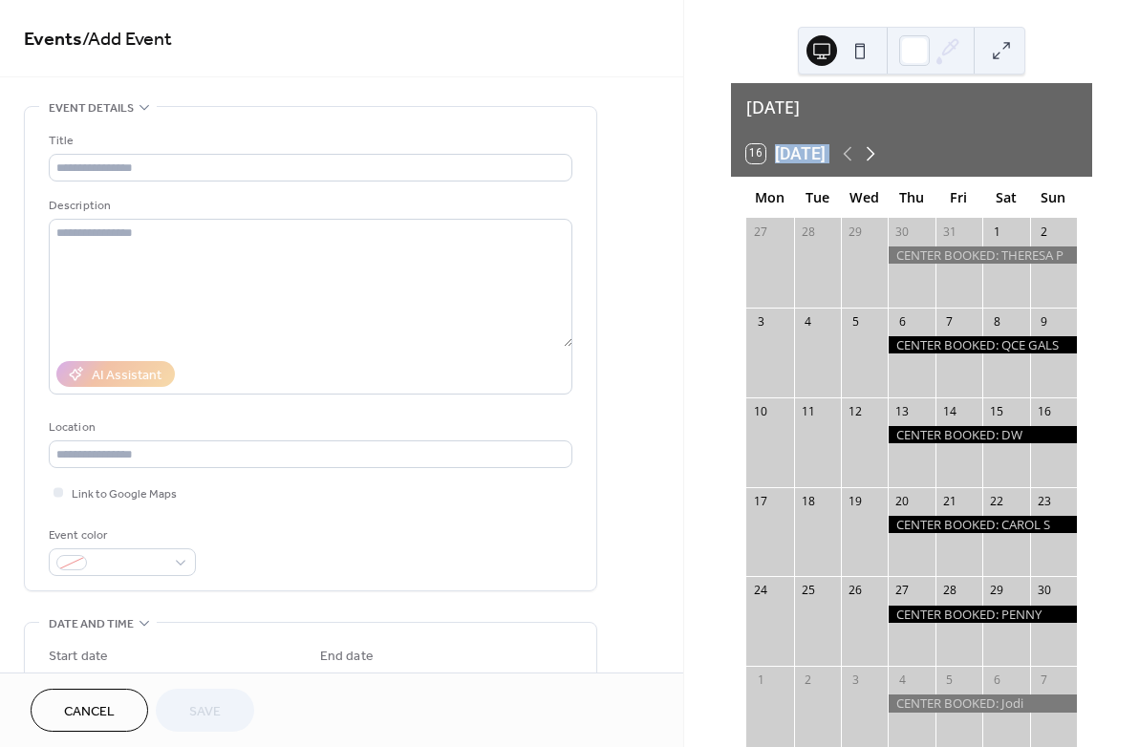
click at [875, 149] on icon at bounding box center [870, 153] width 23 height 23
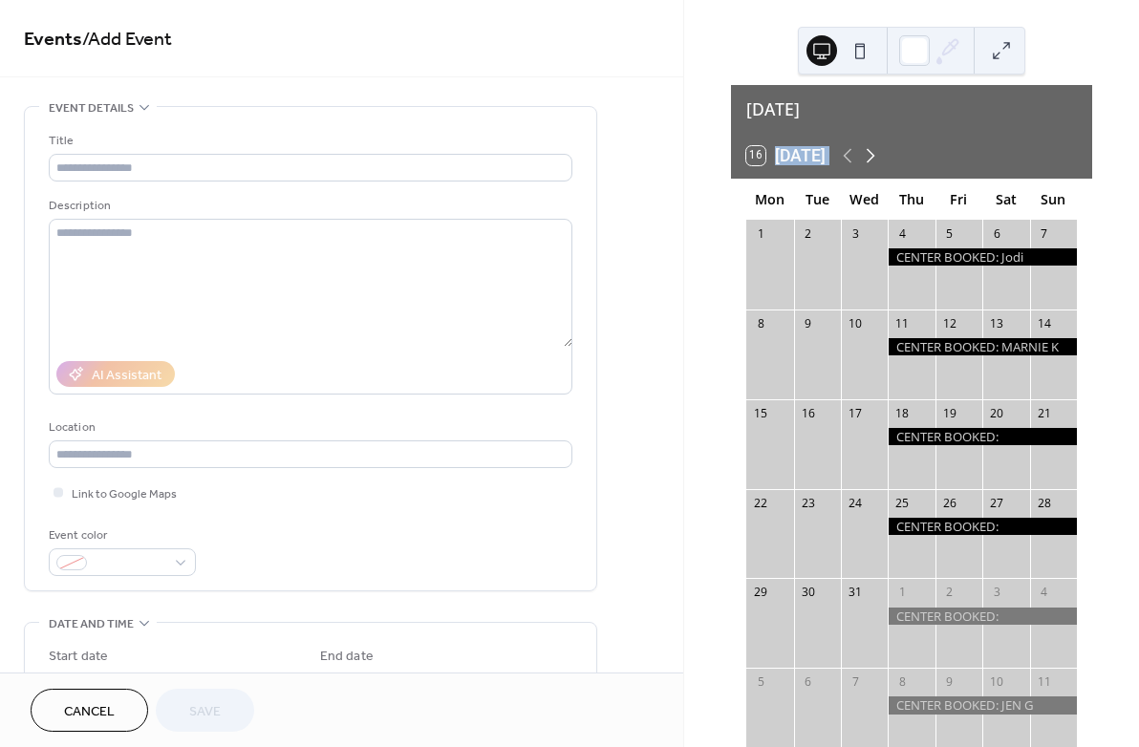
click at [874, 144] on icon at bounding box center [870, 155] width 23 height 23
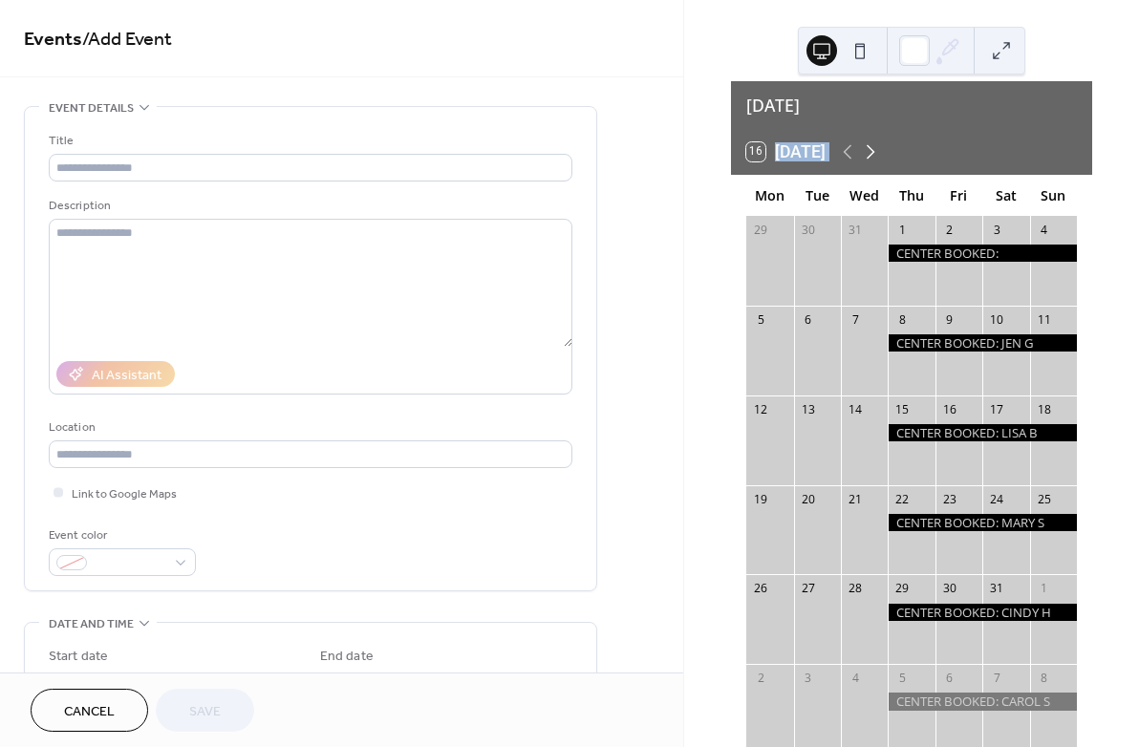
scroll to position [21, 0]
click at [874, 145] on icon at bounding box center [871, 152] width 9 height 14
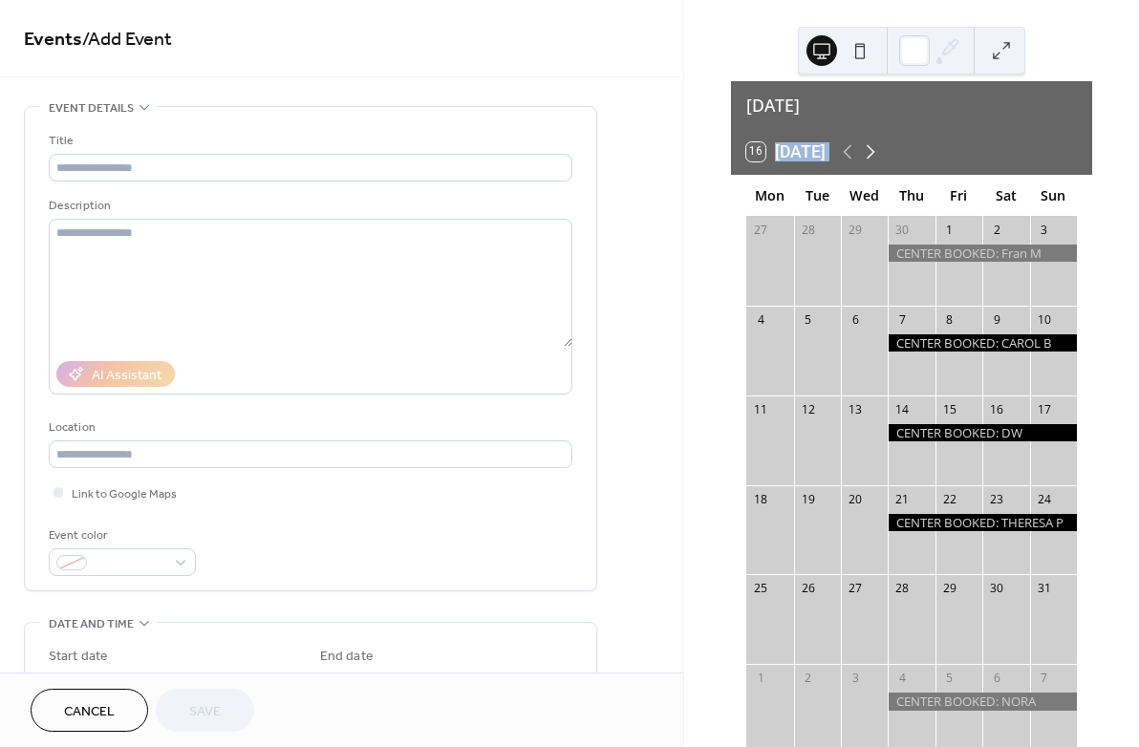
click at [874, 145] on icon at bounding box center [871, 152] width 9 height 14
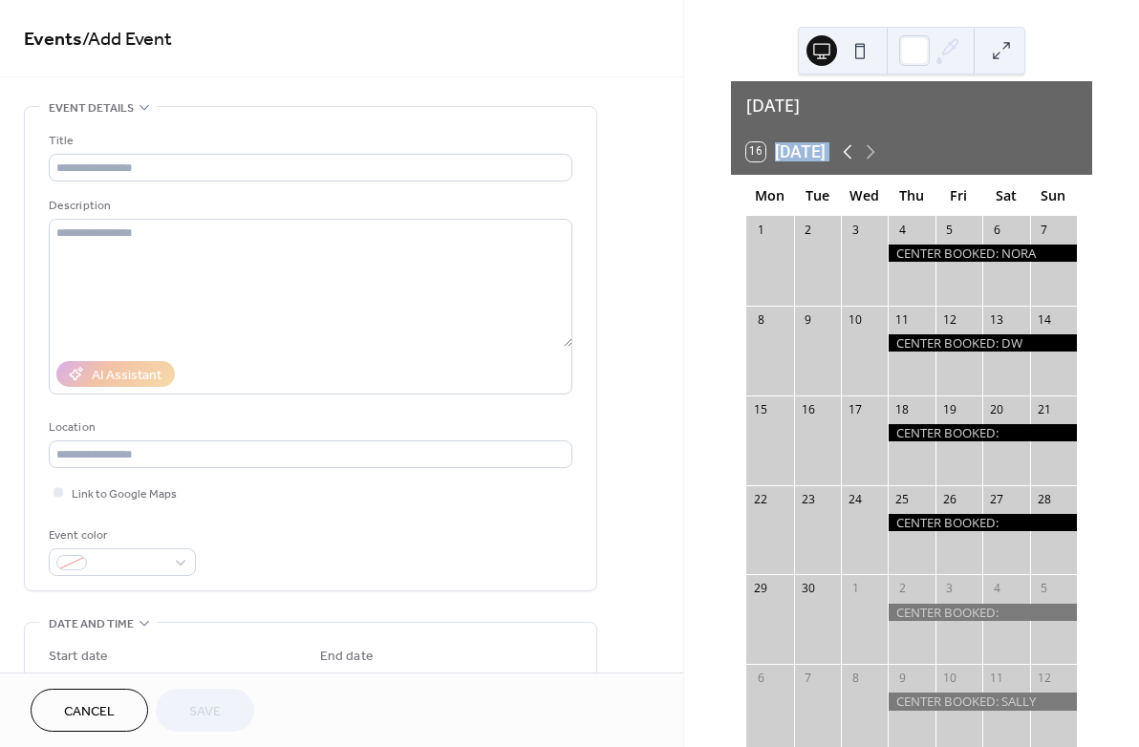
click at [847, 142] on icon at bounding box center [847, 151] width 23 height 23
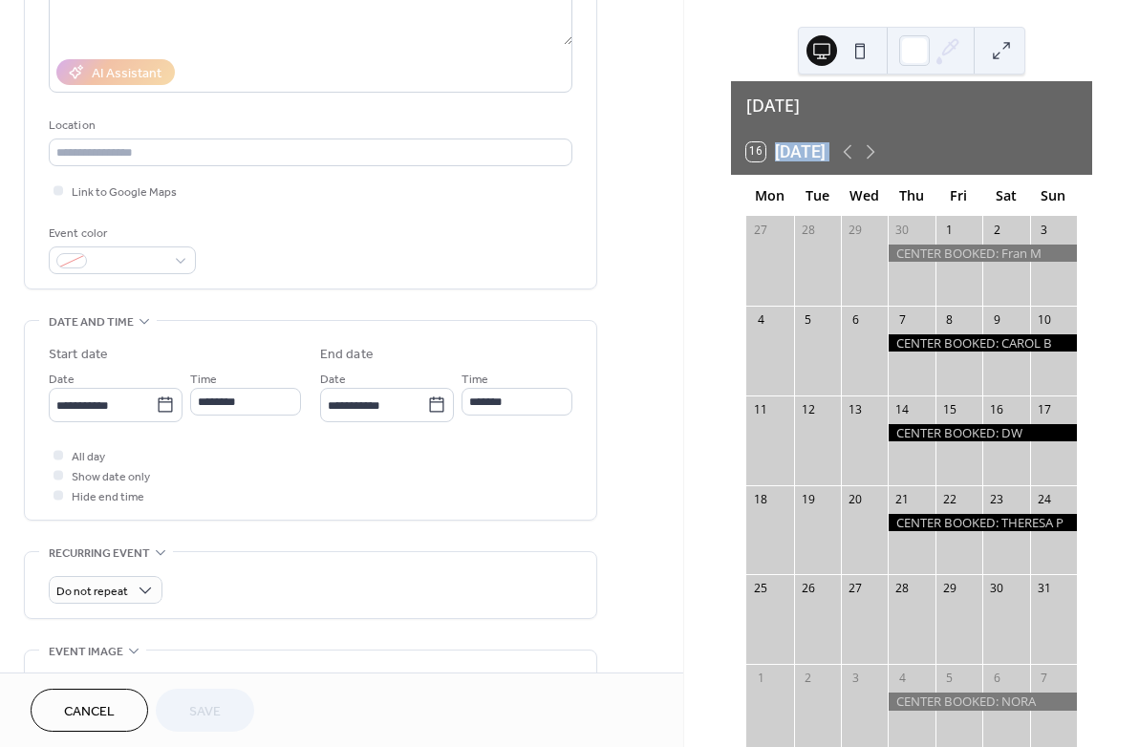
scroll to position [303, 0]
click at [165, 414] on icon at bounding box center [165, 404] width 19 height 19
click at [156, 419] on input "**********" at bounding box center [102, 405] width 107 height 28
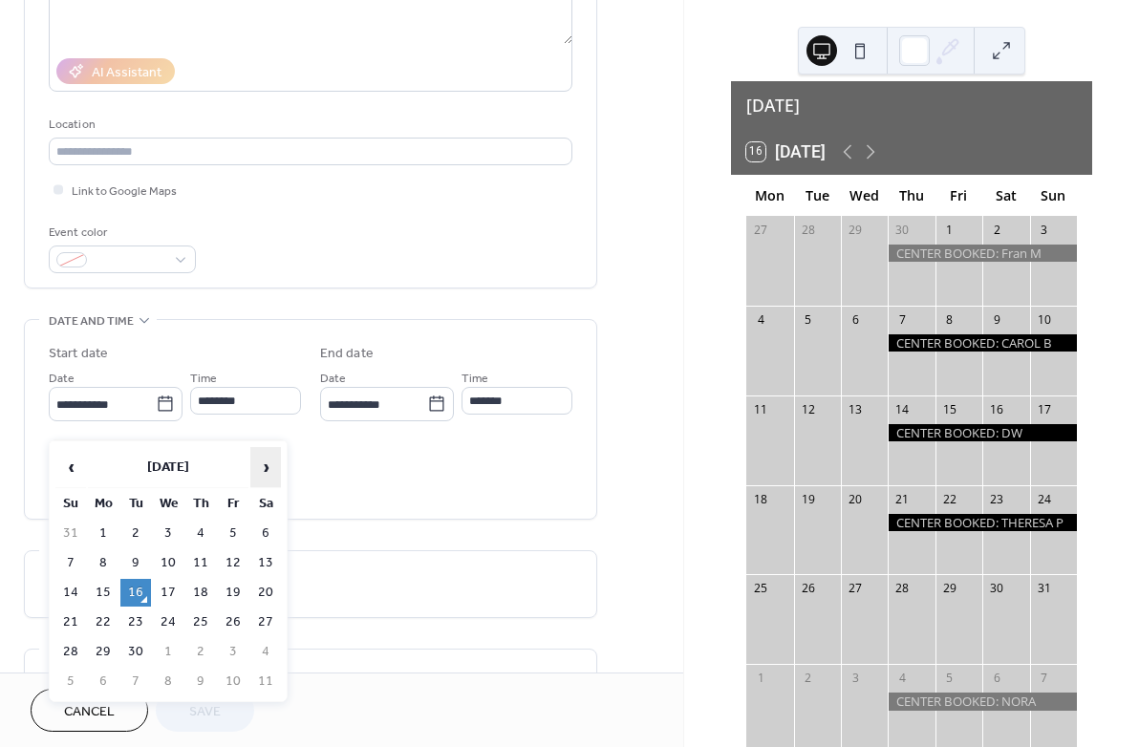
click at [265, 467] on span "›" at bounding box center [265, 467] width 29 height 38
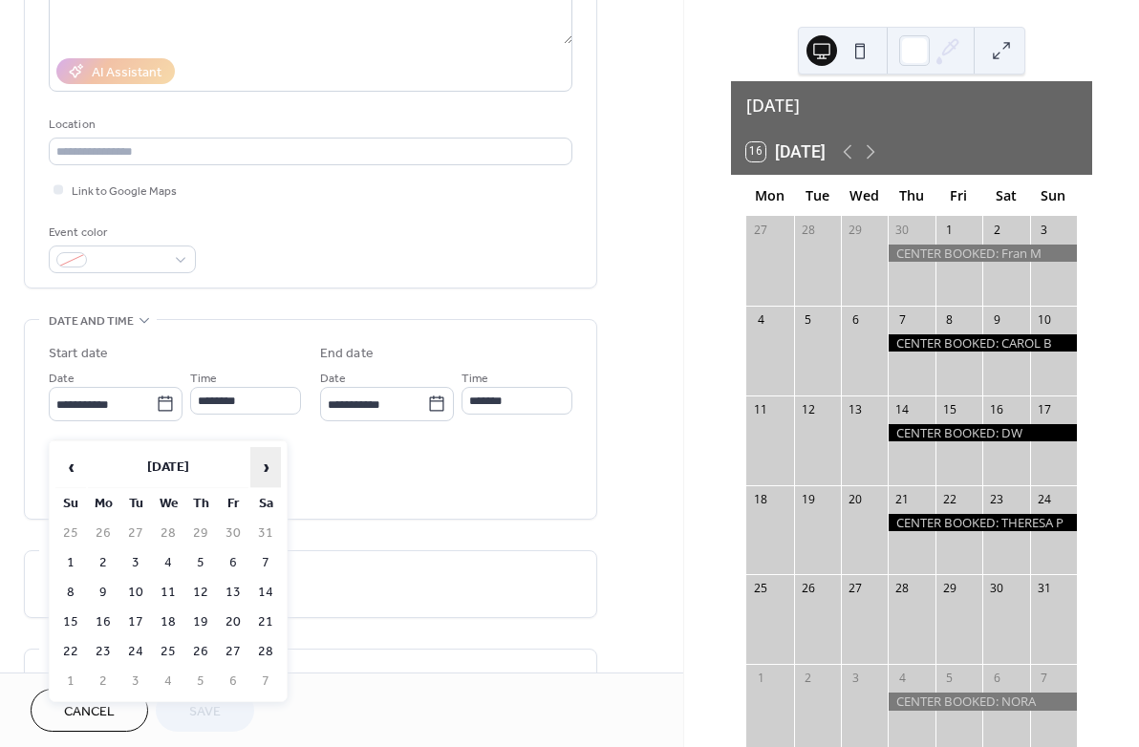
click at [265, 467] on span "›" at bounding box center [265, 467] width 29 height 38
click at [73, 467] on span "‹" at bounding box center [70, 467] width 29 height 38
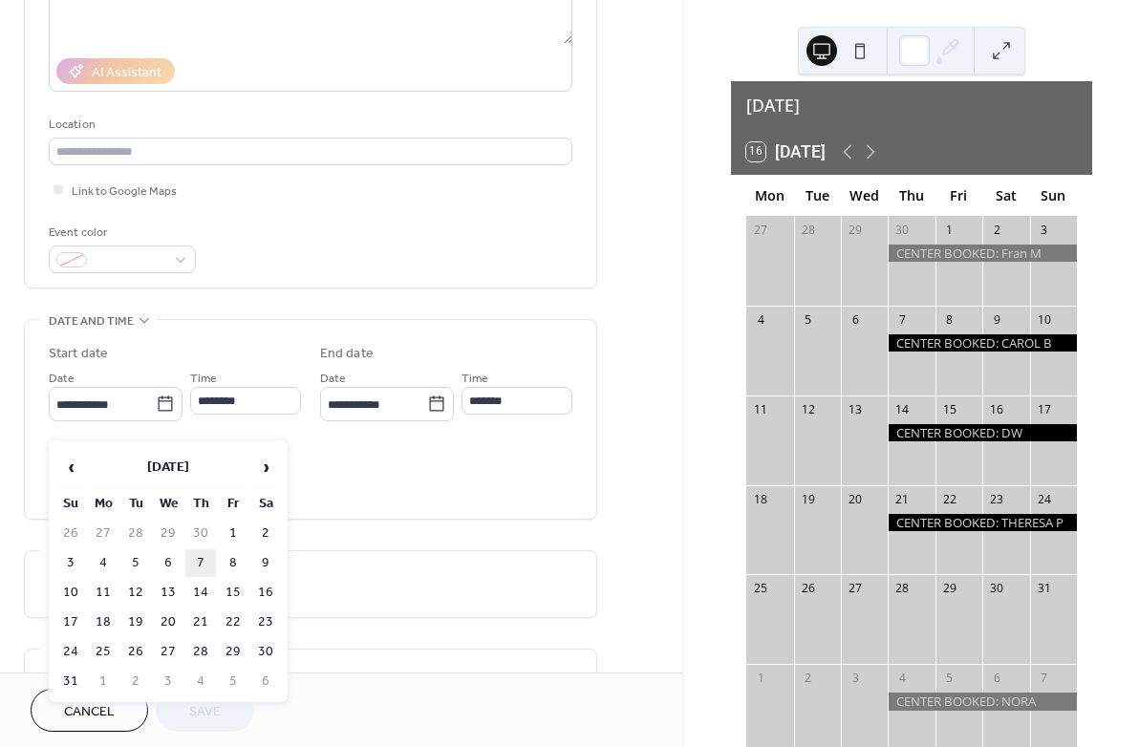
click at [203, 561] on td "7" at bounding box center [200, 563] width 31 height 28
type input "**********"
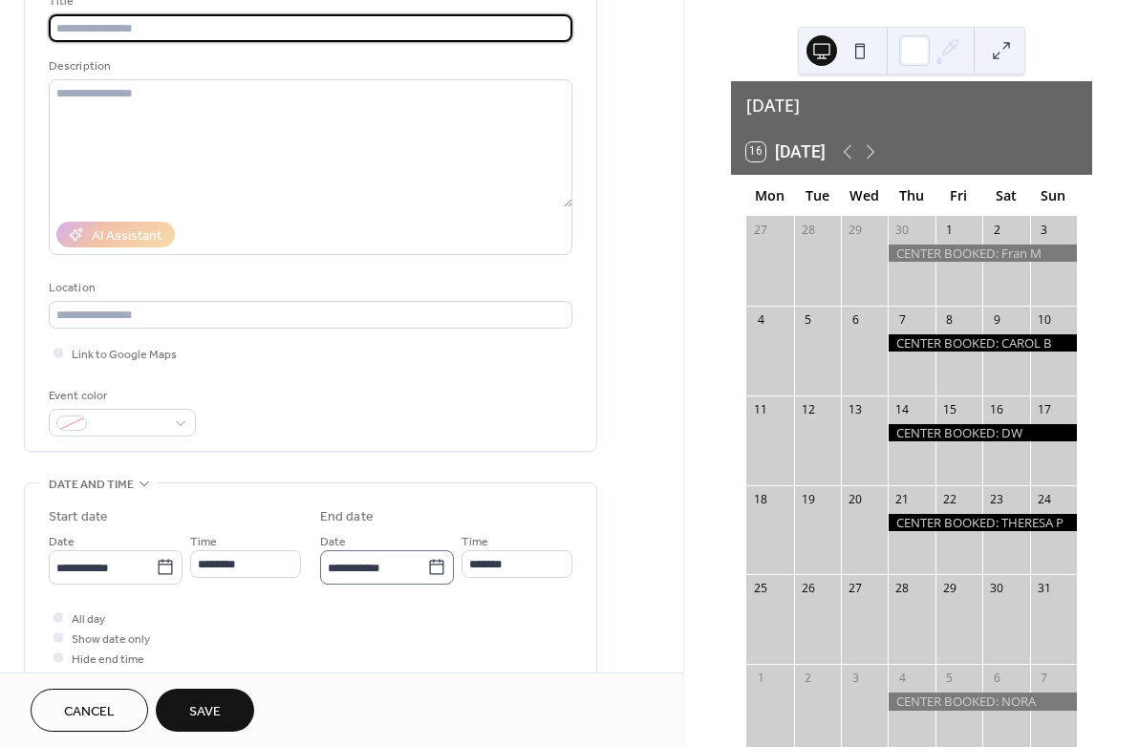
scroll to position [140, 0]
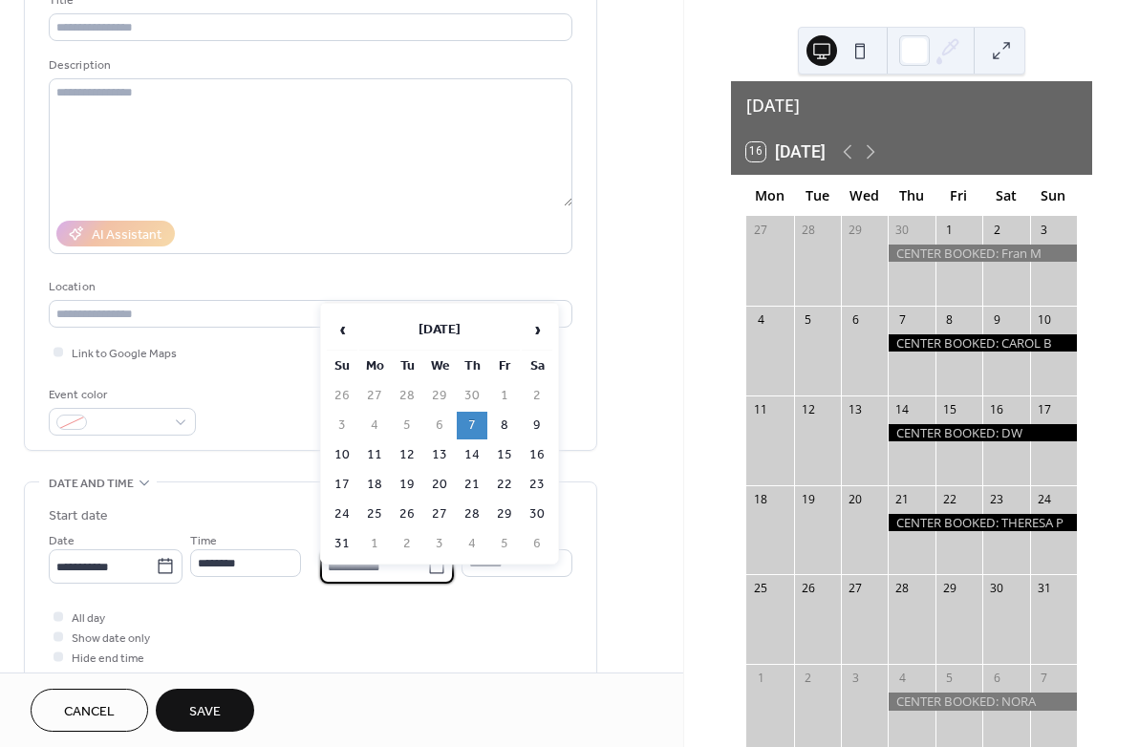
click at [417, 581] on input "**********" at bounding box center [373, 567] width 107 height 28
click at [344, 455] on td "10" at bounding box center [342, 455] width 31 height 28
type input "**********"
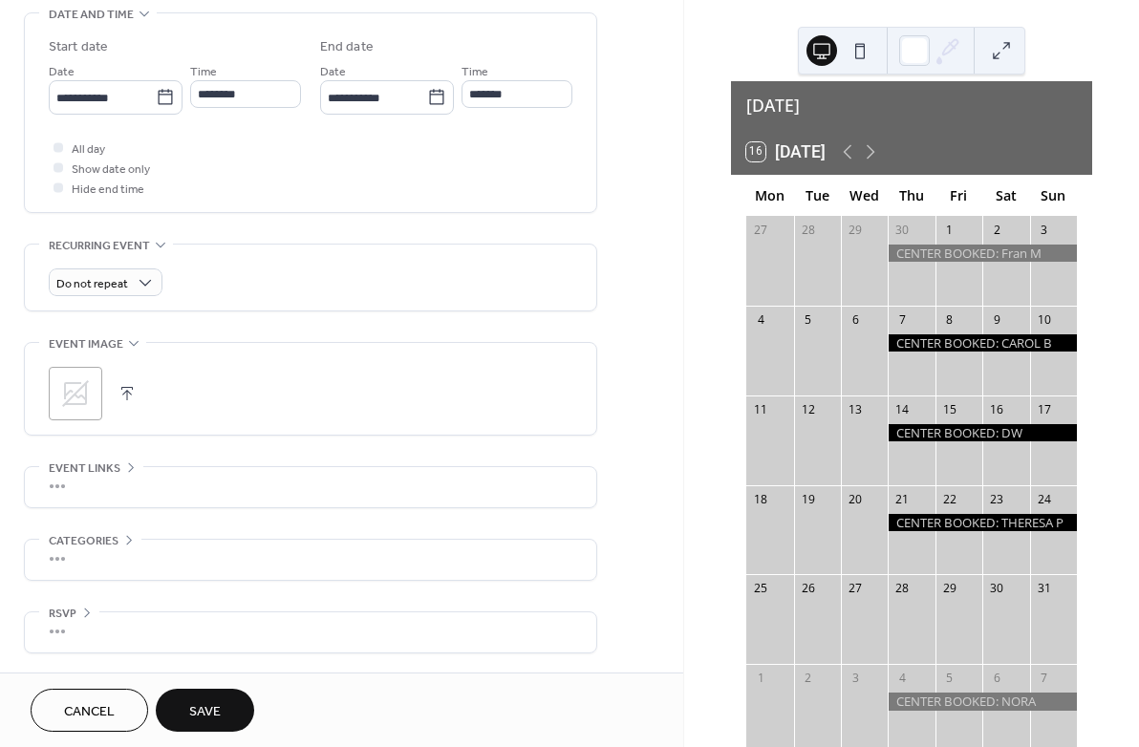
scroll to position [628, 0]
click at [103, 707] on span "Cancel" at bounding box center [89, 712] width 51 height 20
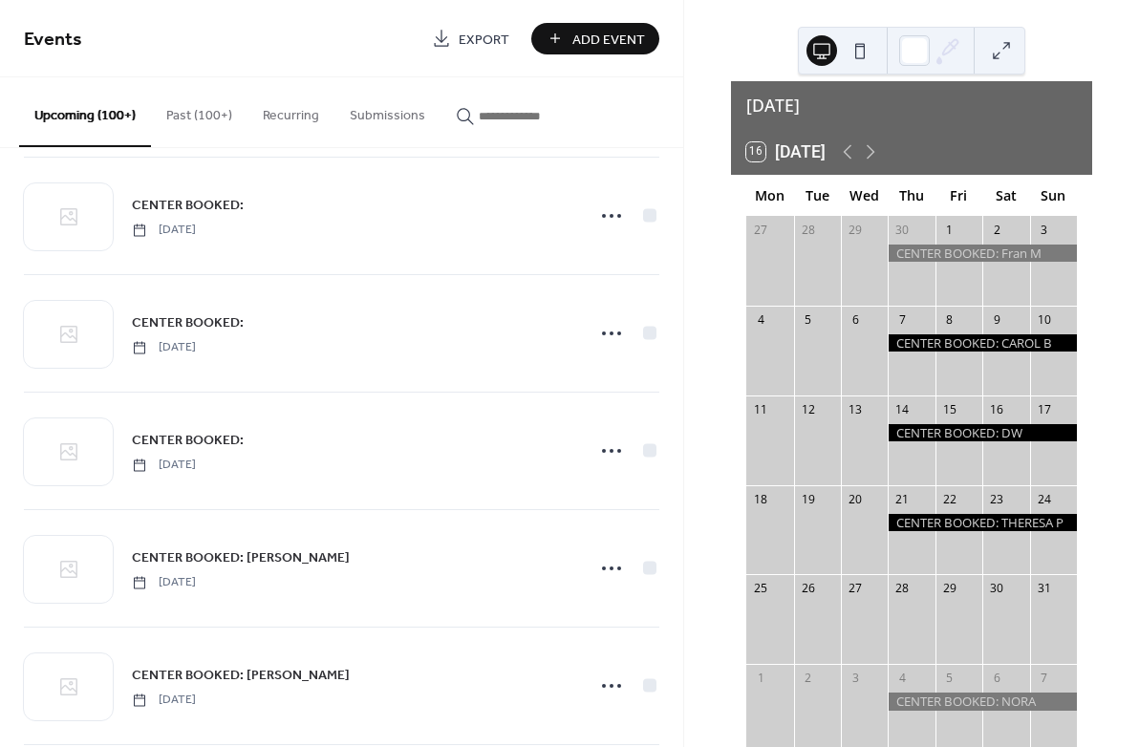
scroll to position [1542, 0]
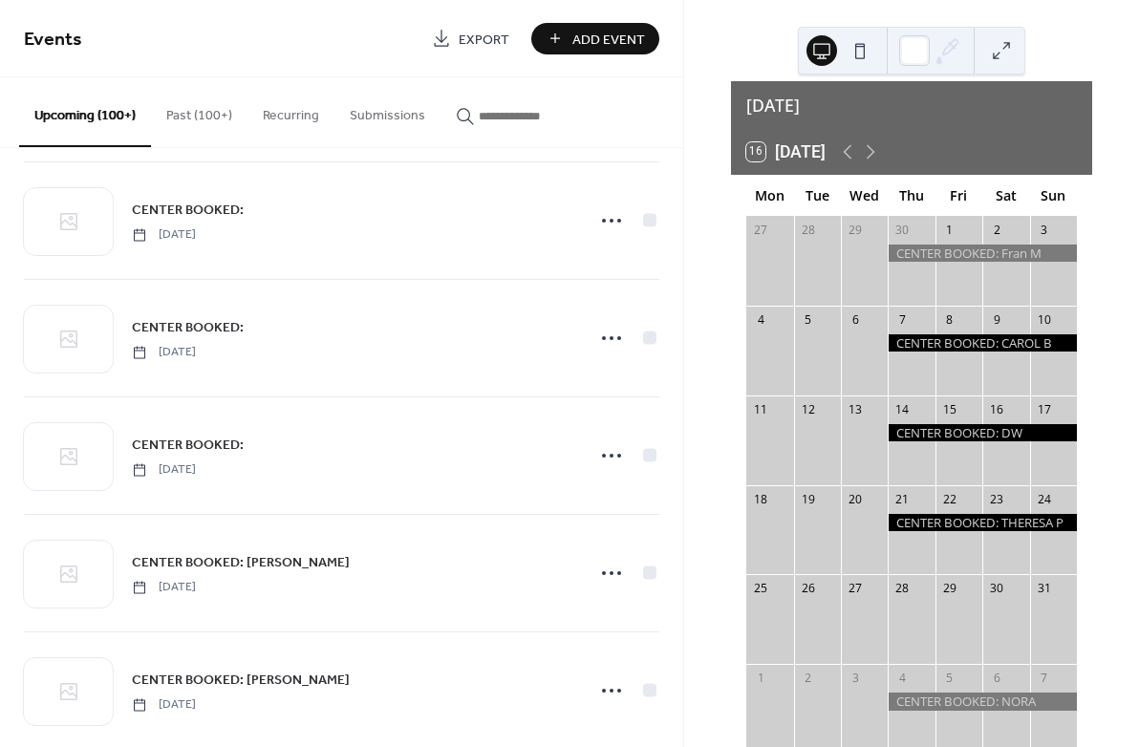
click at [908, 334] on div at bounding box center [982, 342] width 189 height 17
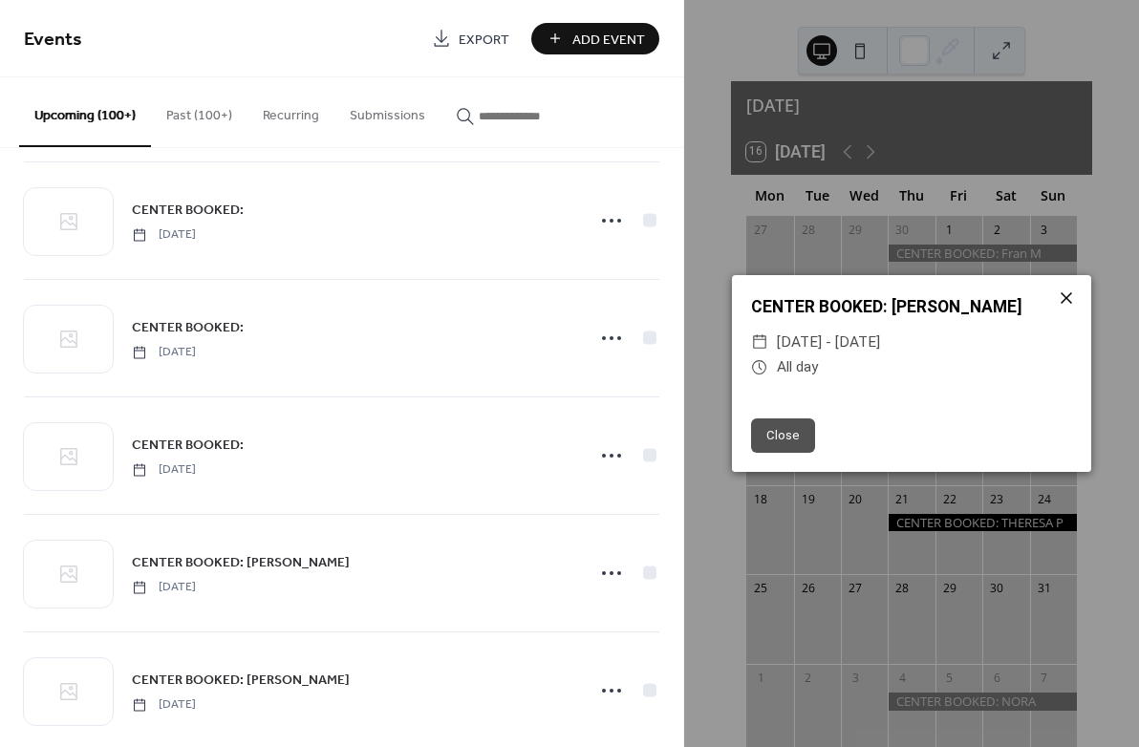
click at [1073, 293] on icon at bounding box center [1066, 298] width 23 height 23
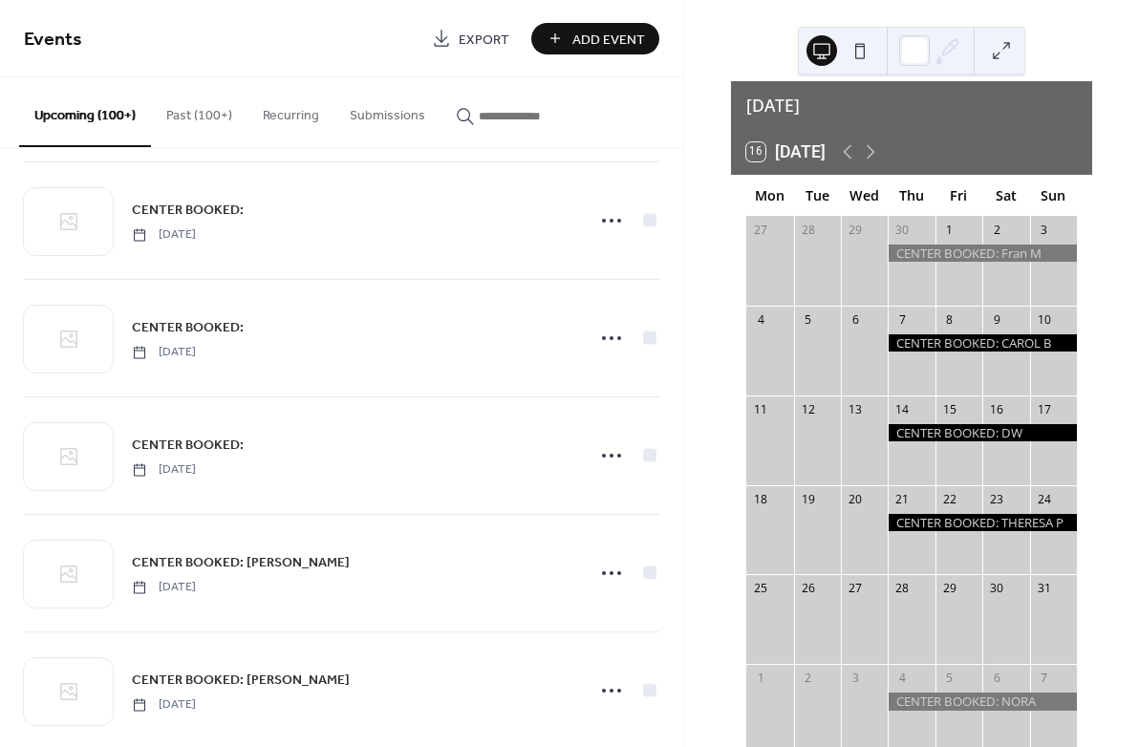
click at [473, 41] on span "Export" at bounding box center [484, 40] width 51 height 20
click at [204, 112] on button "Past (100+)" at bounding box center [199, 111] width 97 height 68
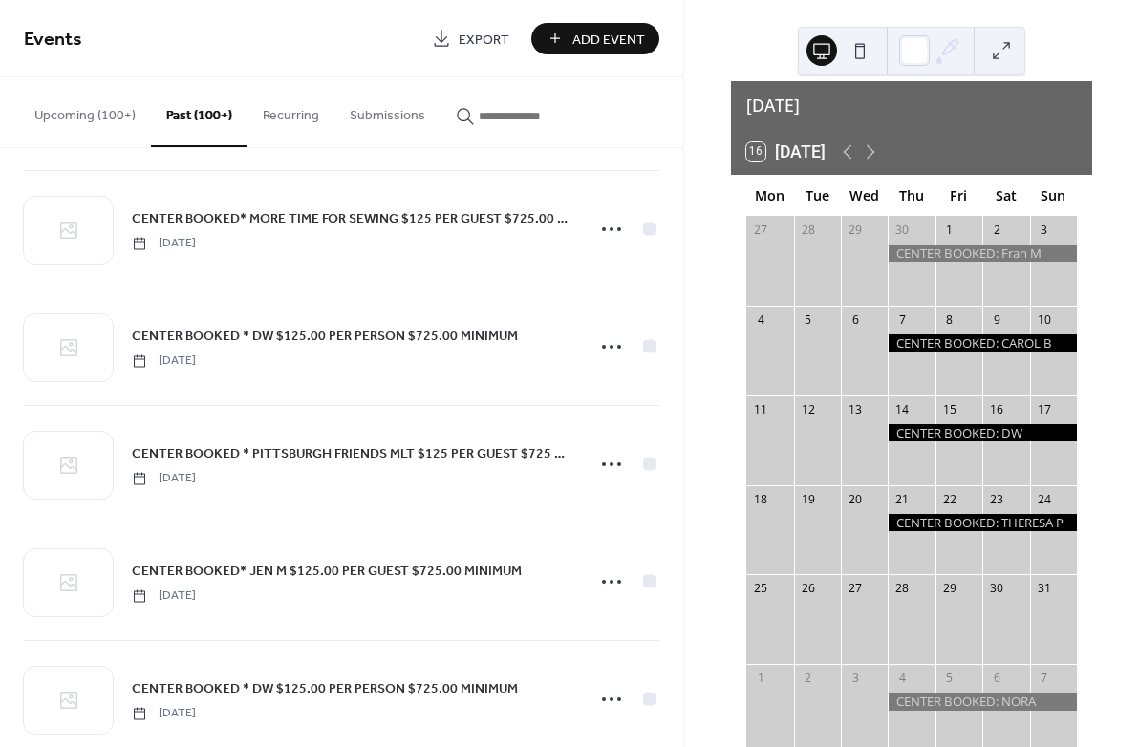
scroll to position [5507, 0]
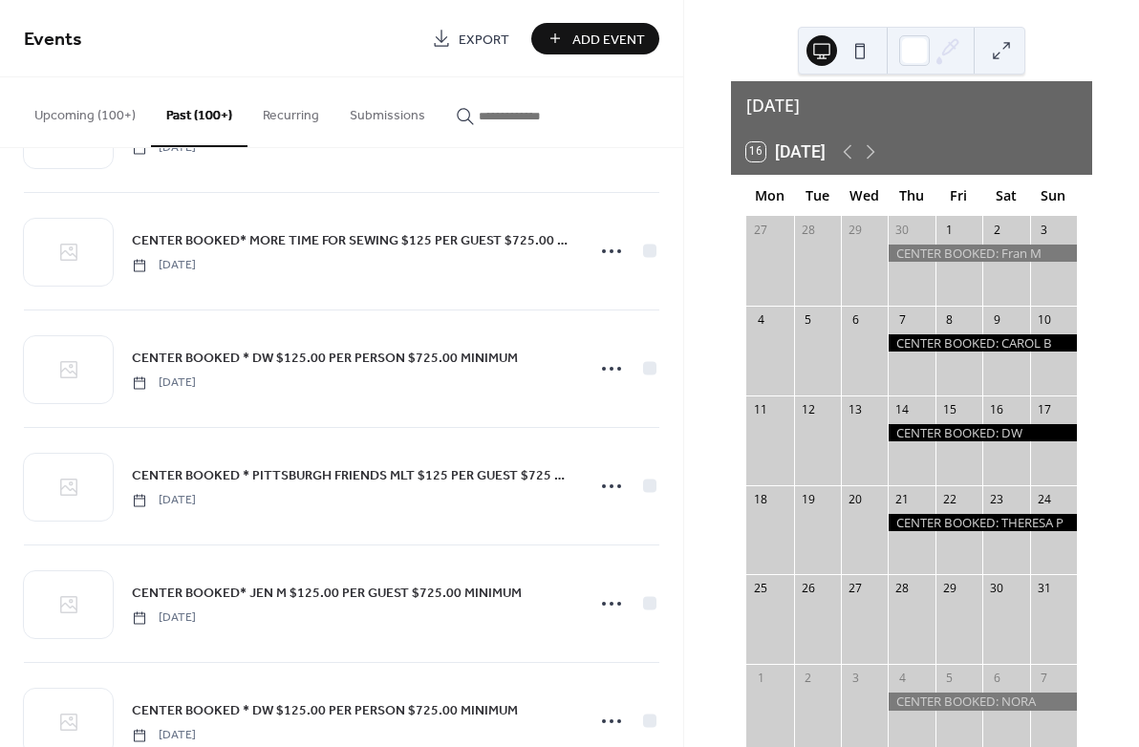
click at [299, 120] on button "Recurring" at bounding box center [290, 111] width 87 height 68
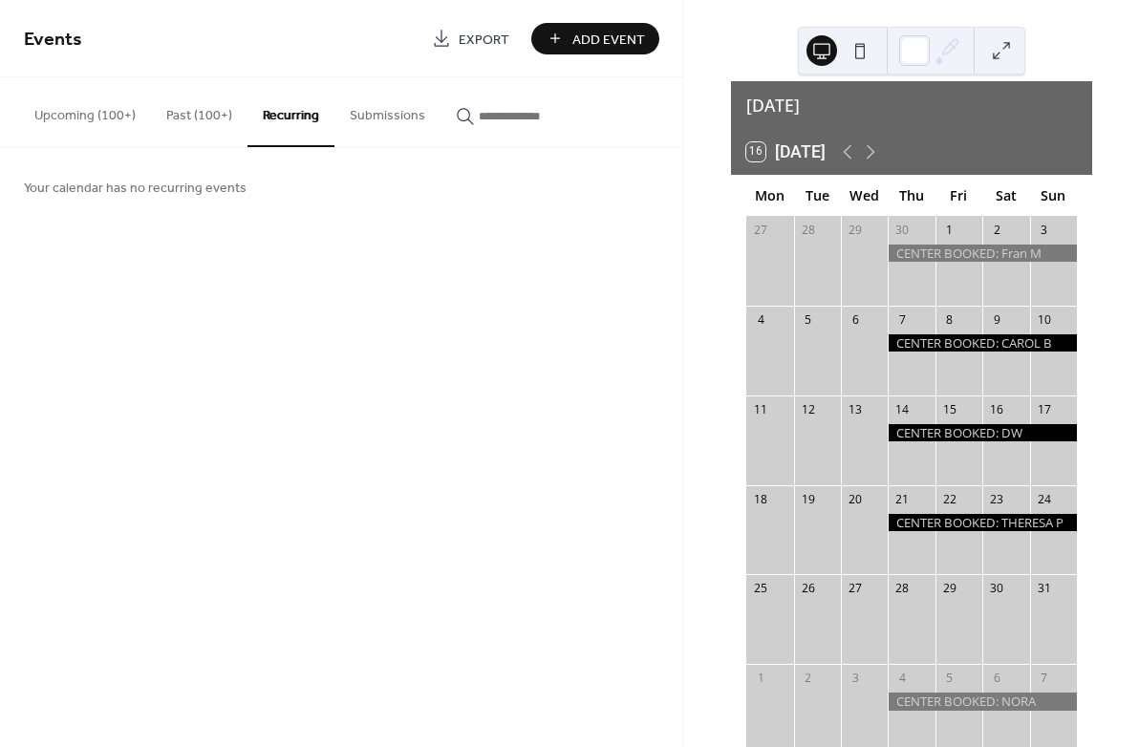
click at [287, 116] on button "Recurring" at bounding box center [290, 112] width 87 height 70
click at [399, 116] on button "Submissions" at bounding box center [387, 111] width 106 height 68
click at [99, 117] on button "Upcoming (100+)" at bounding box center [85, 111] width 132 height 68
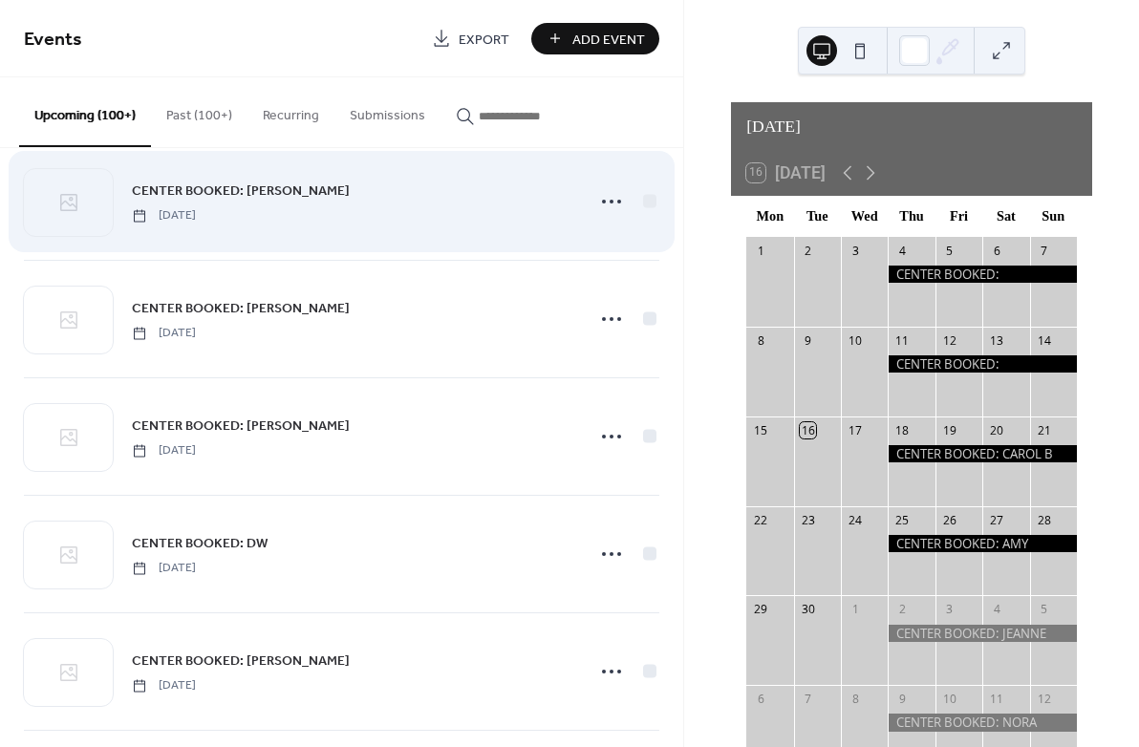
scroll to position [166, 0]
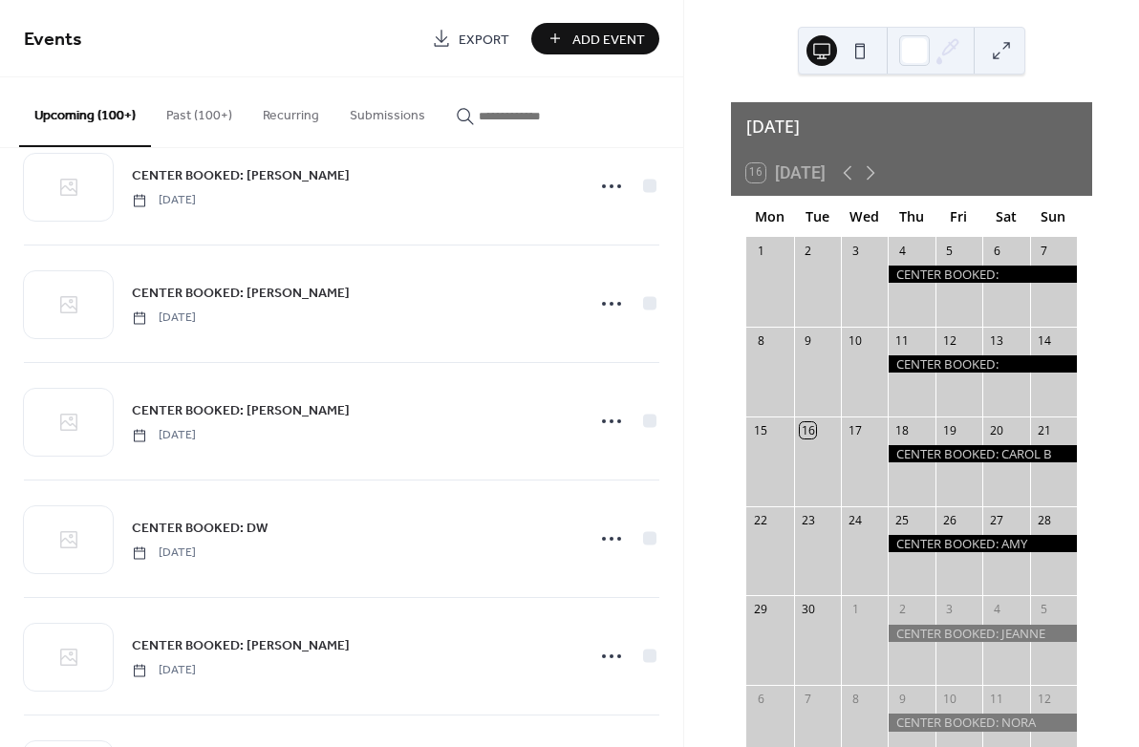
click at [589, 39] on span "Add Event" at bounding box center [608, 40] width 73 height 20
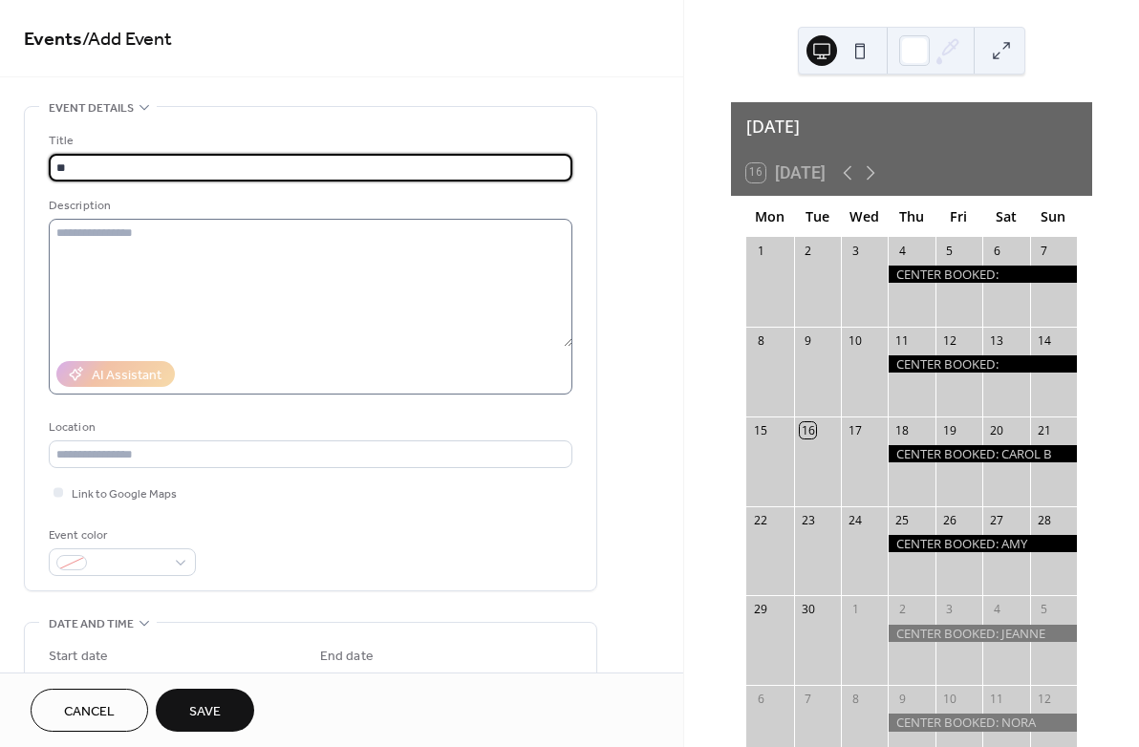
type input "*"
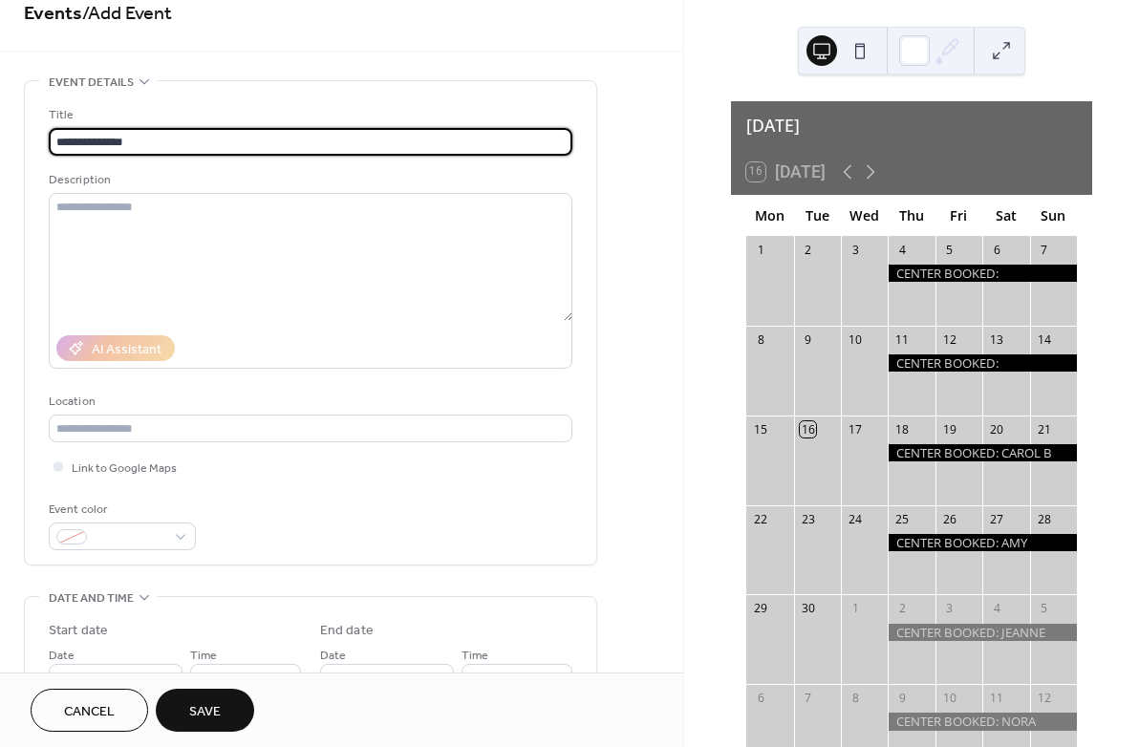
scroll to position [2, 0]
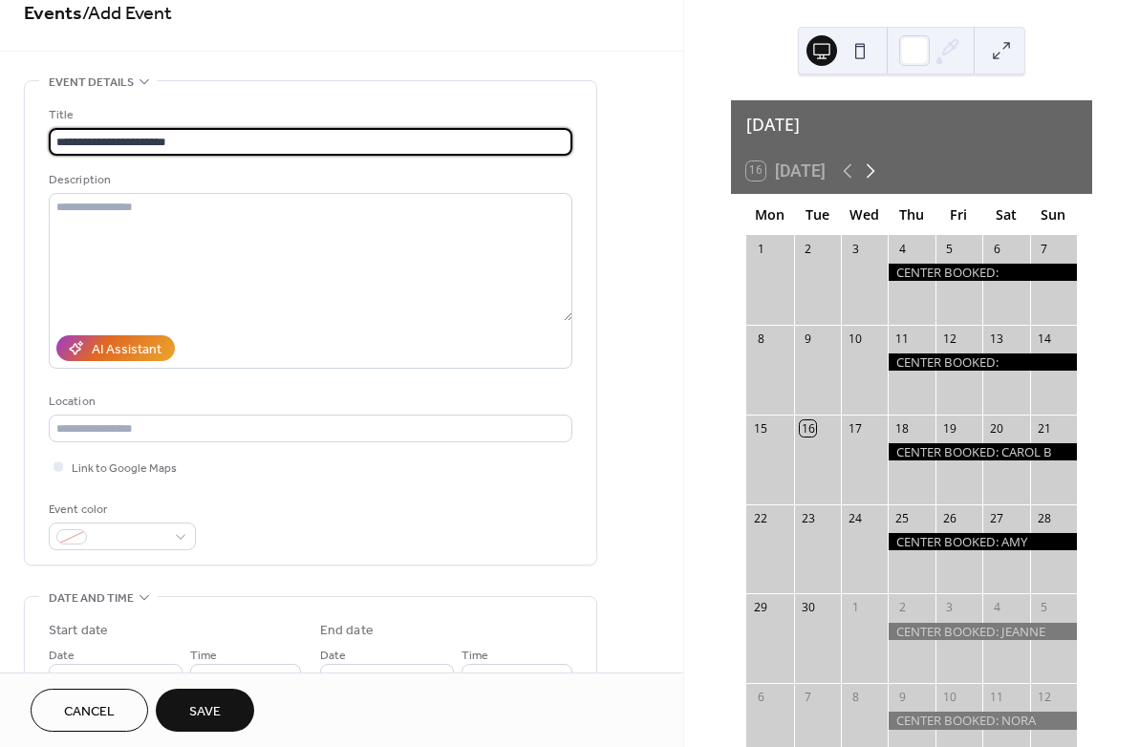
type input "**********"
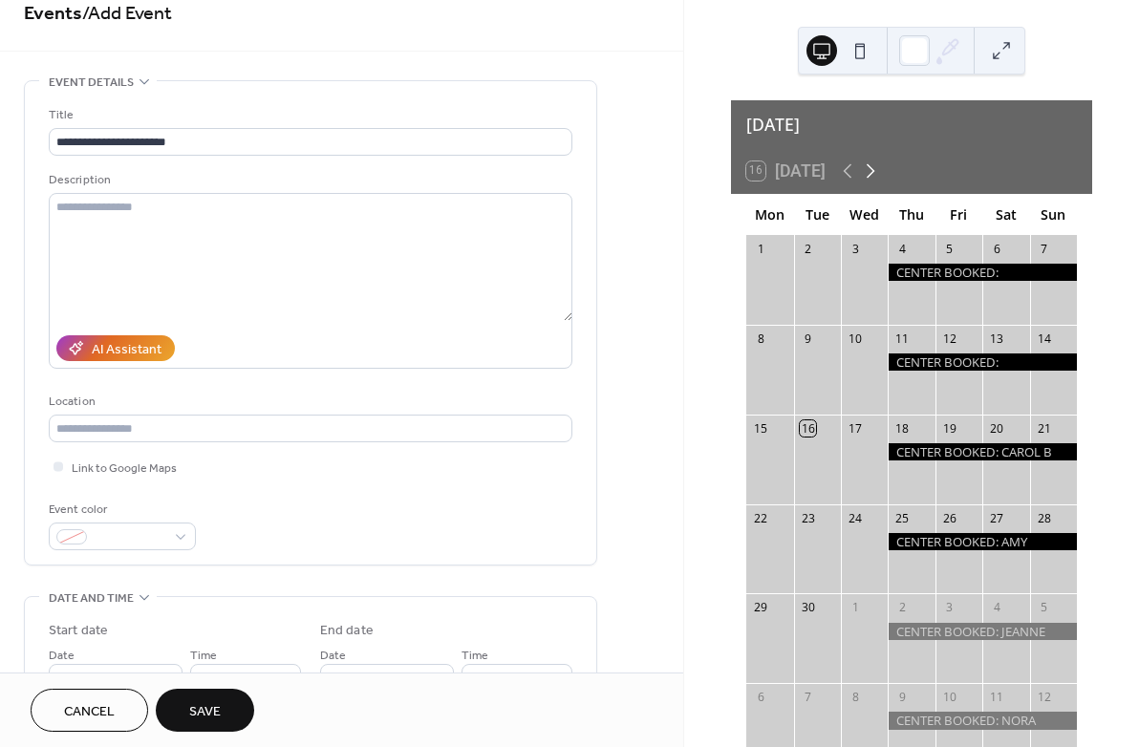
click at [873, 164] on icon at bounding box center [871, 171] width 9 height 14
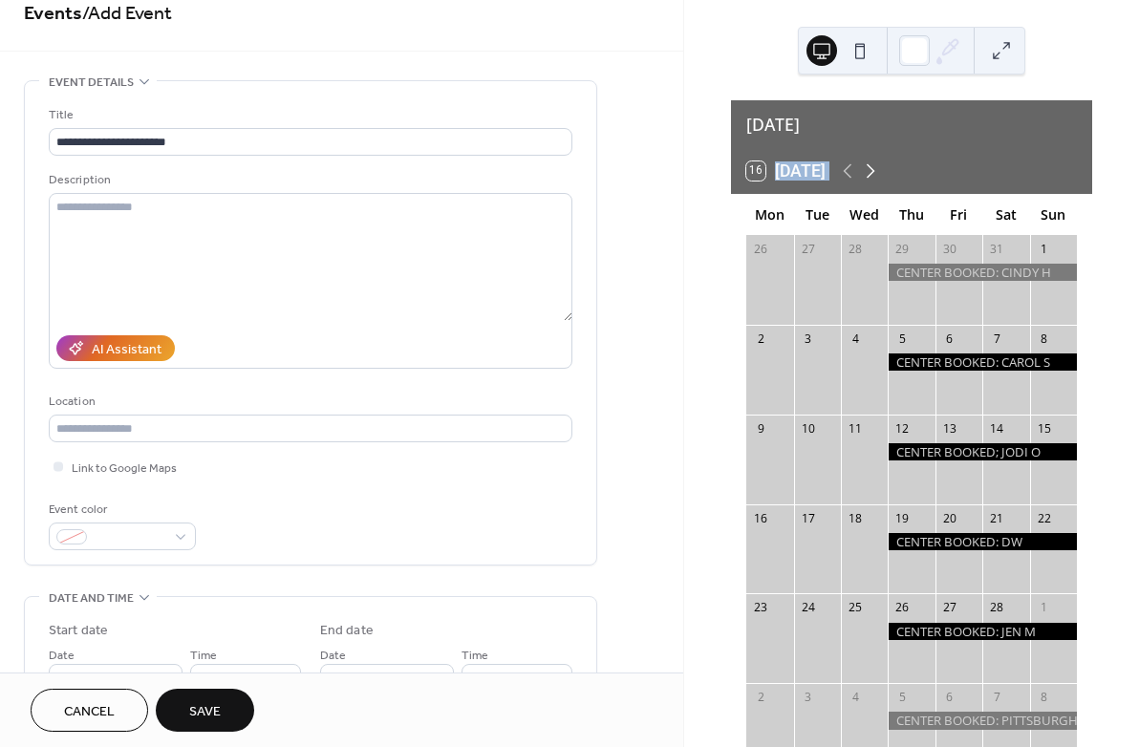
click at [873, 164] on icon at bounding box center [871, 171] width 9 height 14
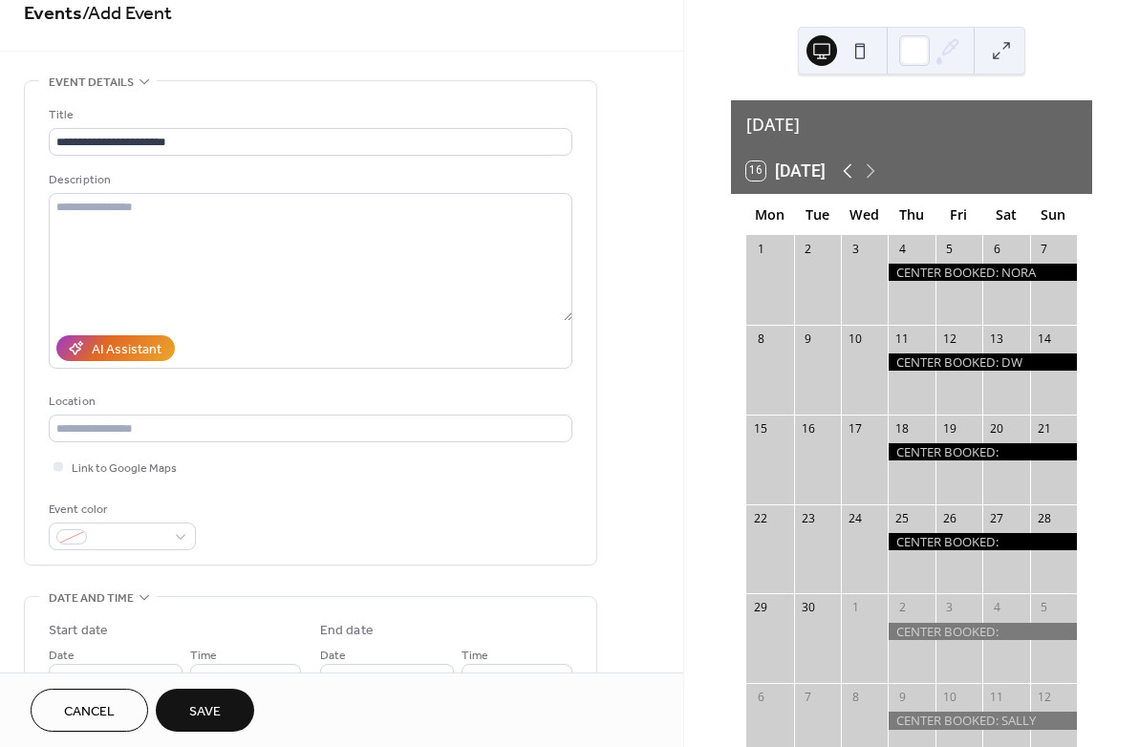
click at [845, 160] on icon at bounding box center [847, 171] width 23 height 23
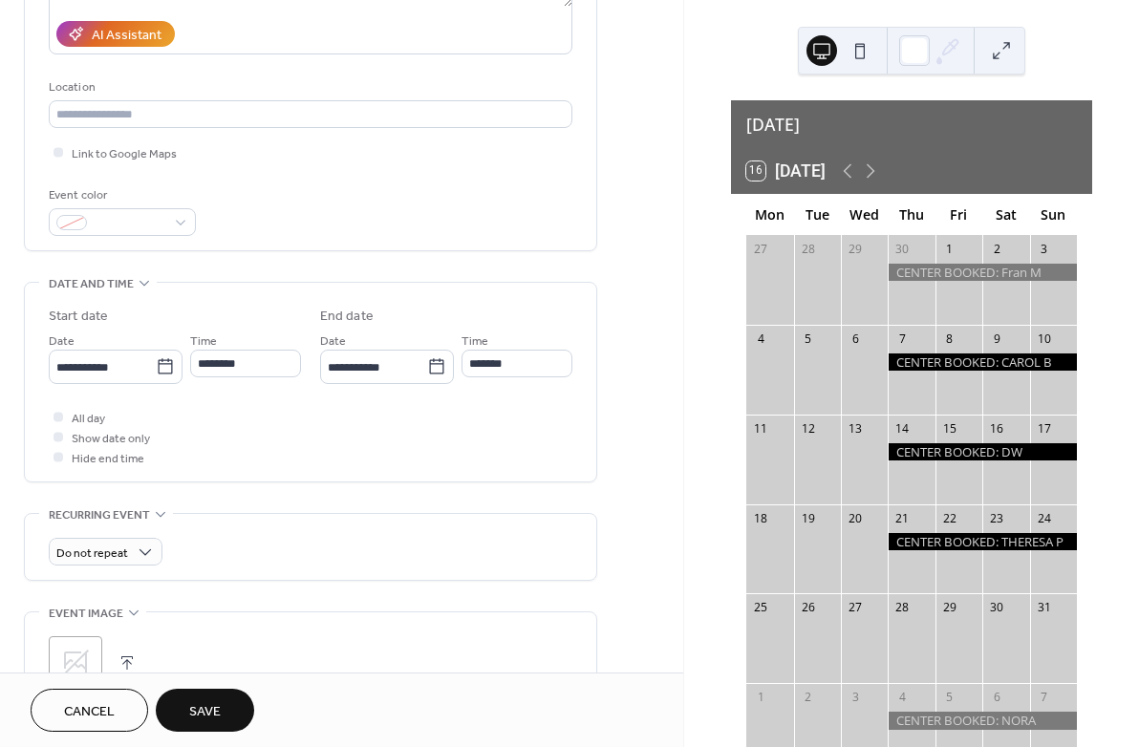
scroll to position [348, 0]
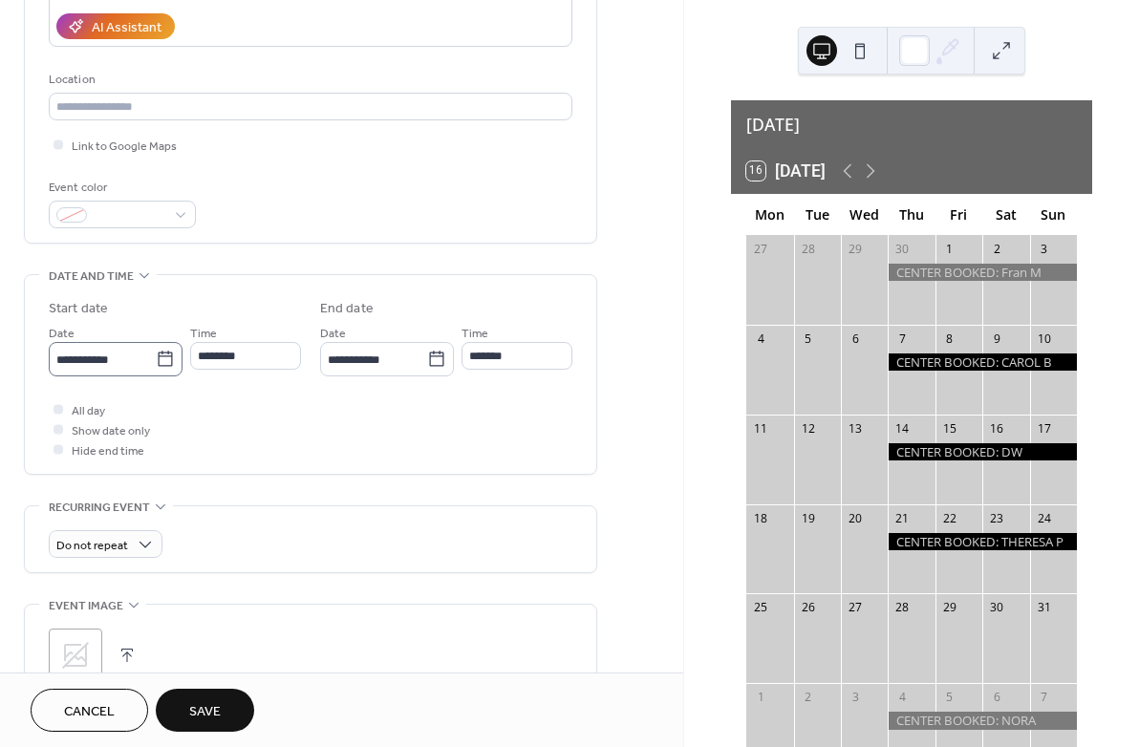
click at [162, 369] on icon at bounding box center [165, 359] width 19 height 19
click at [156, 374] on input "**********" at bounding box center [102, 360] width 107 height 28
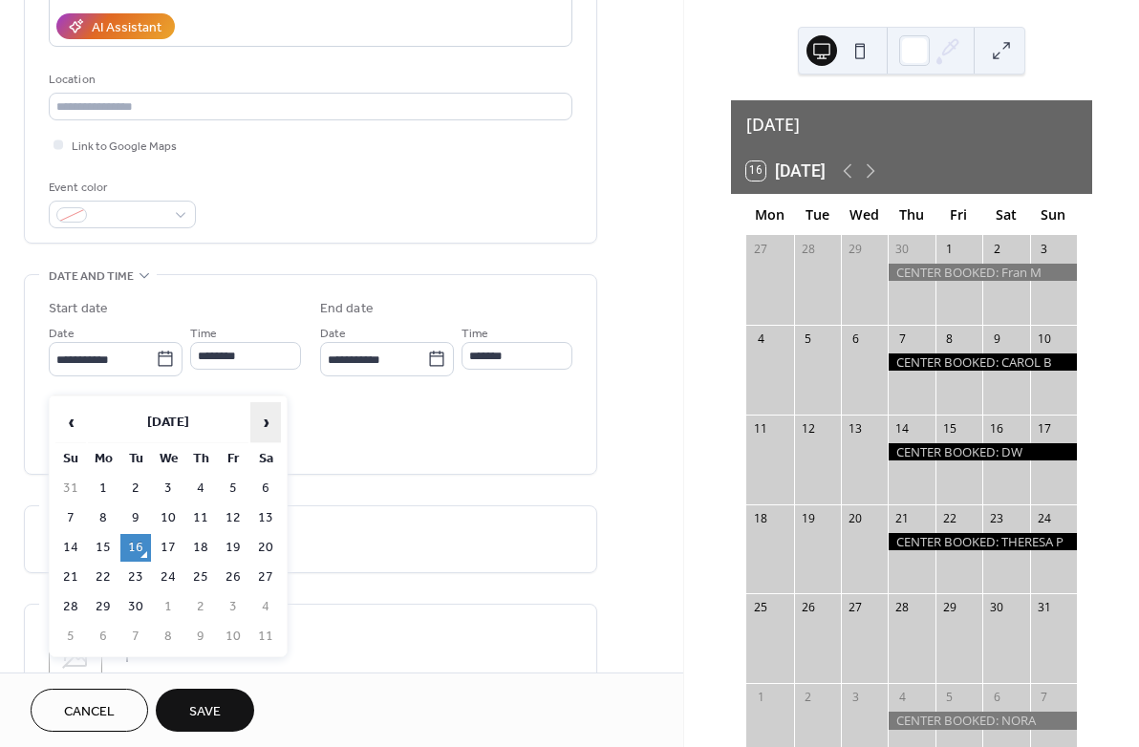
click at [262, 422] on span "›" at bounding box center [265, 422] width 29 height 38
click at [262, 421] on span "›" at bounding box center [265, 422] width 29 height 38
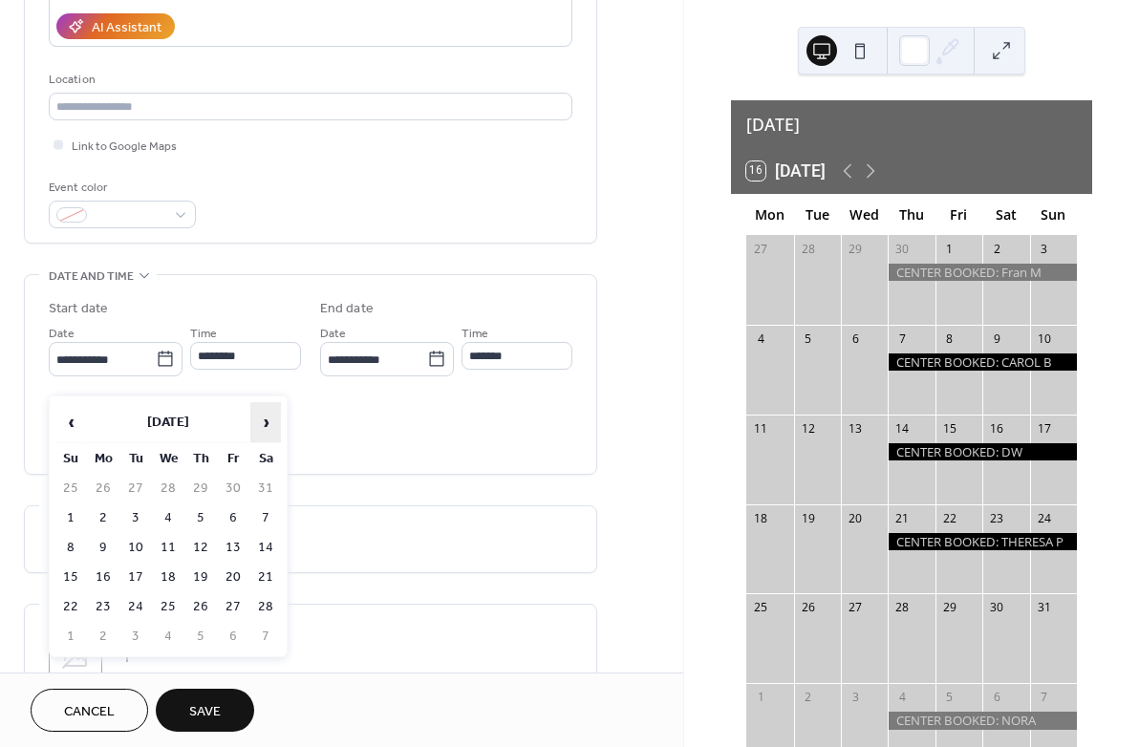
click at [262, 421] on span "›" at bounding box center [265, 422] width 29 height 38
click at [202, 517] on td "7" at bounding box center [200, 519] width 31 height 28
type input "**********"
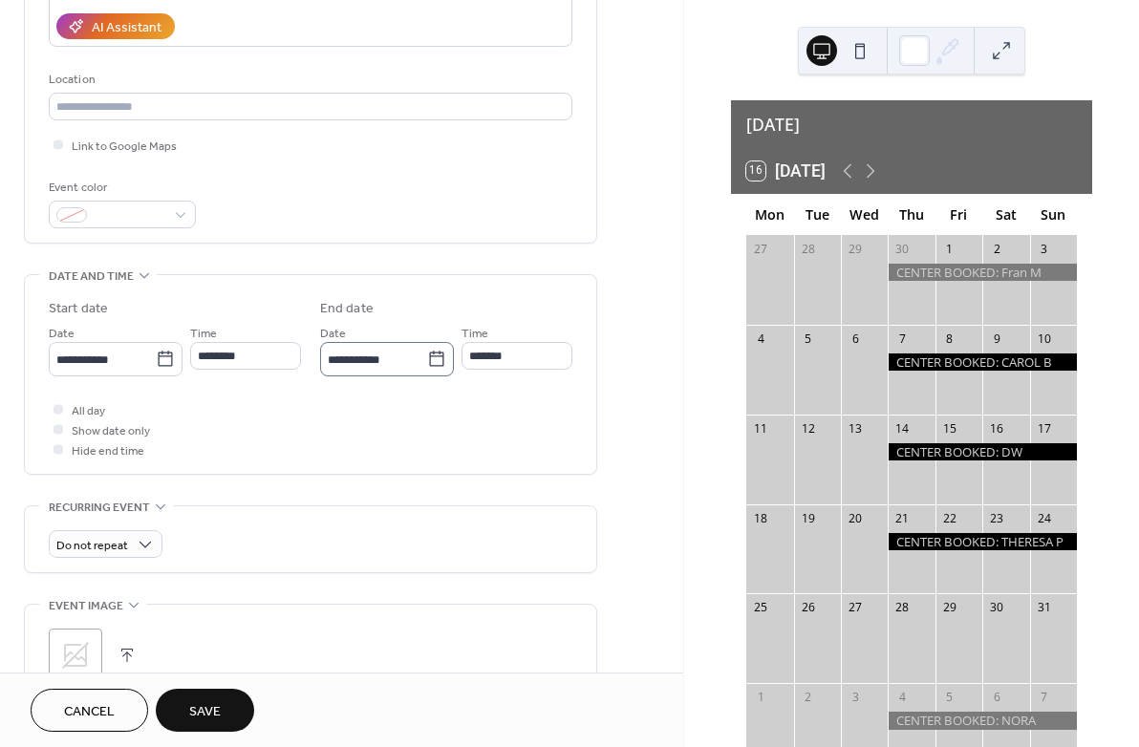
click at [435, 369] on icon at bounding box center [436, 359] width 19 height 19
click at [427, 373] on input "**********" at bounding box center [373, 360] width 107 height 28
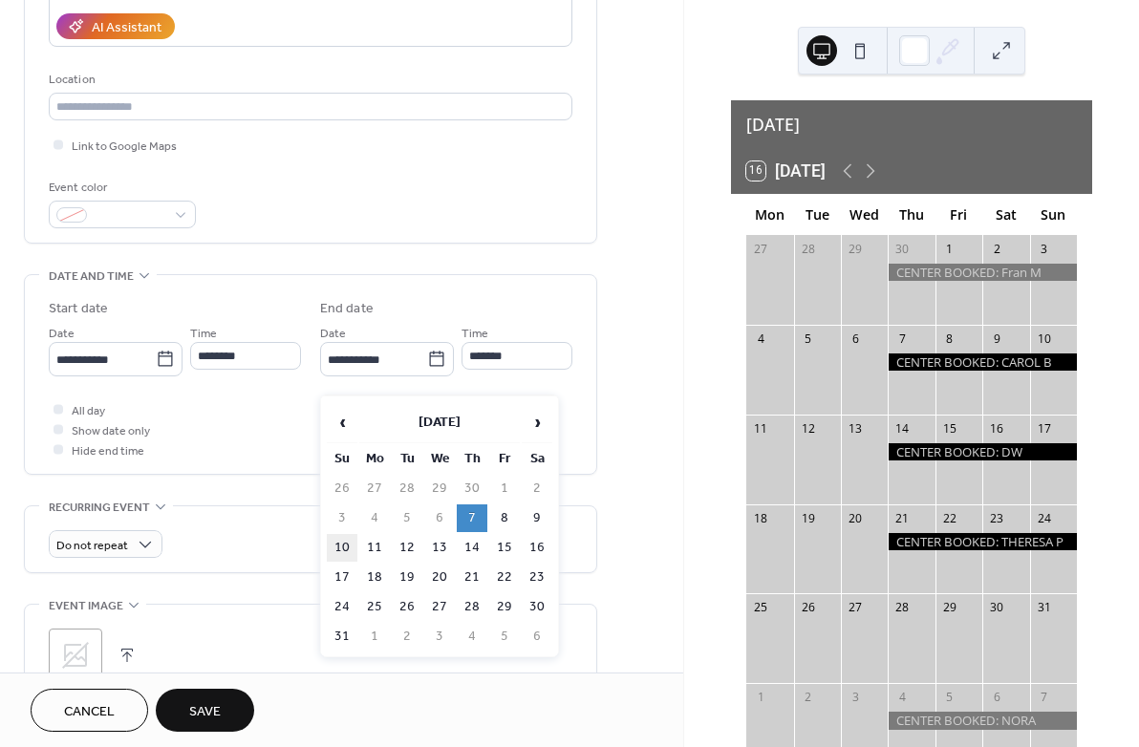
click at [346, 549] on td "10" at bounding box center [342, 548] width 31 height 28
type input "**********"
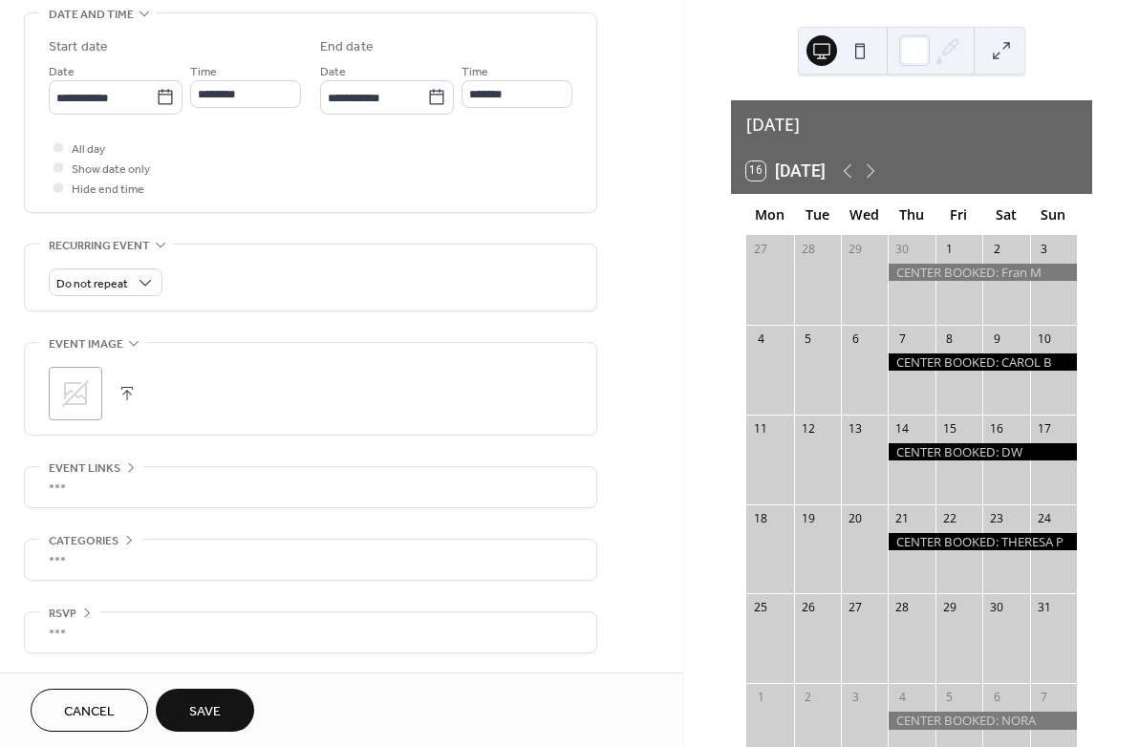
scroll to position [628, 0]
click at [134, 342] on icon at bounding box center [133, 342] width 15 height 15
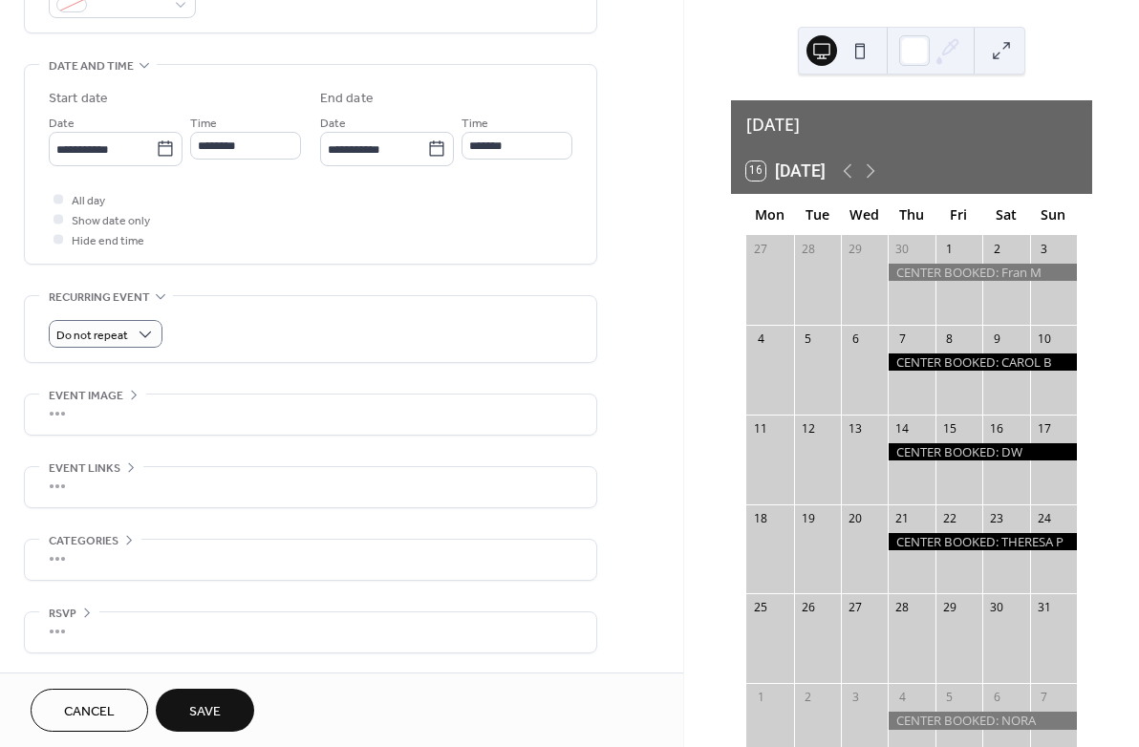
scroll to position [576, 0]
click at [258, 272] on div "**********" at bounding box center [310, 101] width 573 height 1106
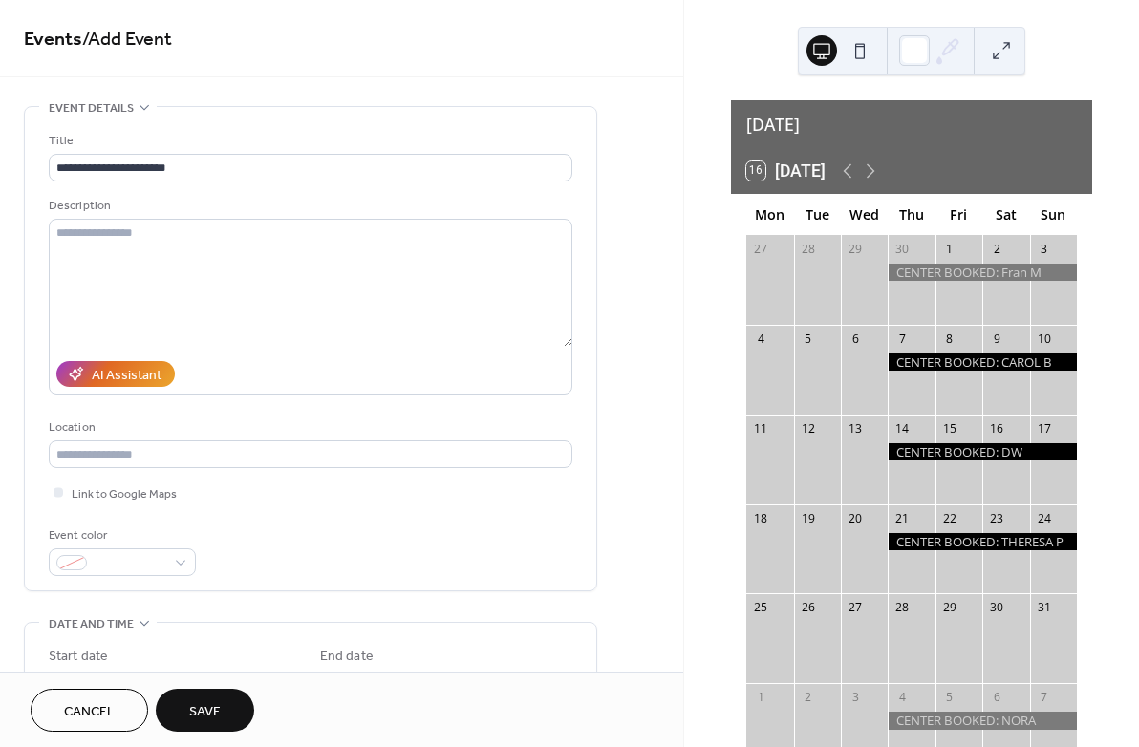
scroll to position [0, 0]
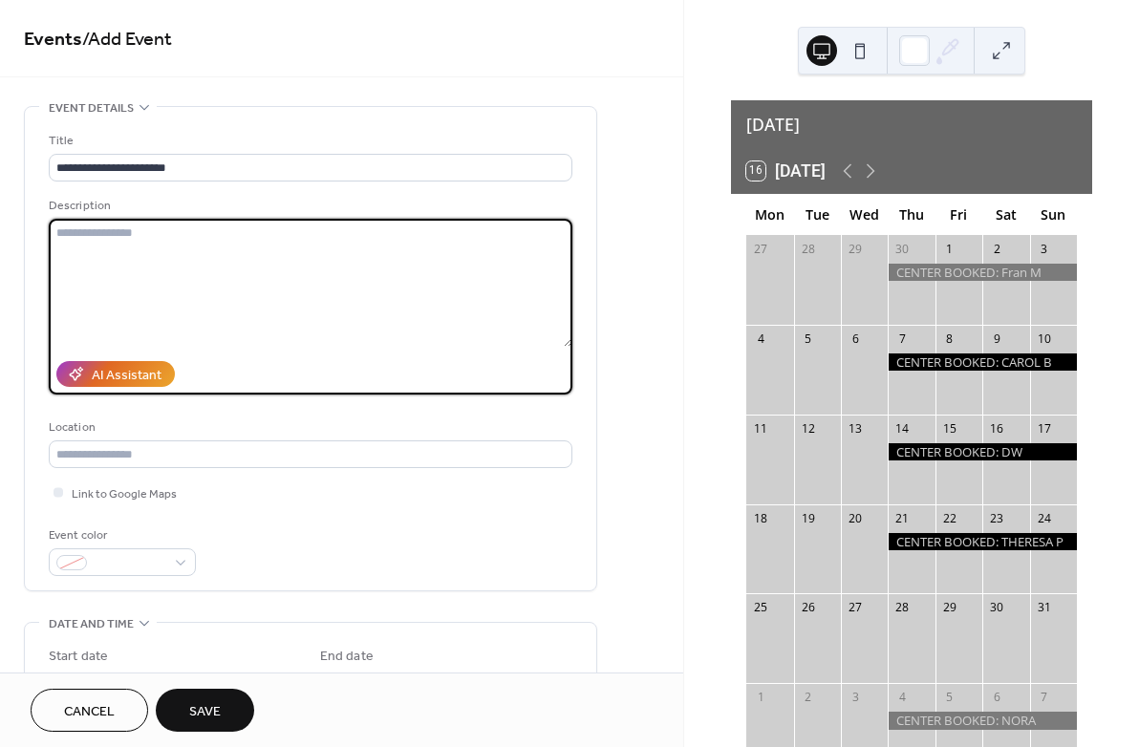
click at [76, 245] on textarea at bounding box center [311, 283] width 524 height 128
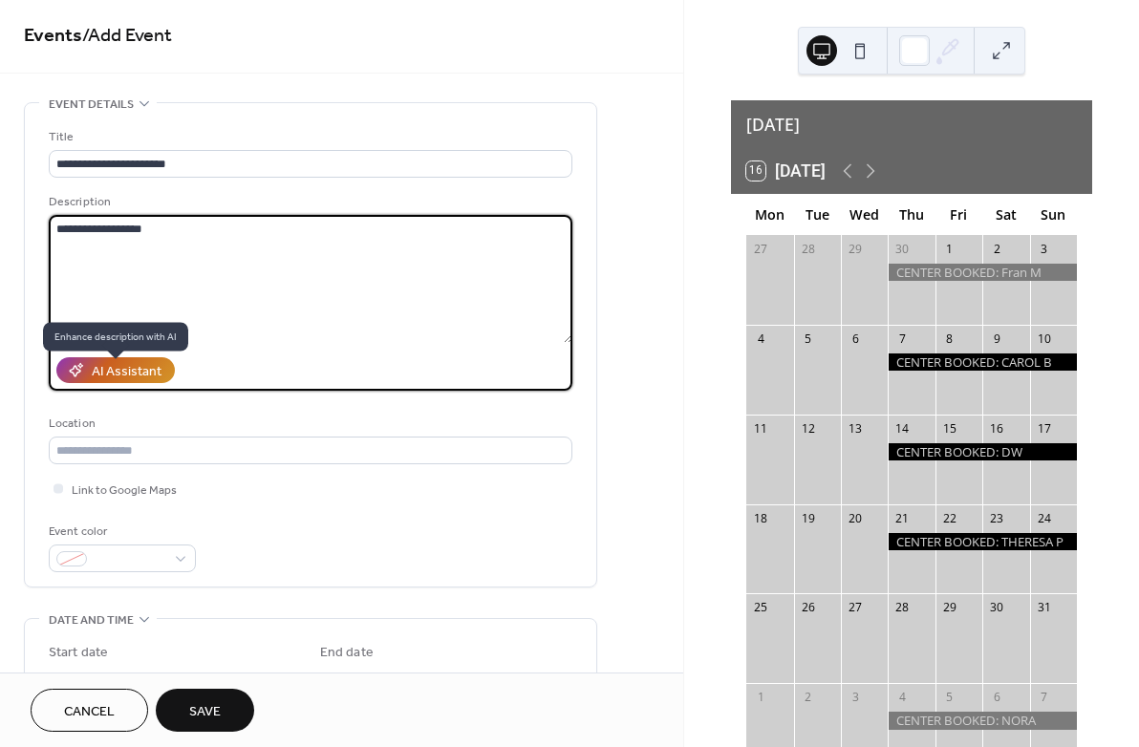
type textarea "**********"
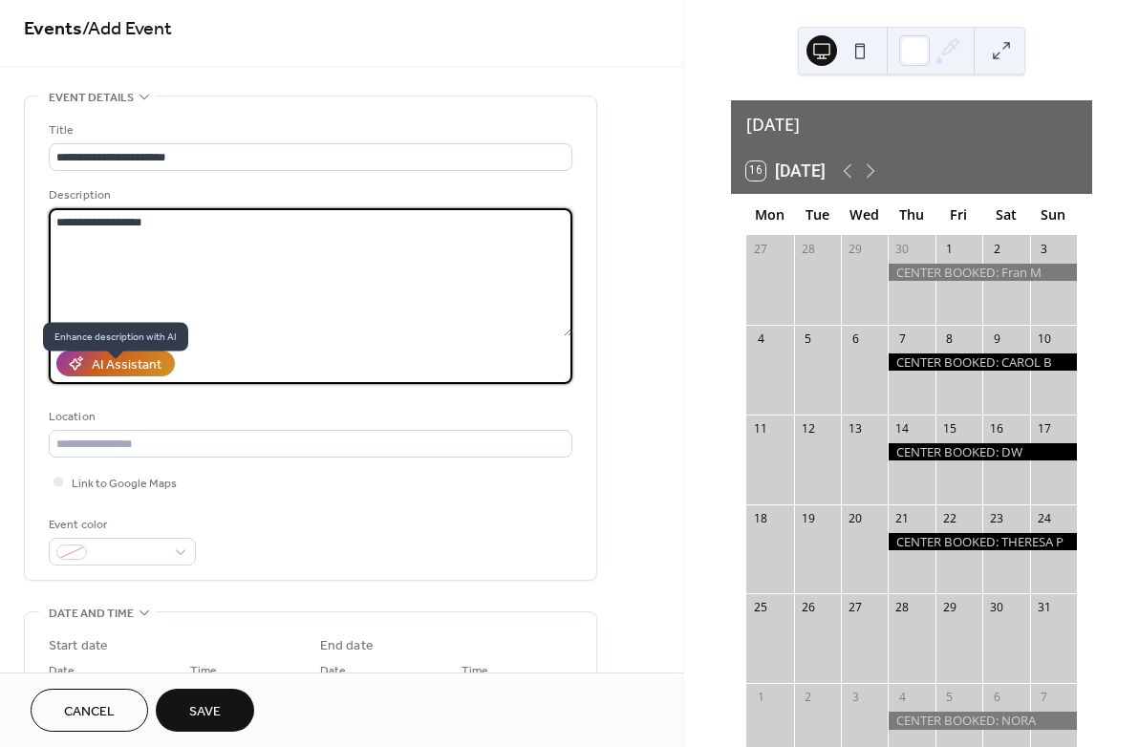
click at [103, 376] on div "AI Assistant" at bounding box center [127, 365] width 70 height 20
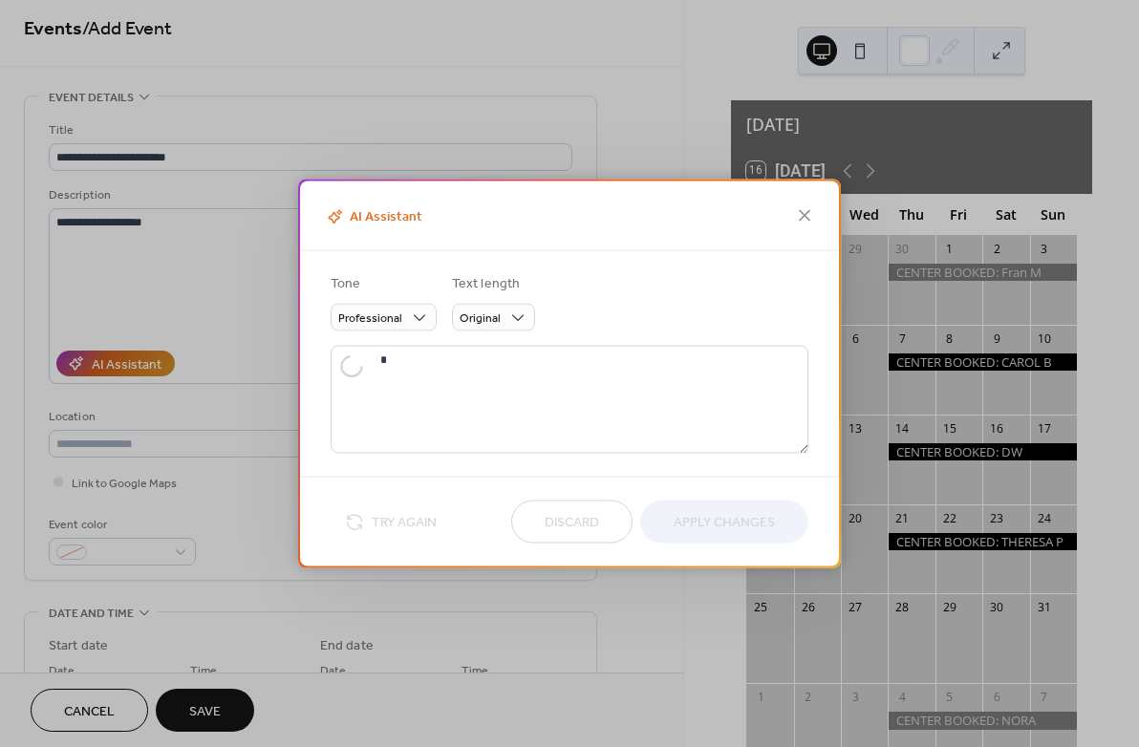
scroll to position [10, 0]
type textarea "**********"
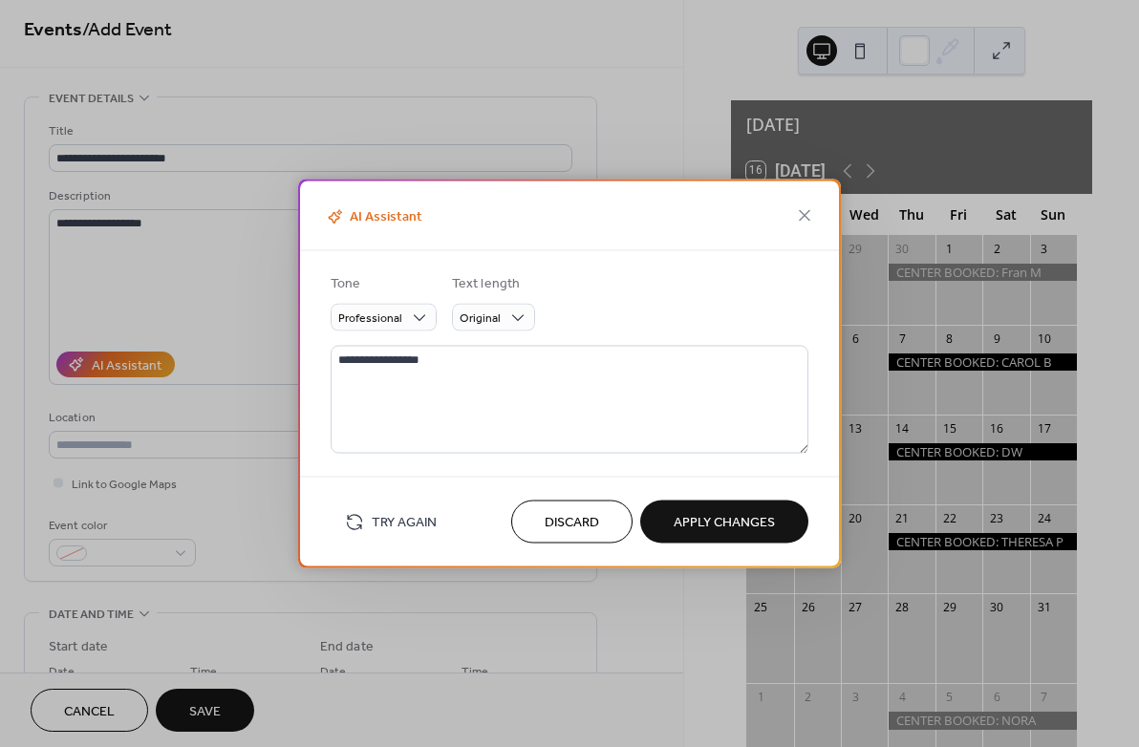
click at [679, 526] on span "Apply Changes" at bounding box center [724, 523] width 101 height 20
type textarea "**********"
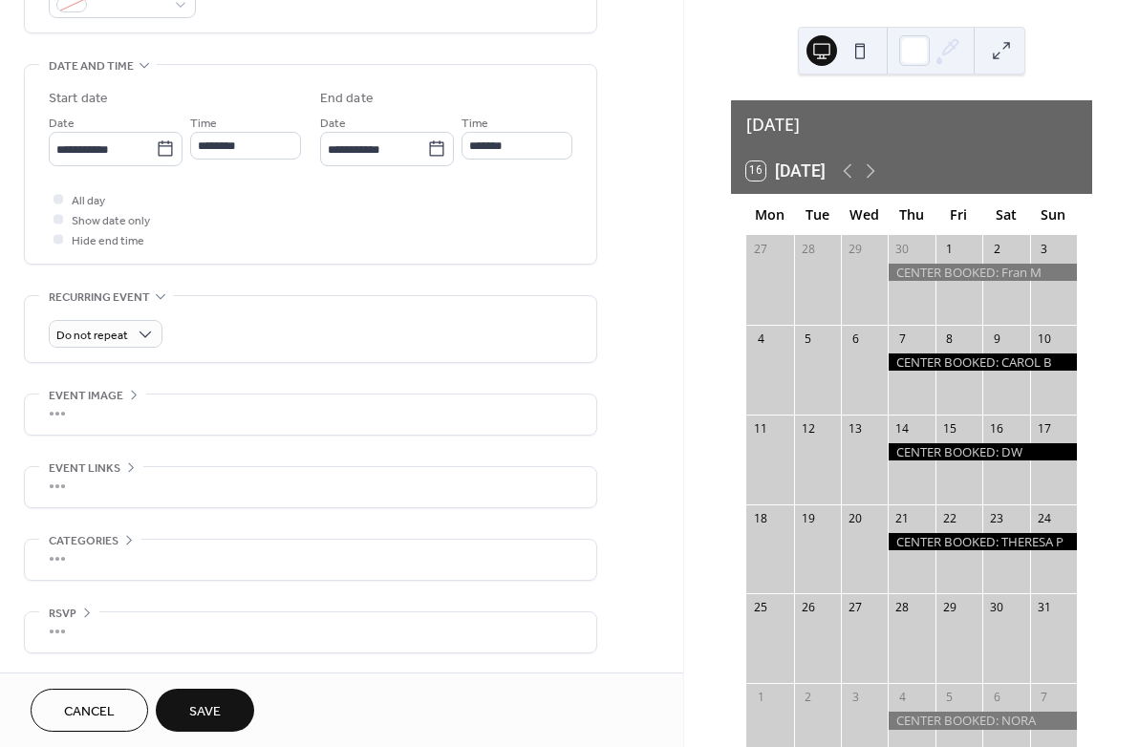
scroll to position [574, 0]
click at [237, 708] on button "Save" at bounding box center [205, 710] width 98 height 43
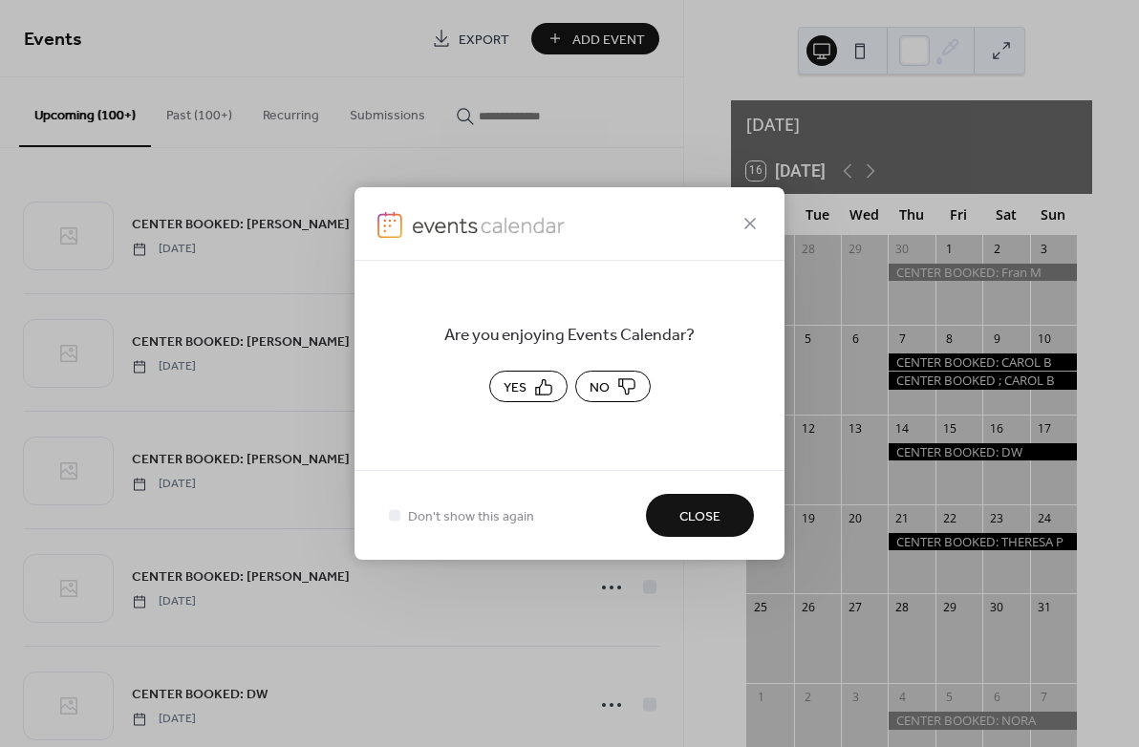
click at [624, 386] on button "No" at bounding box center [612, 387] width 75 height 32
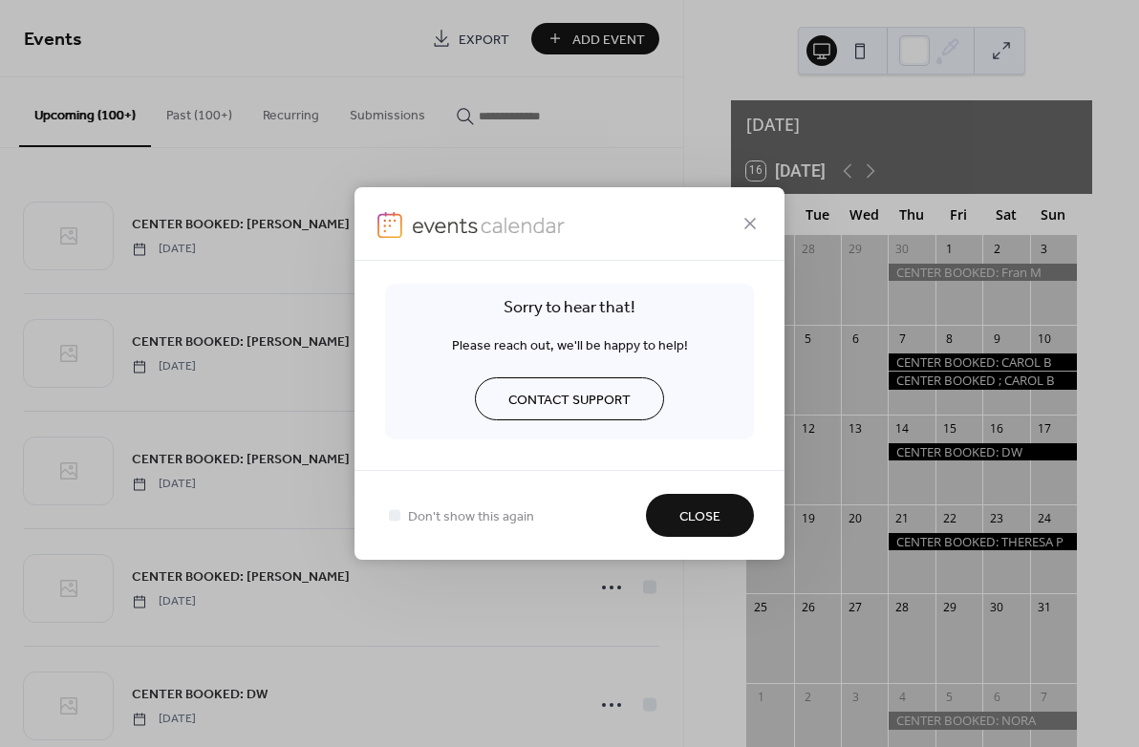
click at [697, 522] on span "Close" at bounding box center [699, 517] width 41 height 20
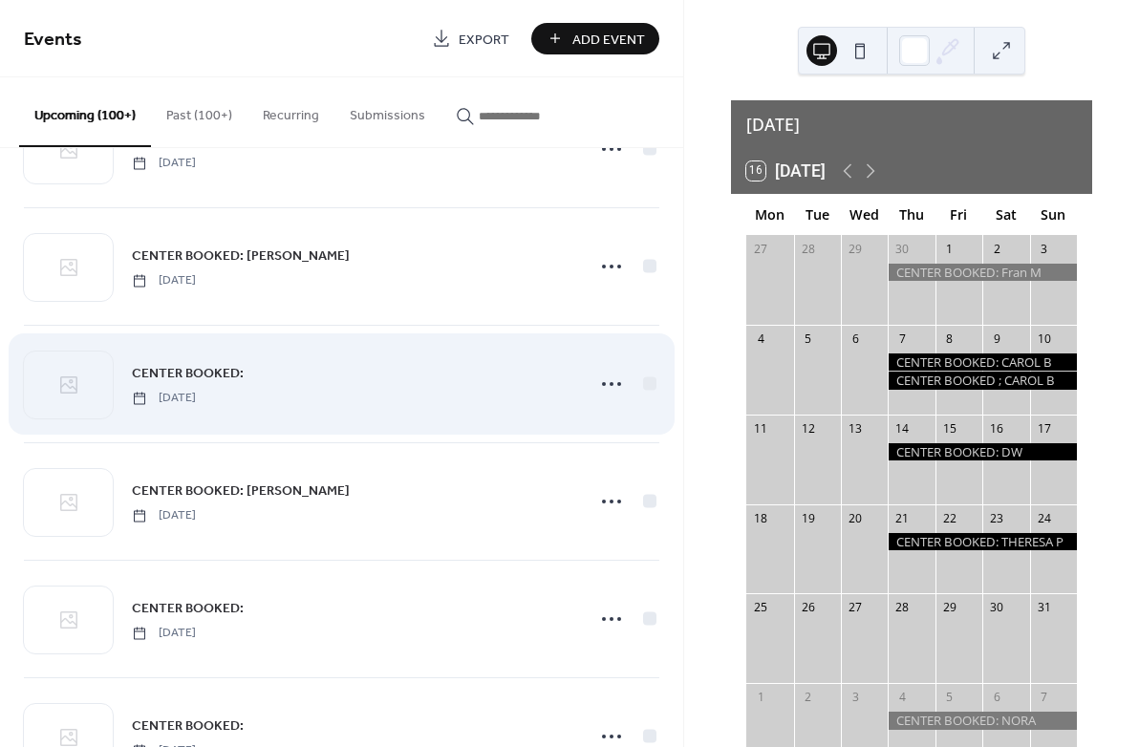
scroll to position [3143, 0]
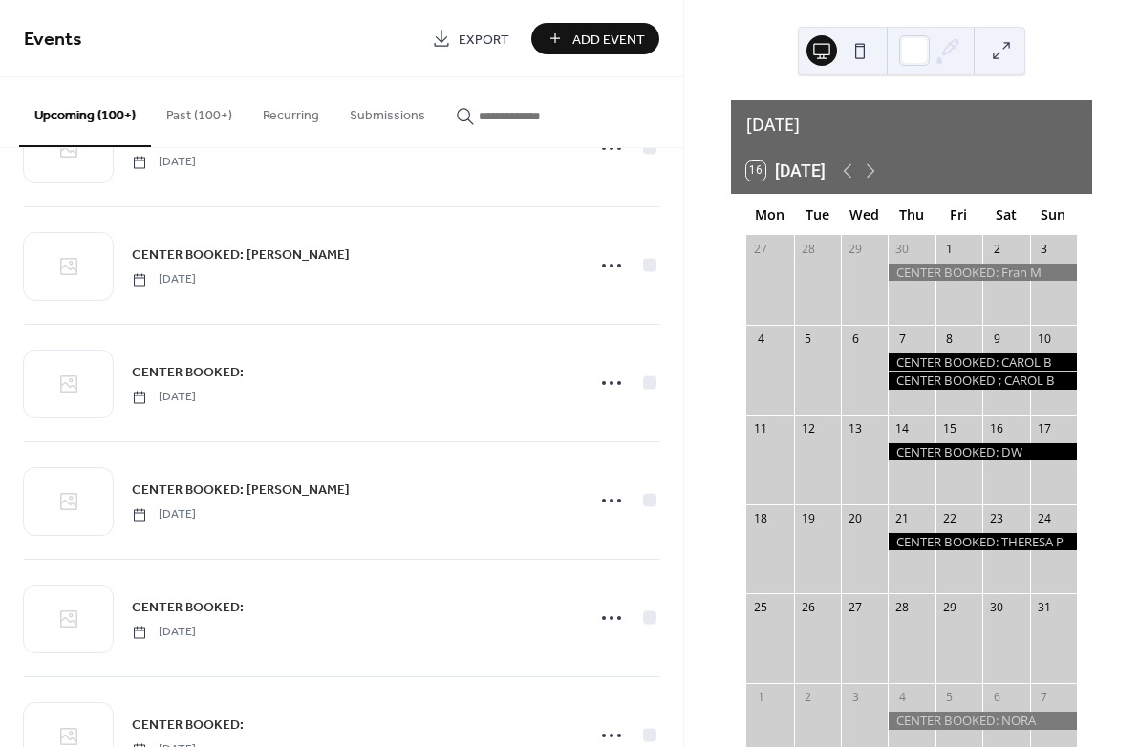
click at [914, 354] on div at bounding box center [982, 362] width 189 height 17
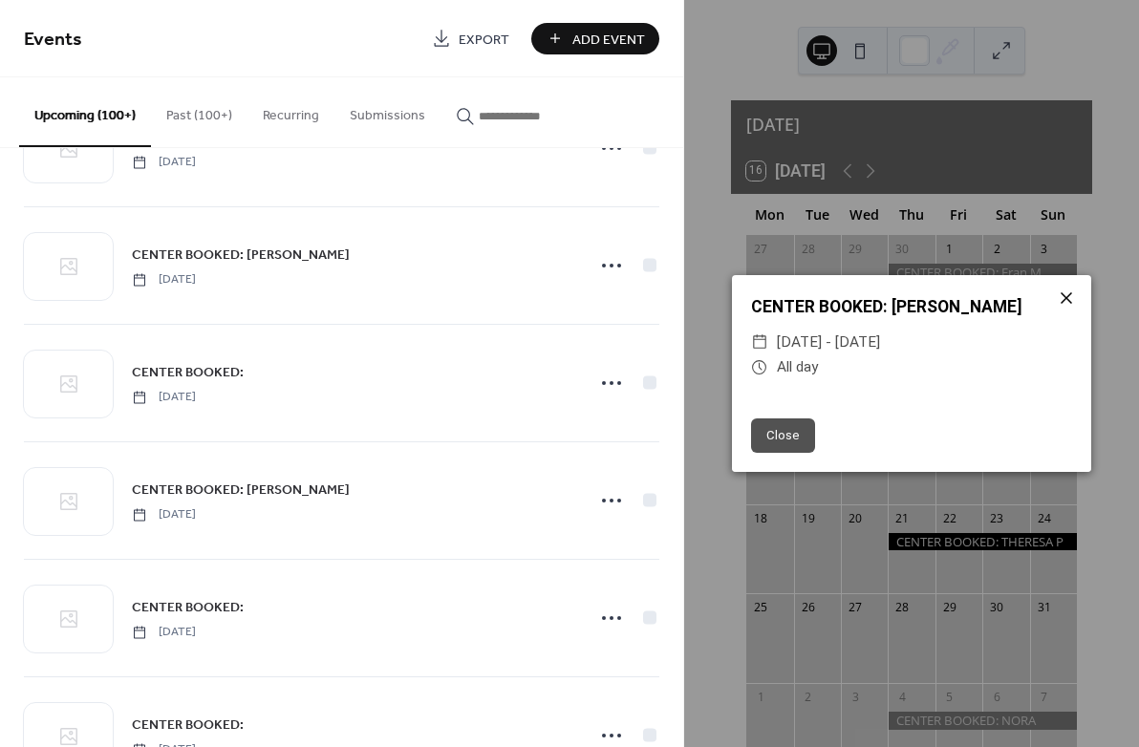
click at [1061, 297] on icon at bounding box center [1066, 298] width 23 height 23
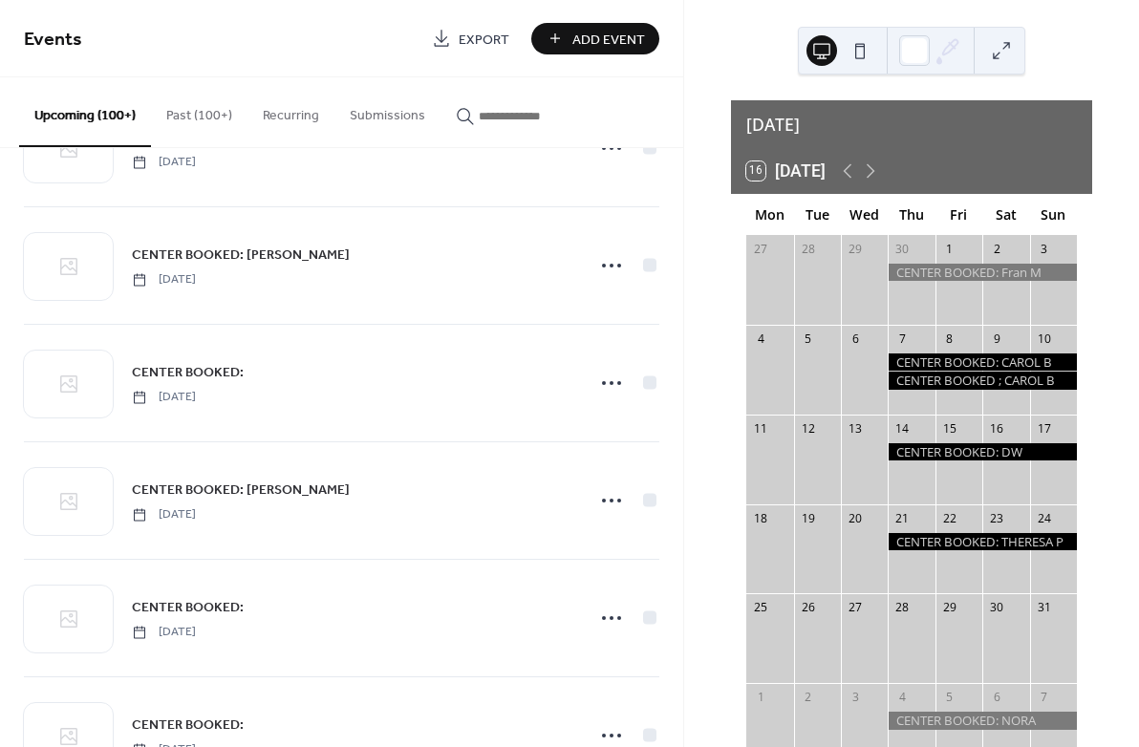
scroll to position [0, 0]
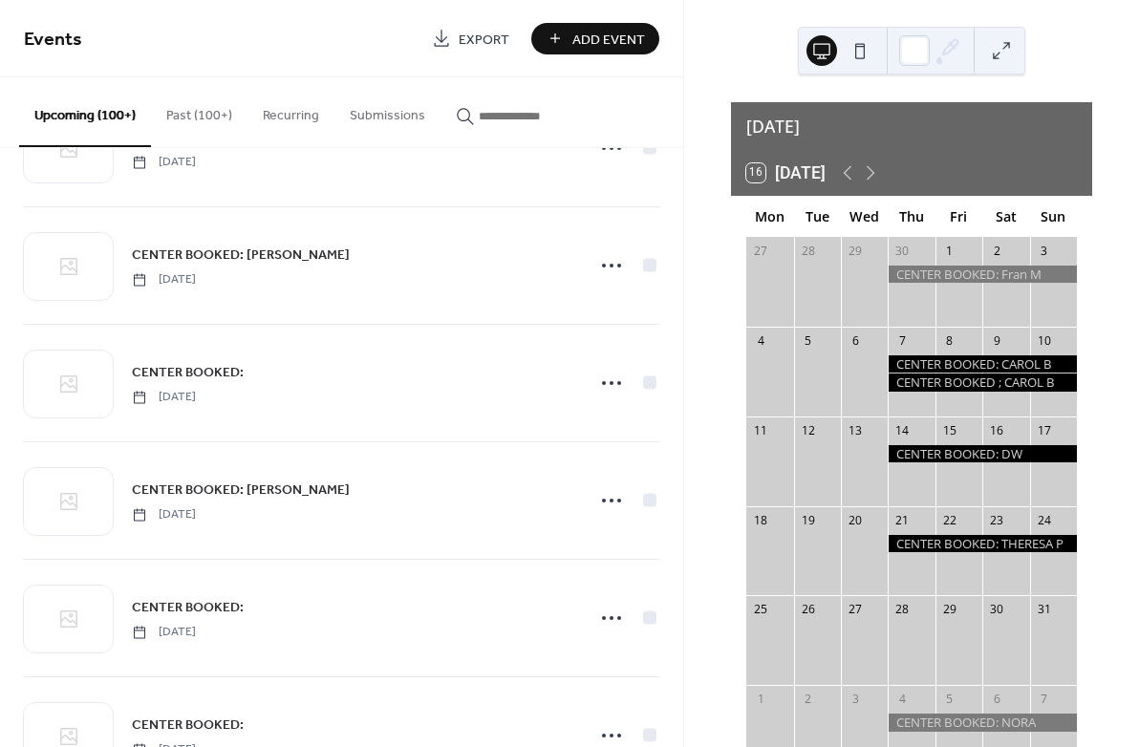
click at [1053, 355] on div at bounding box center [982, 363] width 189 height 17
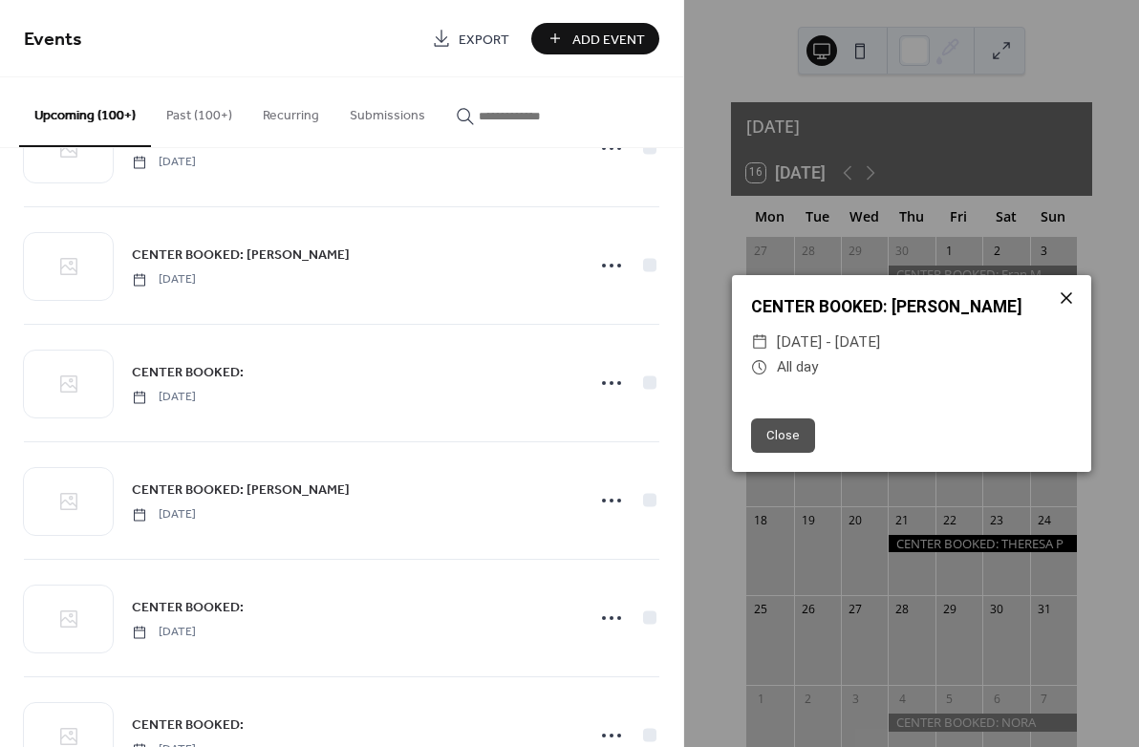
click at [1070, 295] on icon at bounding box center [1066, 298] width 23 height 23
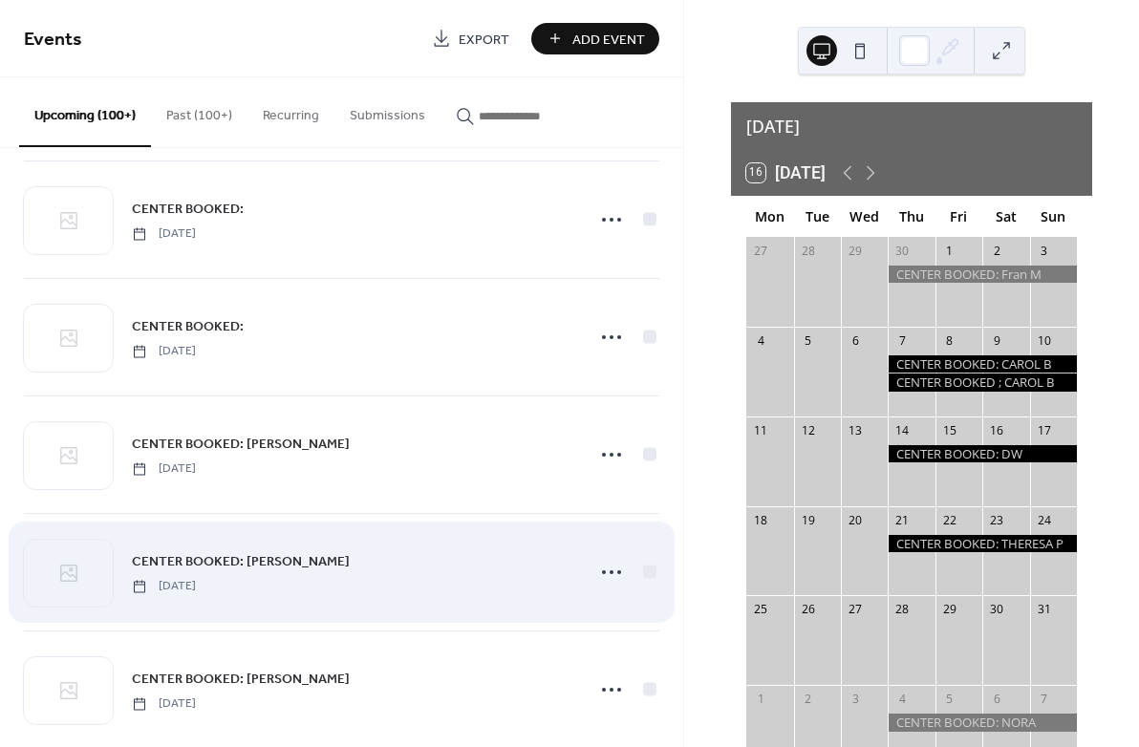
scroll to position [1654, 0]
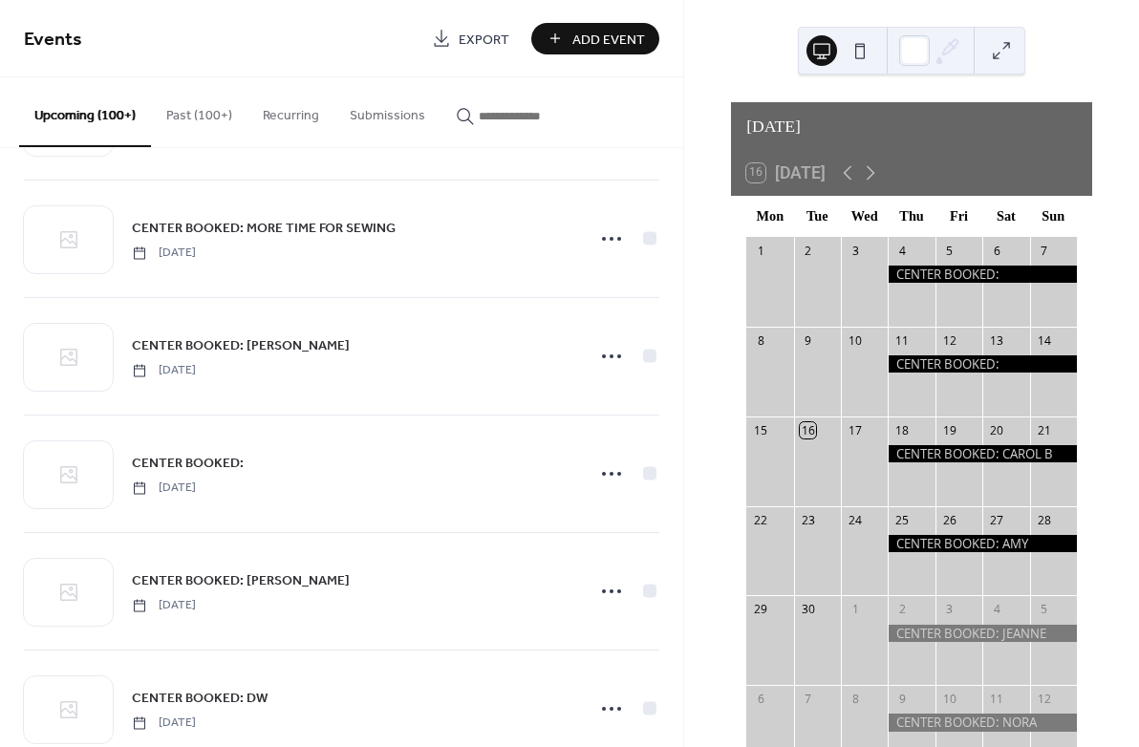
scroll to position [3054, 0]
click at [870, 161] on icon at bounding box center [870, 172] width 23 height 23
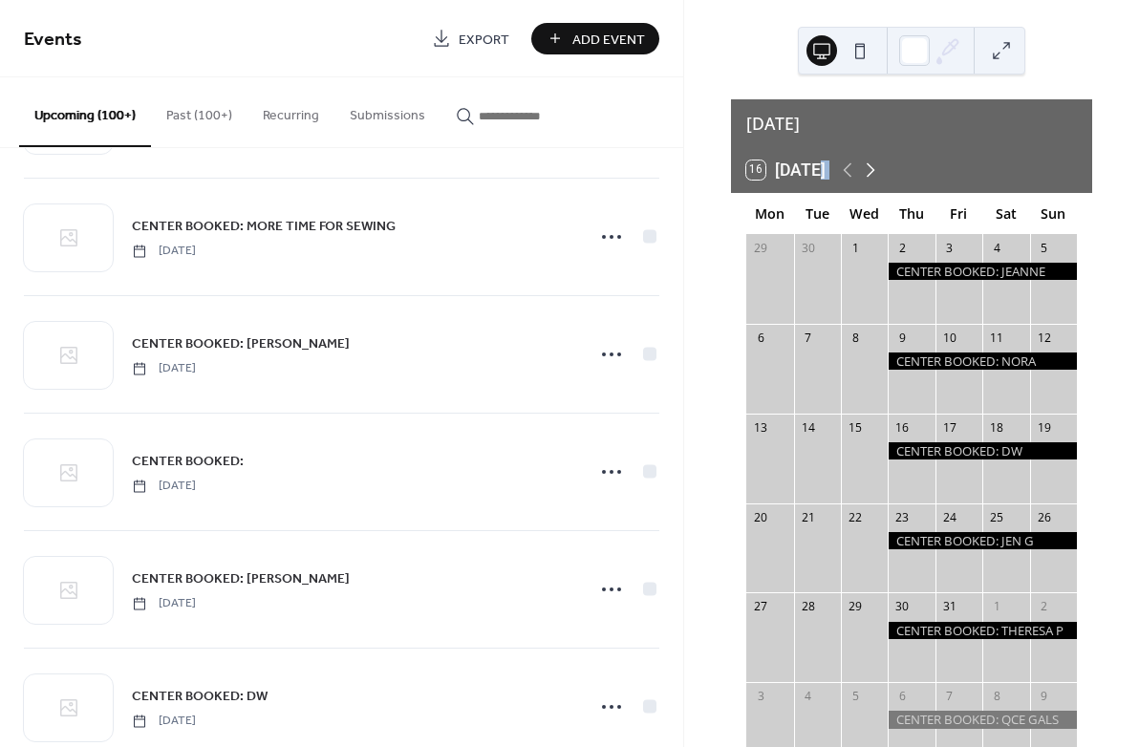
click at [870, 161] on icon at bounding box center [870, 170] width 23 height 23
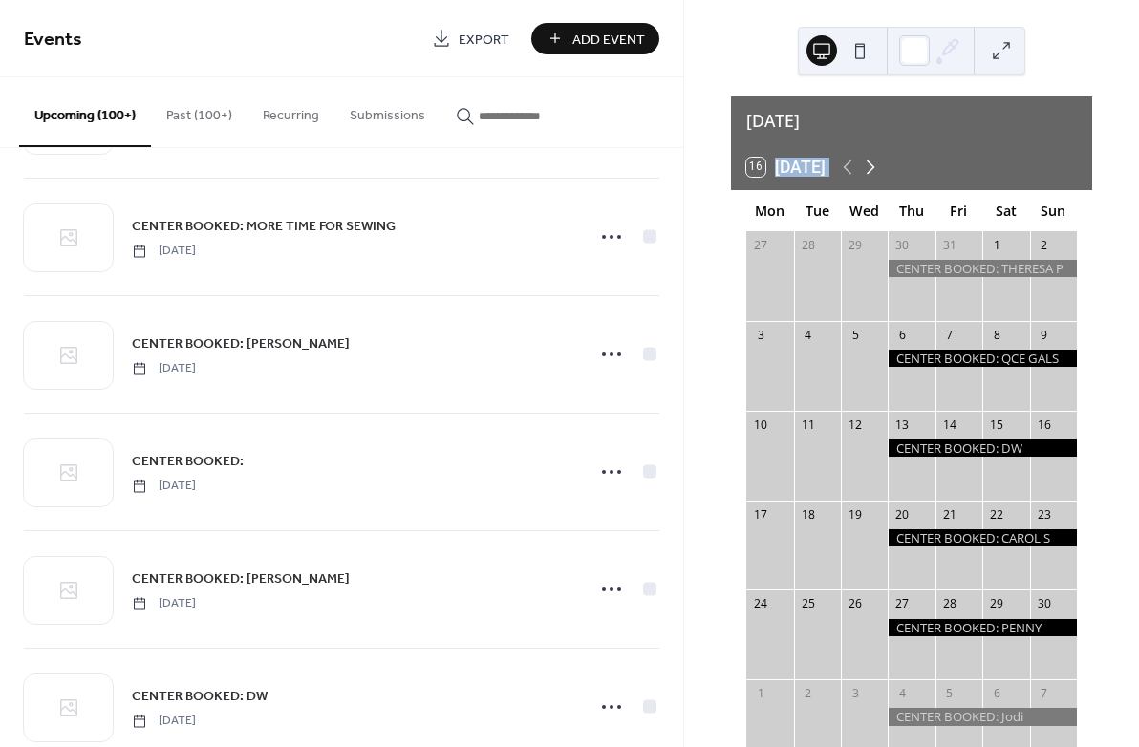
click at [871, 161] on icon at bounding box center [870, 167] width 23 height 23
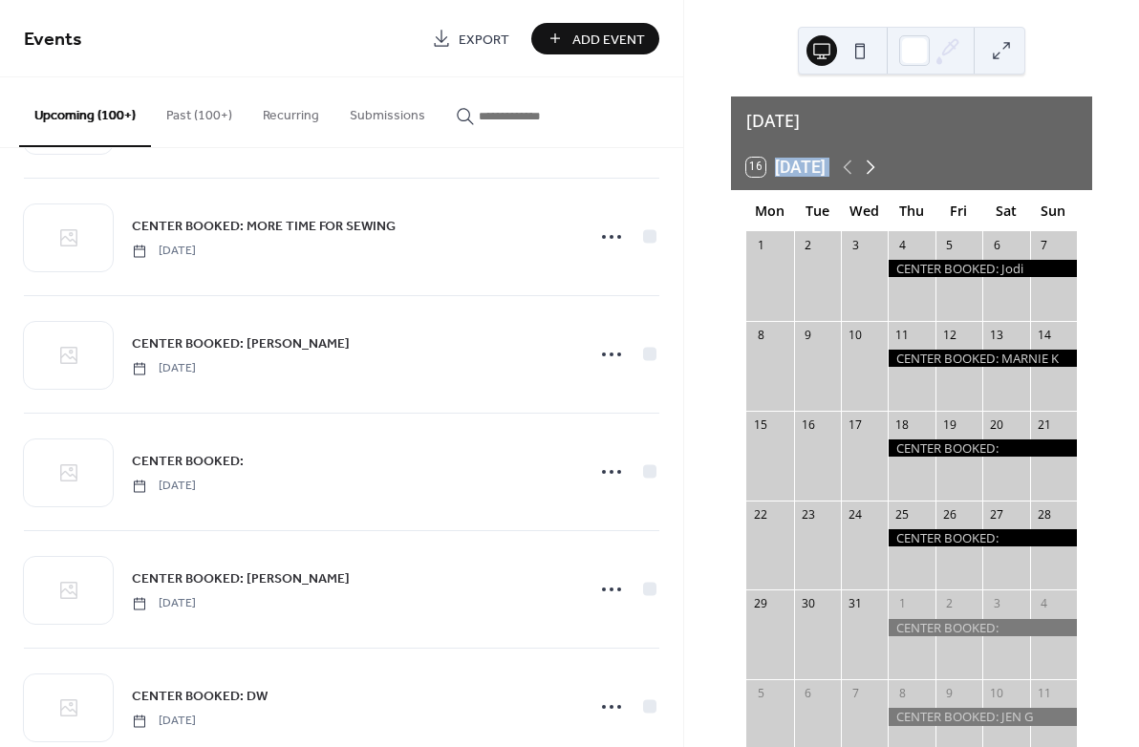
click at [870, 161] on icon at bounding box center [870, 167] width 23 height 23
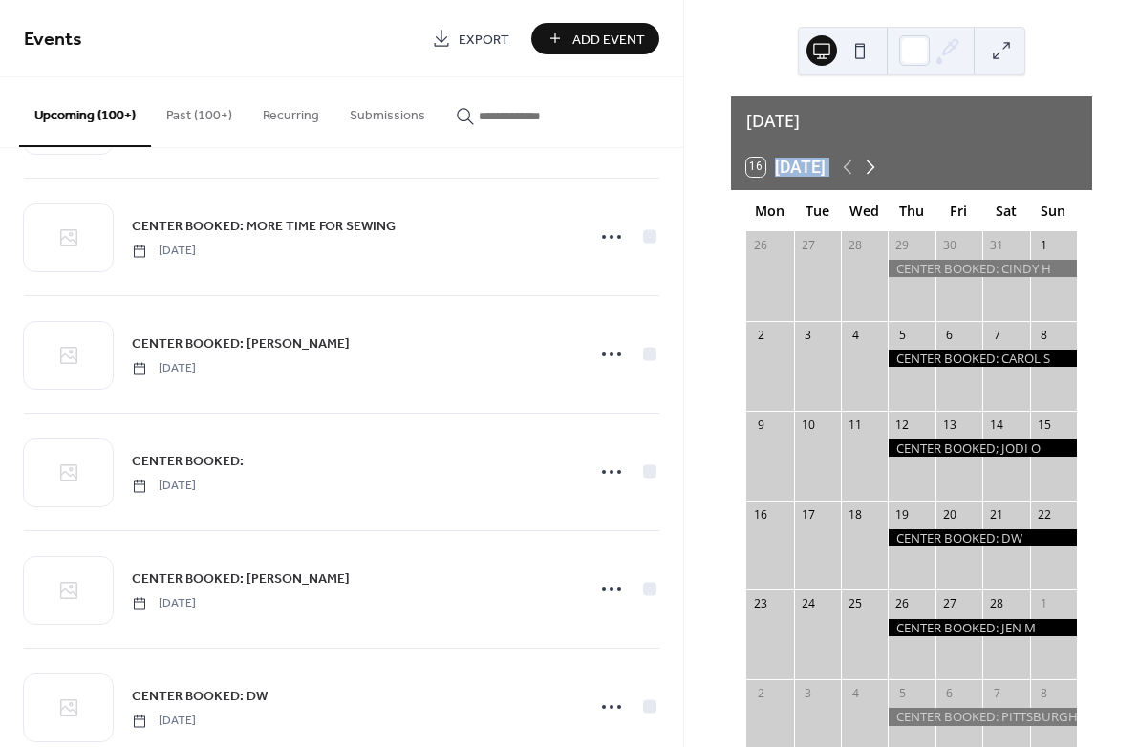
click at [870, 161] on icon at bounding box center [870, 167] width 23 height 23
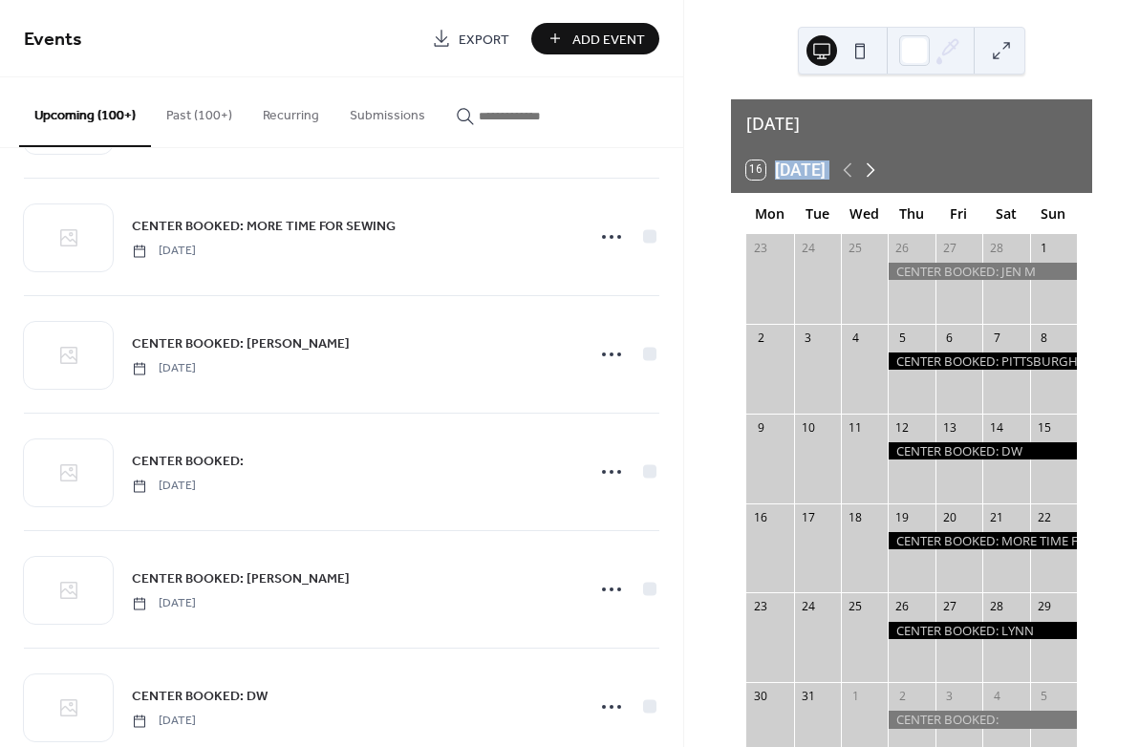
click at [870, 161] on icon at bounding box center [870, 170] width 23 height 23
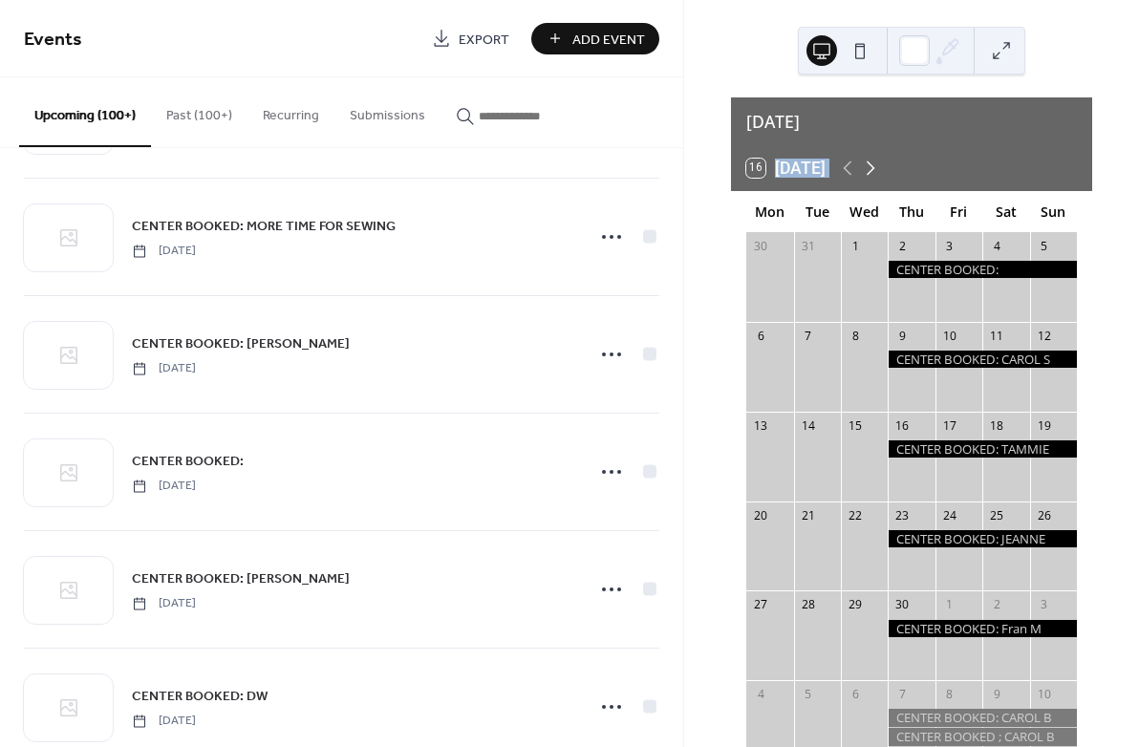
click at [870, 161] on icon at bounding box center [870, 168] width 23 height 23
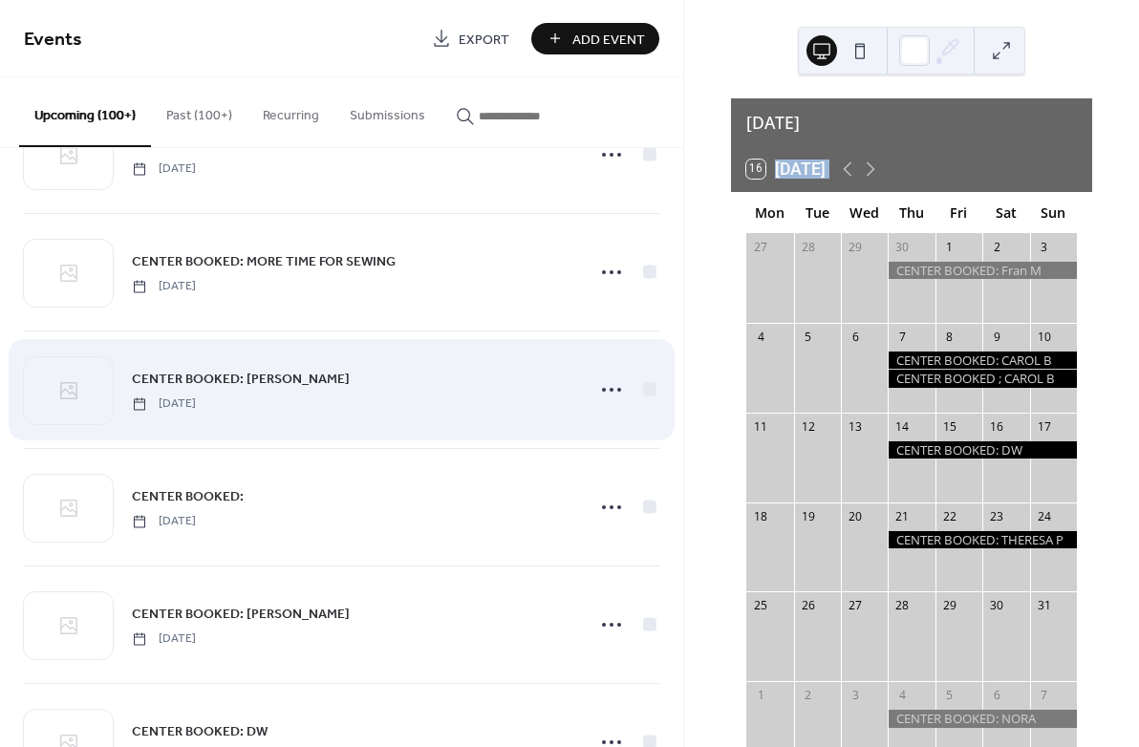
scroll to position [3011, 0]
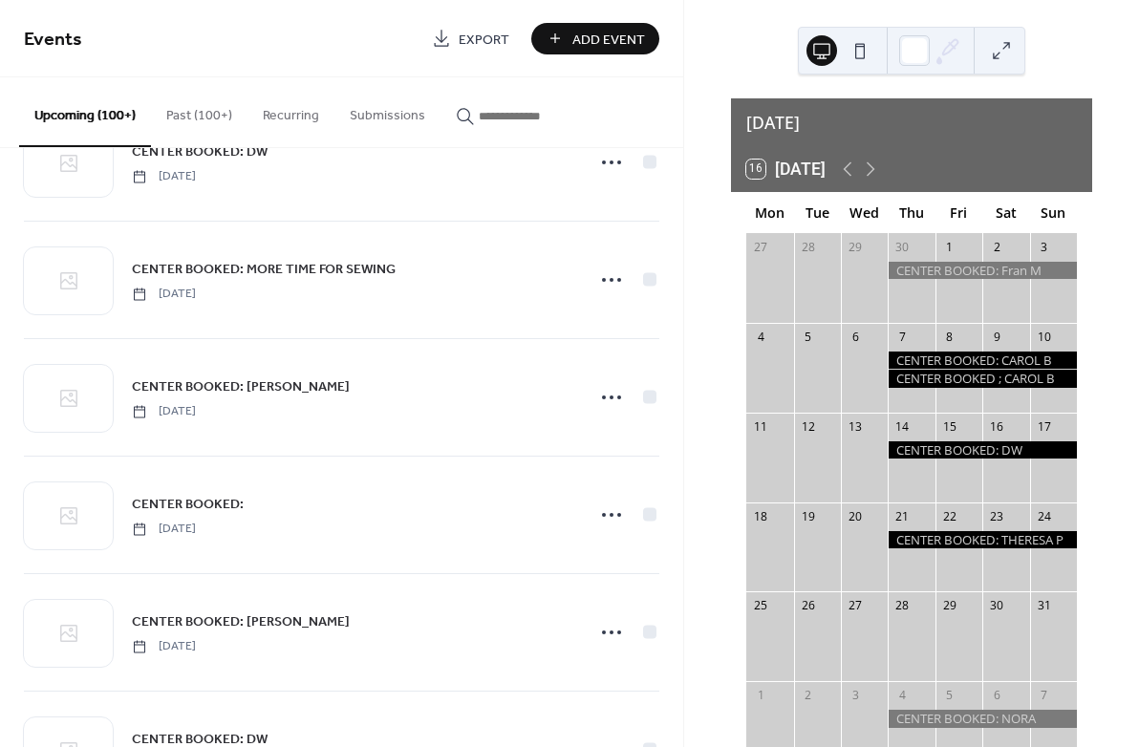
click at [521, 116] on input "button" at bounding box center [536, 116] width 115 height 20
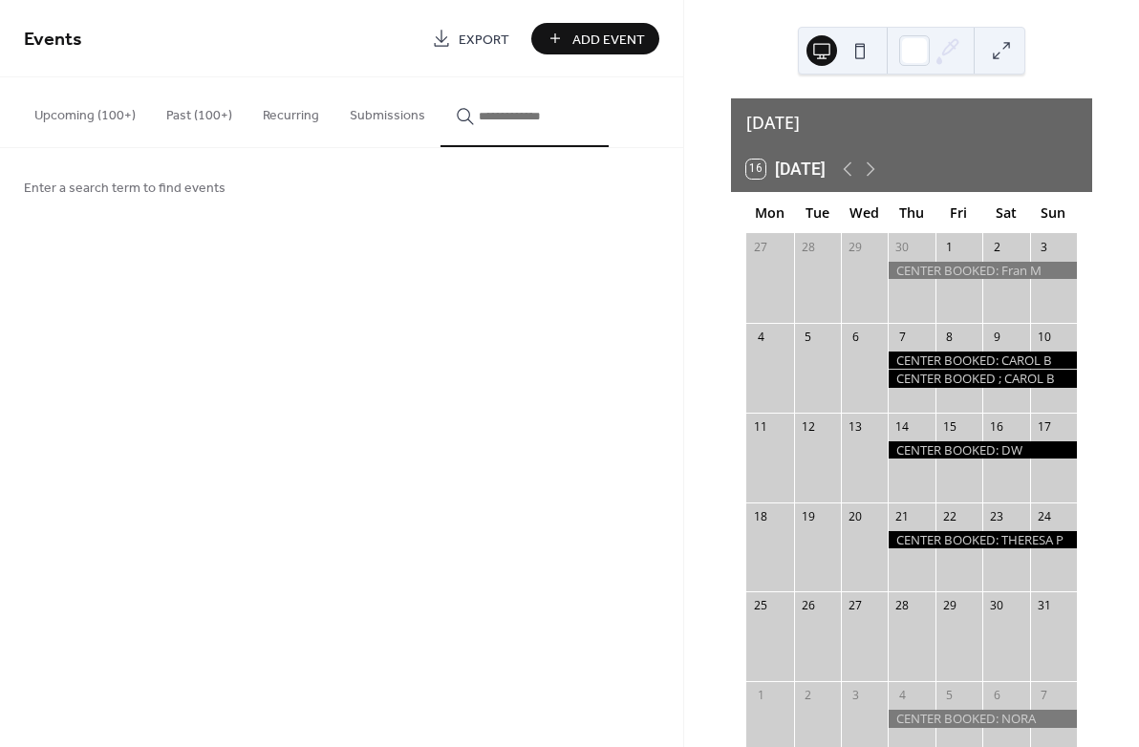
click at [913, 352] on div at bounding box center [982, 360] width 189 height 17
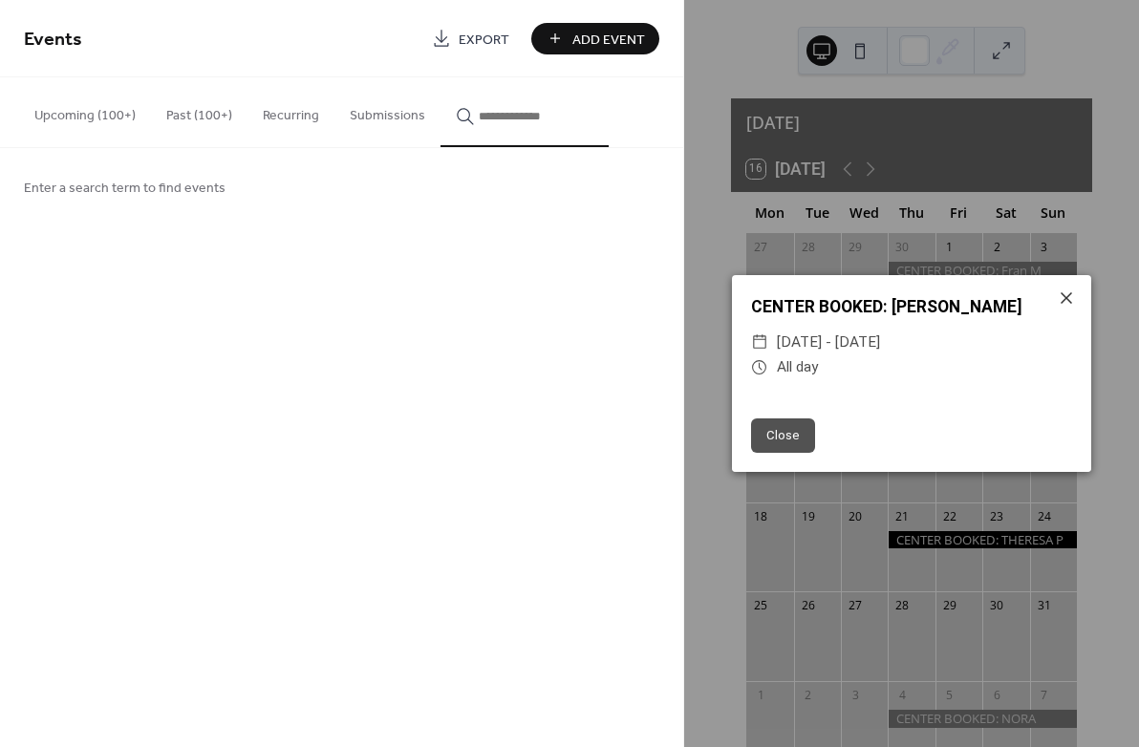
click at [489, 126] on input "button" at bounding box center [536, 116] width 115 height 20
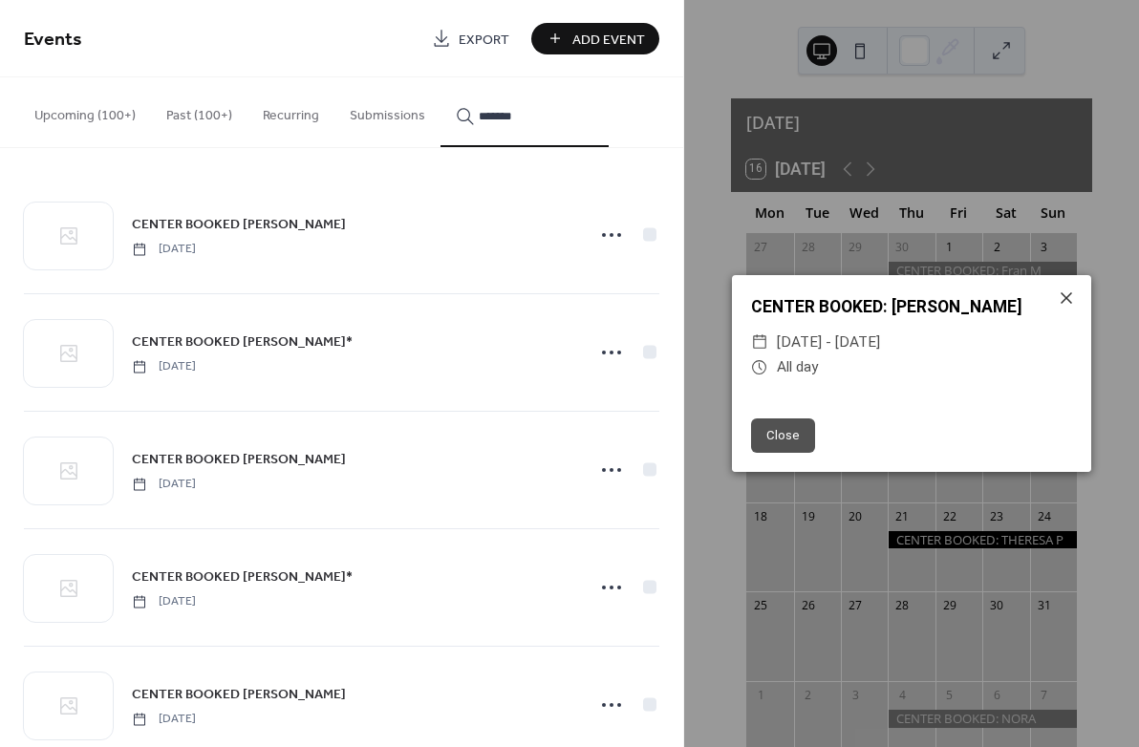
click at [534, 117] on button "******" at bounding box center [524, 112] width 168 height 70
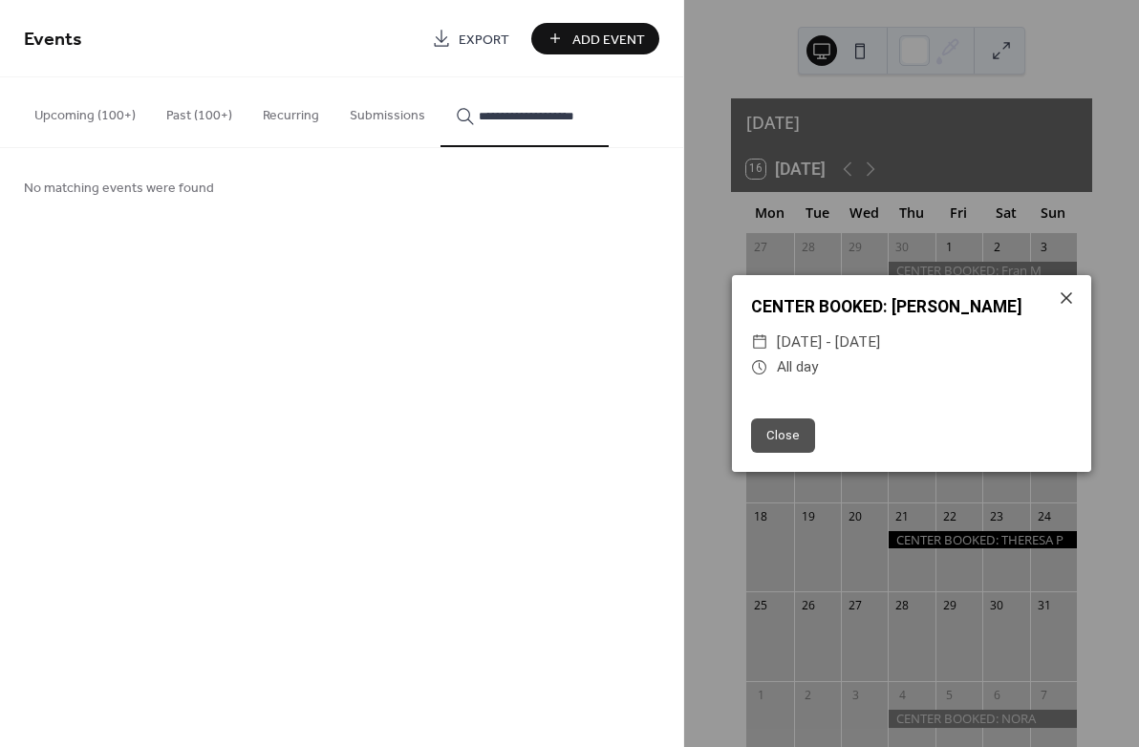
click at [534, 117] on button "**********" at bounding box center [524, 112] width 168 height 70
type input "**********"
